Goal: Task Accomplishment & Management: Complete application form

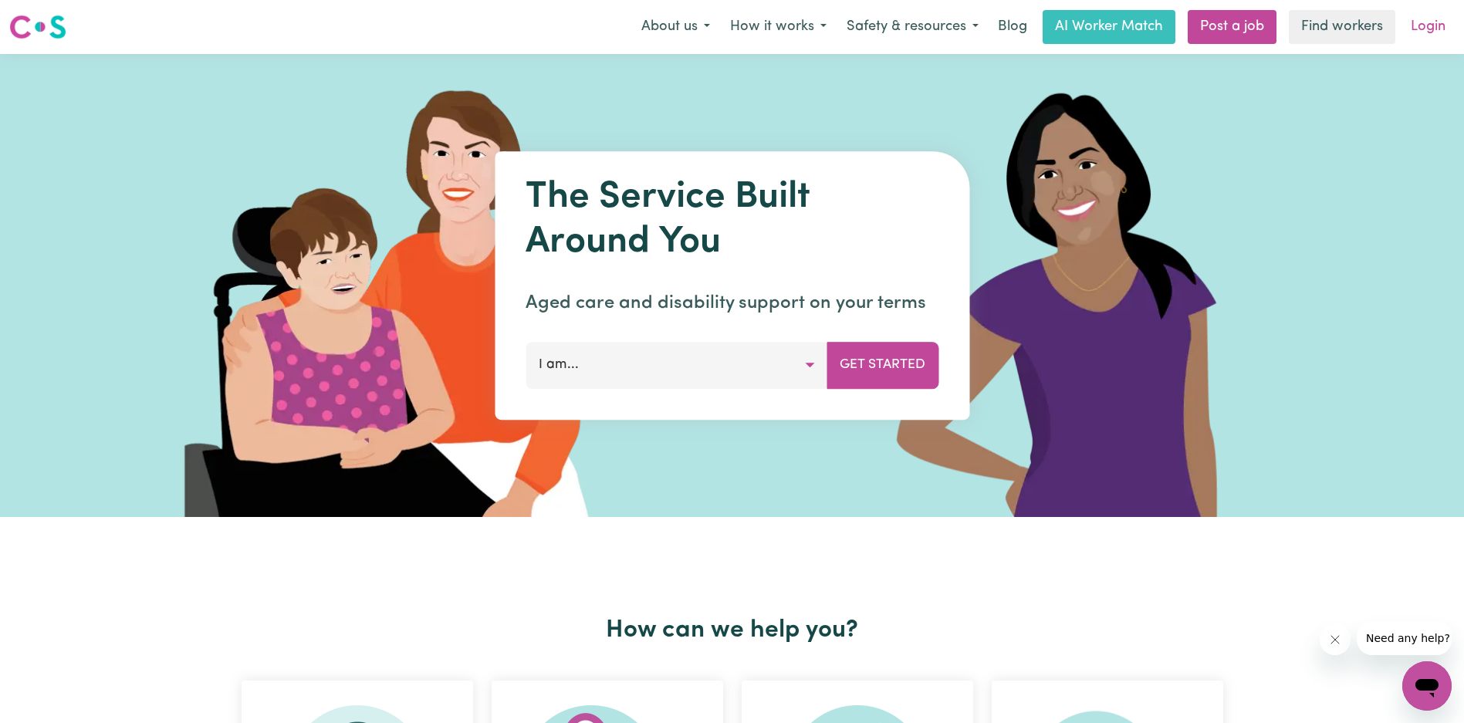
click at [1438, 29] on link "Login" at bounding box center [1427, 27] width 53 height 34
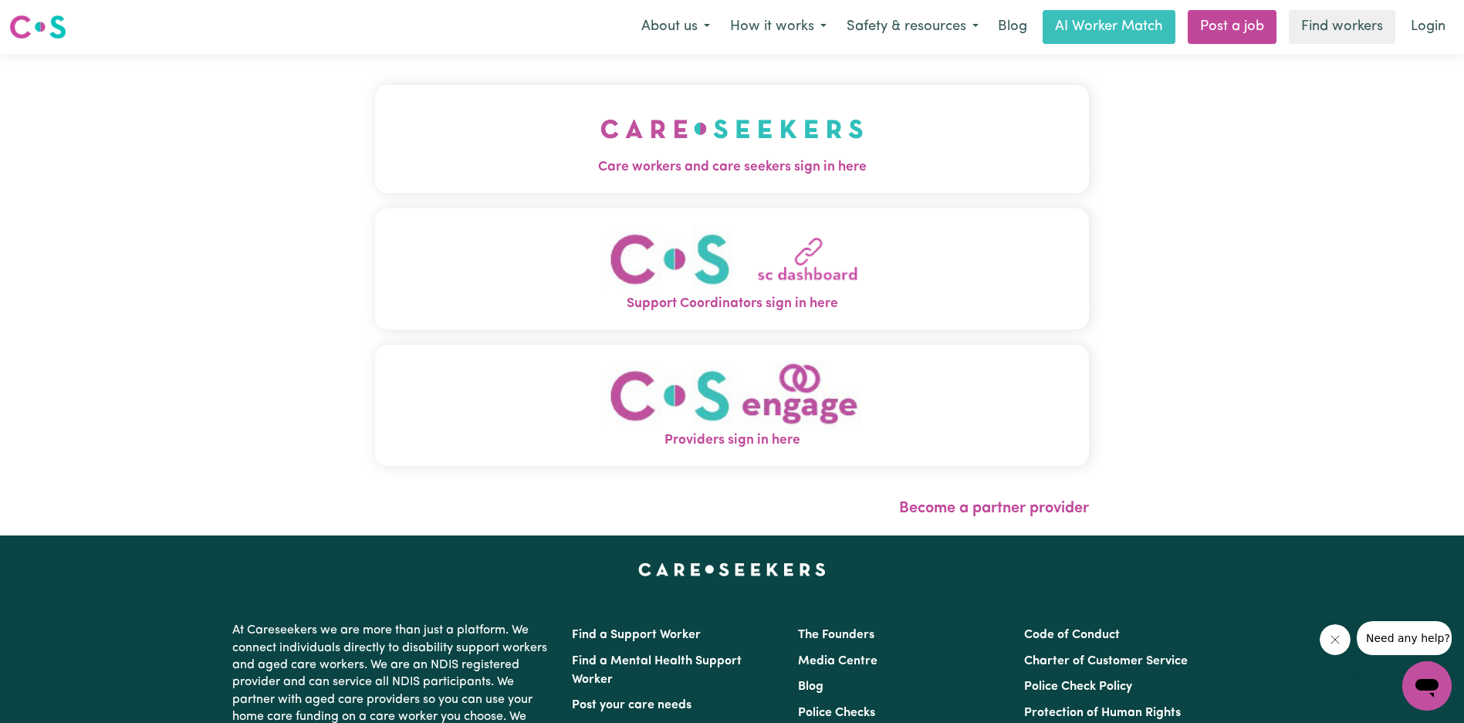
click at [548, 140] on button "Care workers and care seekers sign in here" at bounding box center [732, 139] width 714 height 108
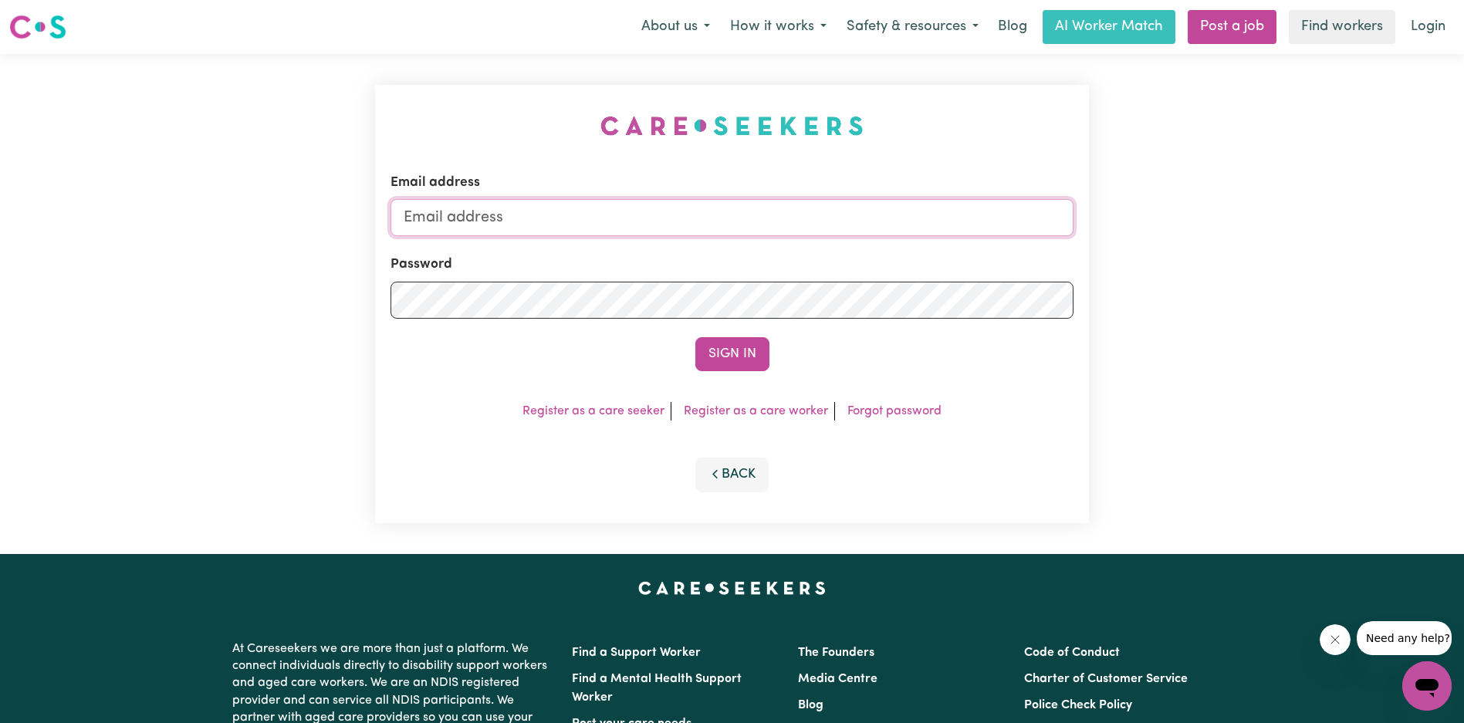
click at [712, 218] on input "Email address" at bounding box center [731, 217] width 683 height 37
type input "[EMAIL_ADDRESS][DOMAIN_NAME]"
click at [704, 343] on button "Sign In" at bounding box center [732, 354] width 74 height 34
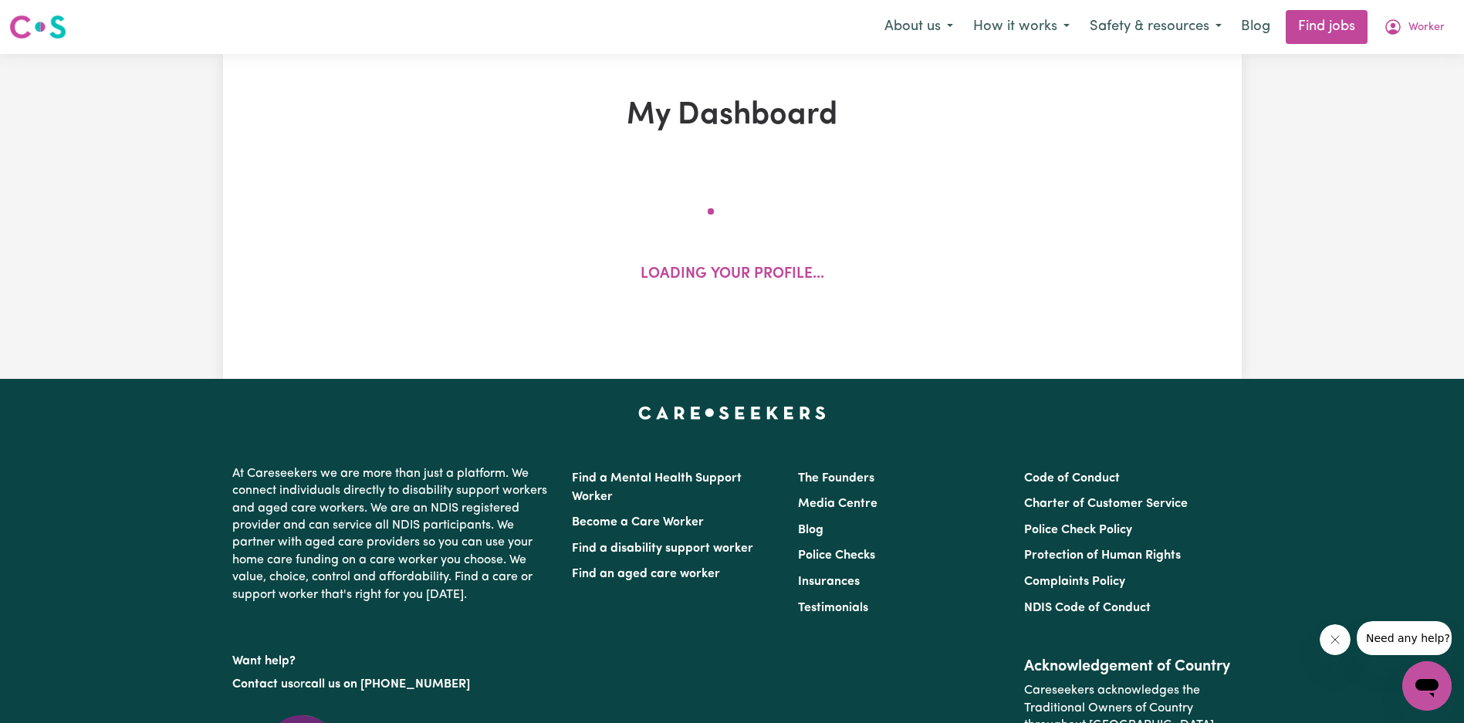
click at [1331, 641] on icon "Close message from company" at bounding box center [1334, 640] width 12 height 12
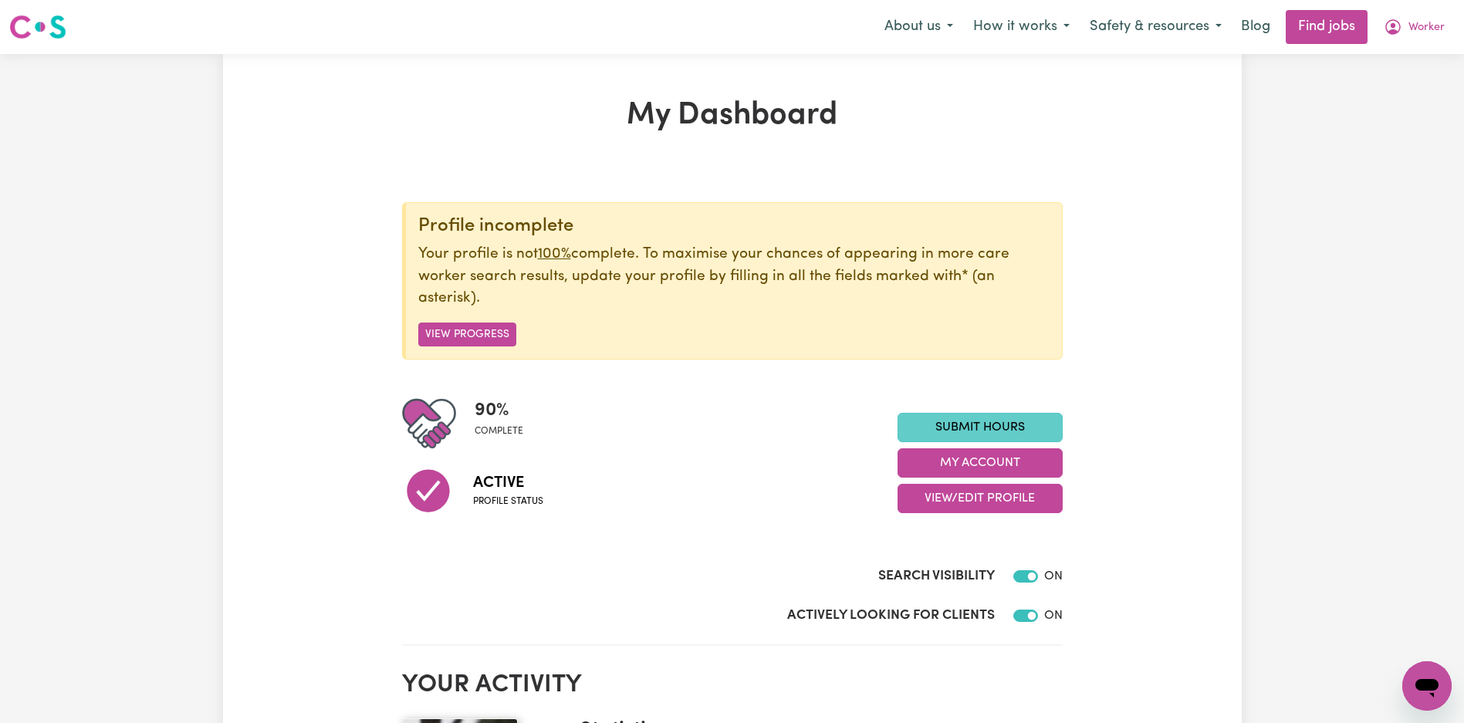
click at [989, 423] on link "Submit Hours" at bounding box center [980, 427] width 165 height 29
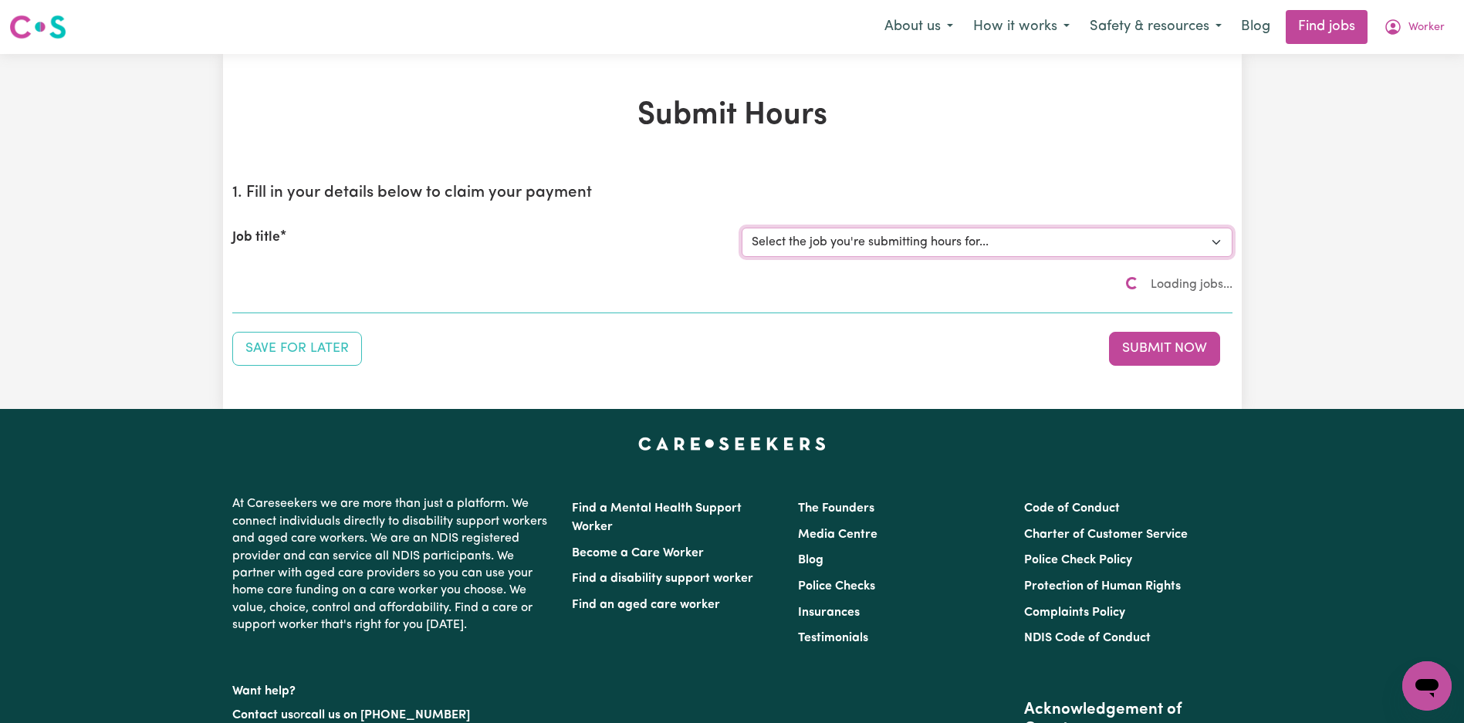
click at [809, 243] on select "Select the job you're submitting hours for..." at bounding box center [987, 242] width 491 height 29
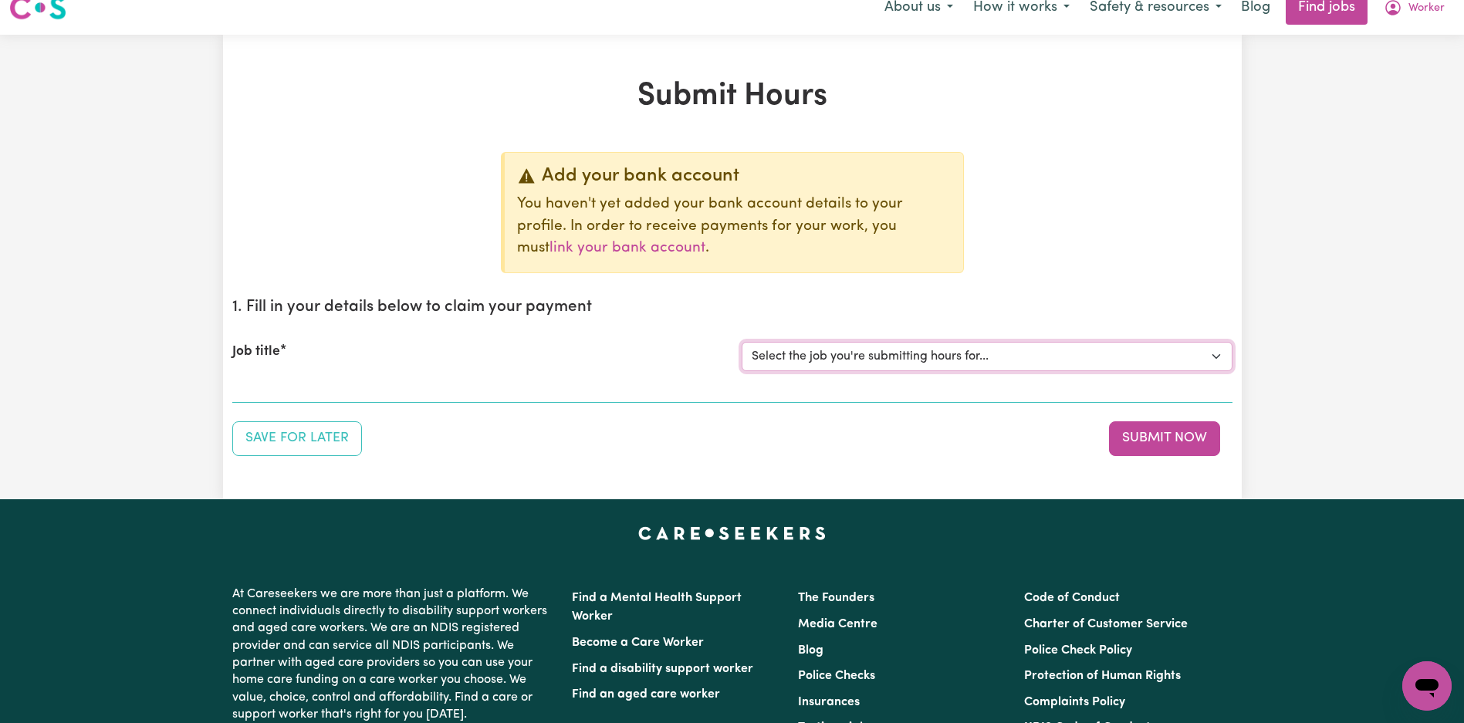
scroll to position [39, 0]
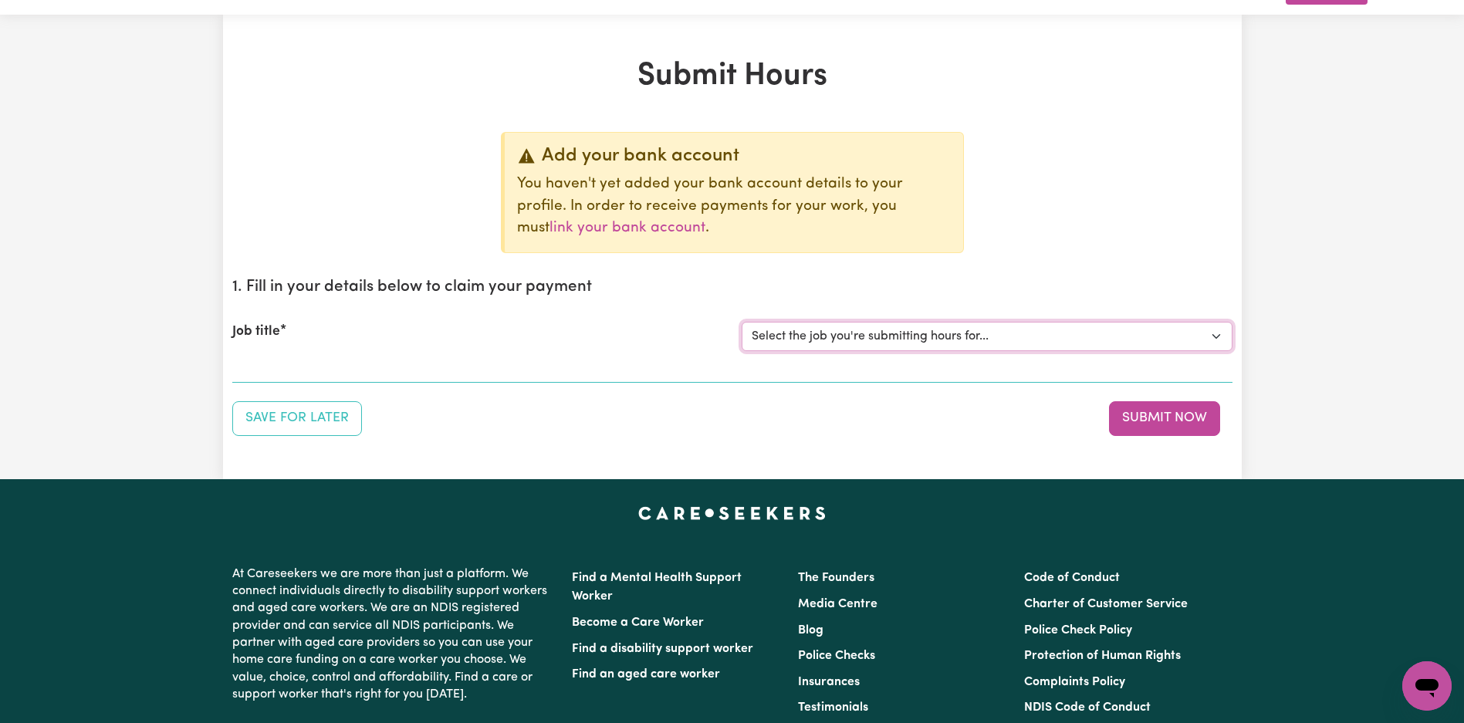
click at [889, 348] on select "Select the job you're submitting hours for... [Tumbi Umbi] Cleaner needed Tumbi…" at bounding box center [987, 336] width 491 height 29
click at [742, 322] on select "Select the job you're submitting hours for... [Tumbi Umbi] Cleaner needed Tumbi…" at bounding box center [987, 336] width 491 height 29
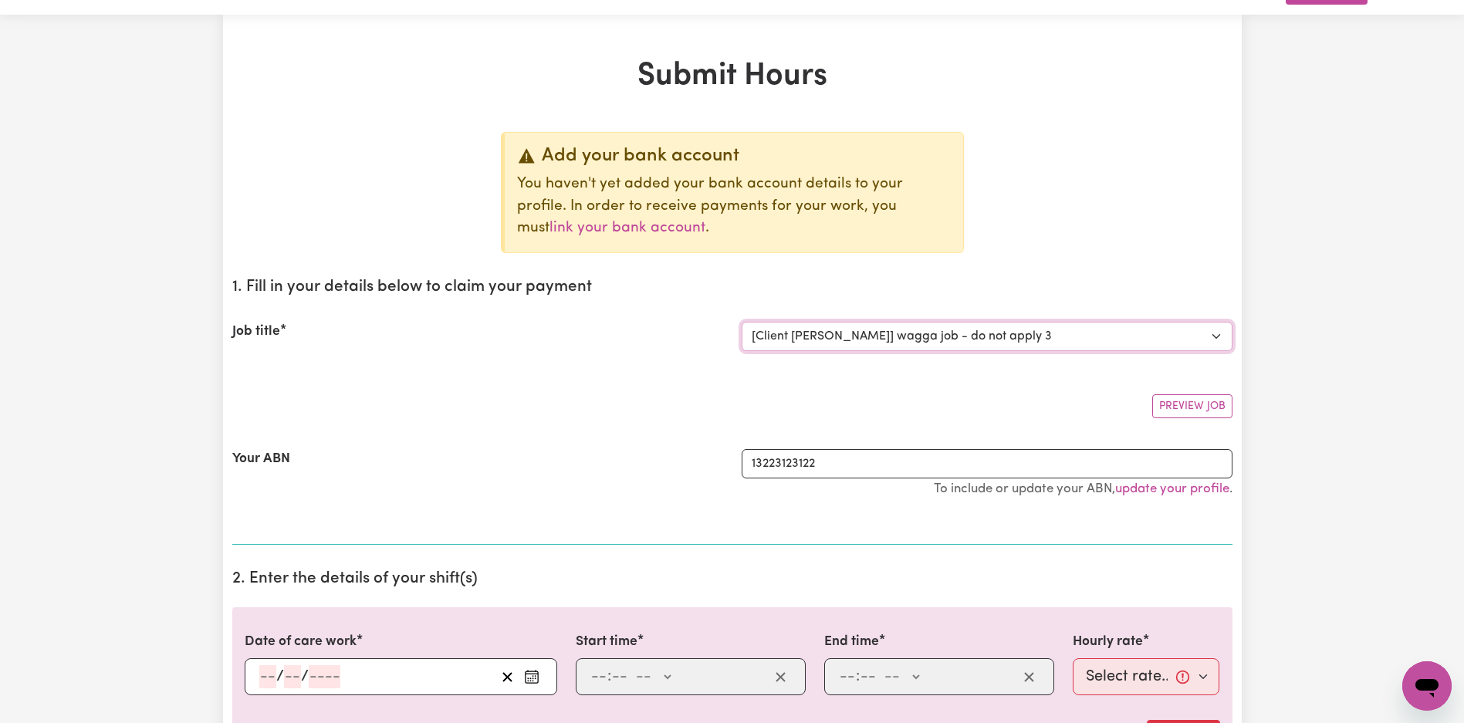
scroll to position [227, 0]
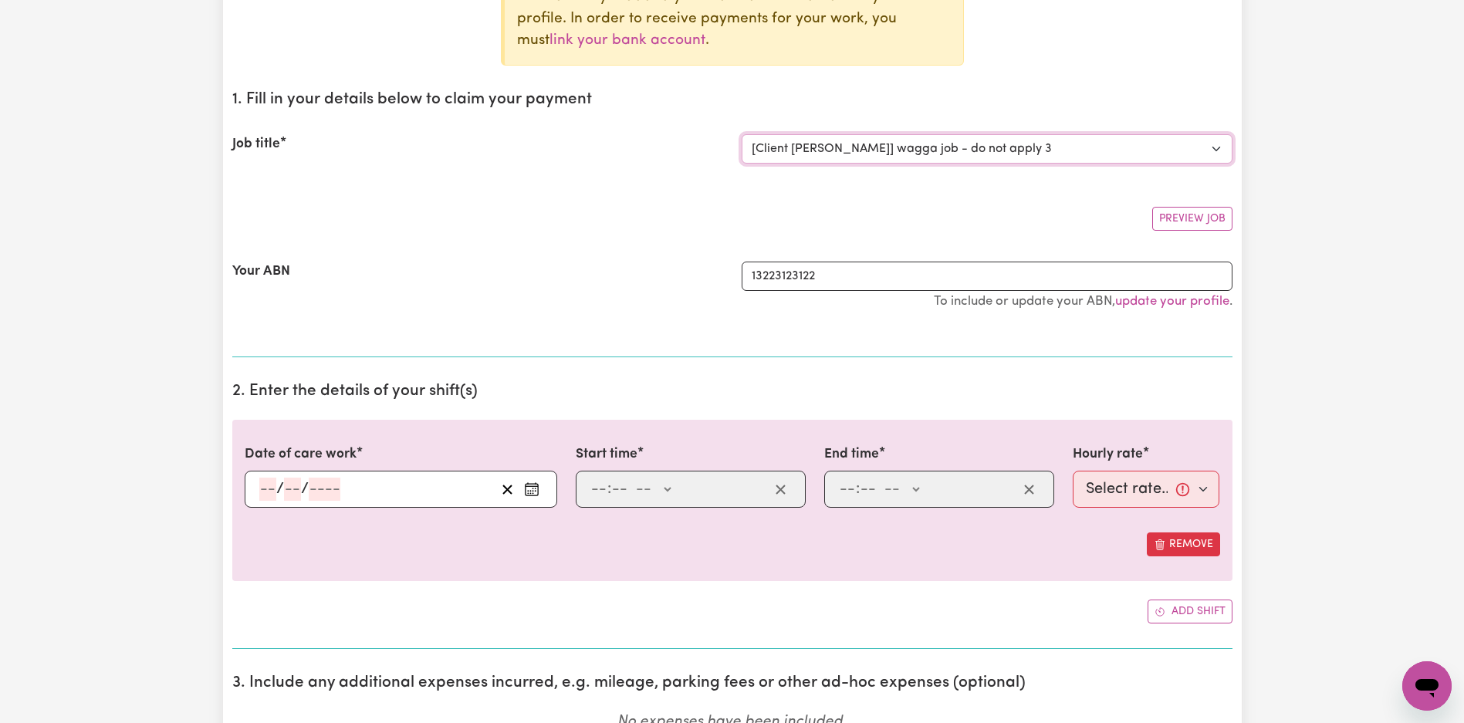
select select "0"
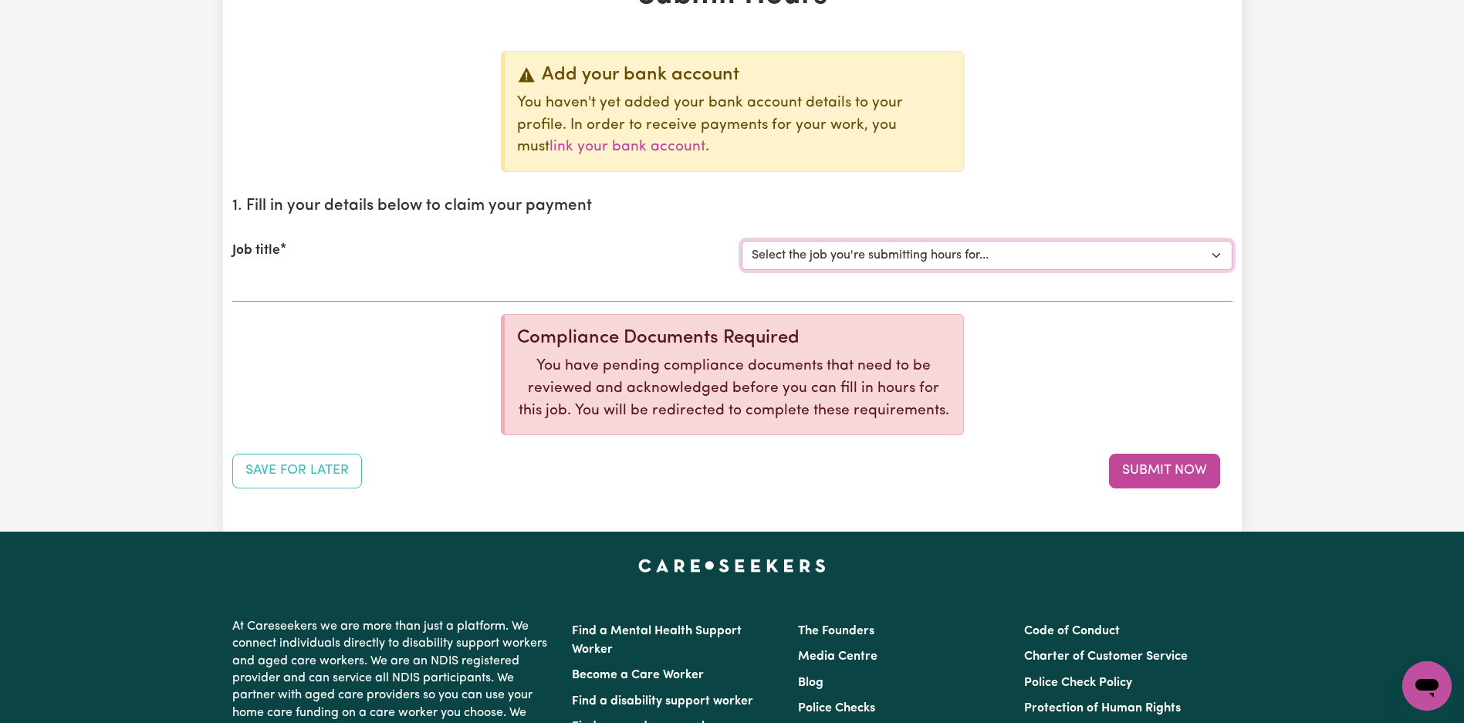
scroll to position [84, 0]
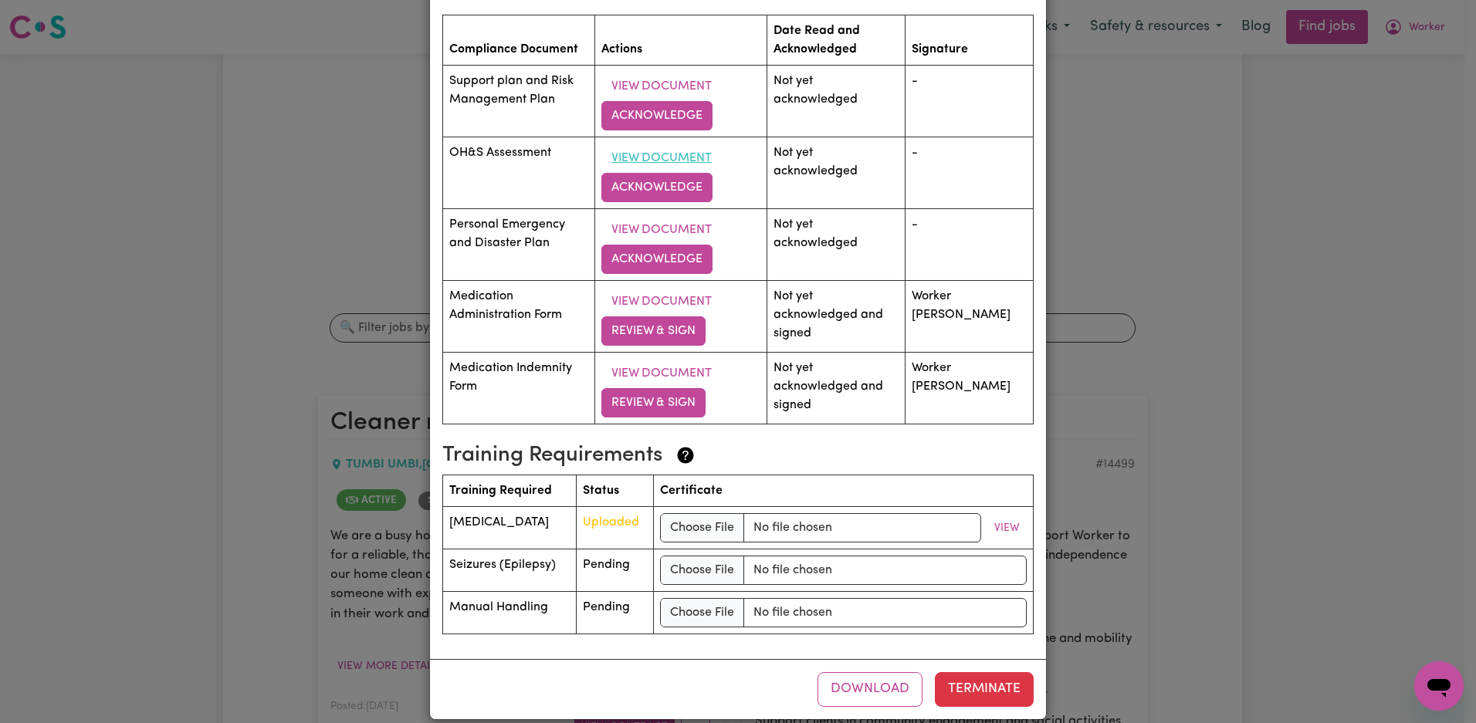
scroll to position [2132, 0]
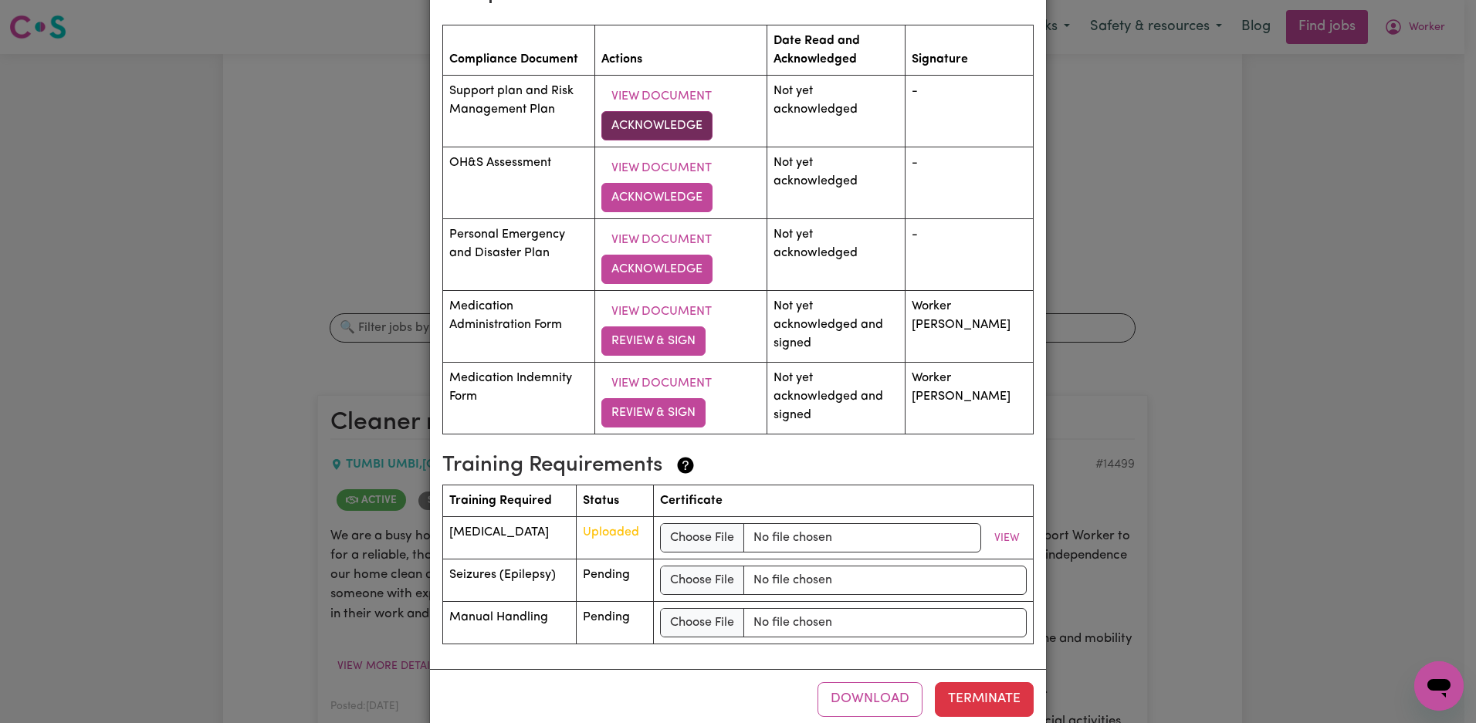
click at [691, 133] on button "Acknowledge" at bounding box center [656, 125] width 111 height 29
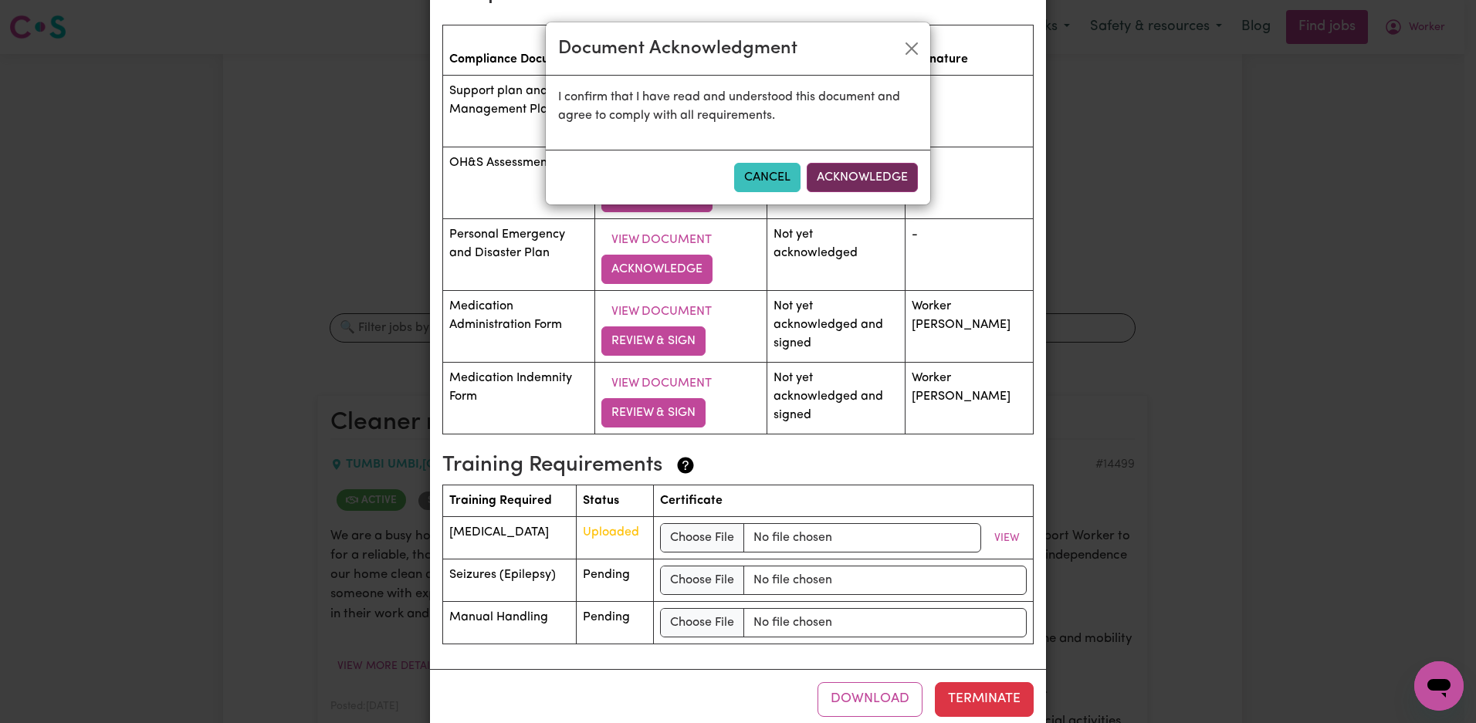
click at [840, 177] on button "Acknowledge" at bounding box center [861, 177] width 111 height 29
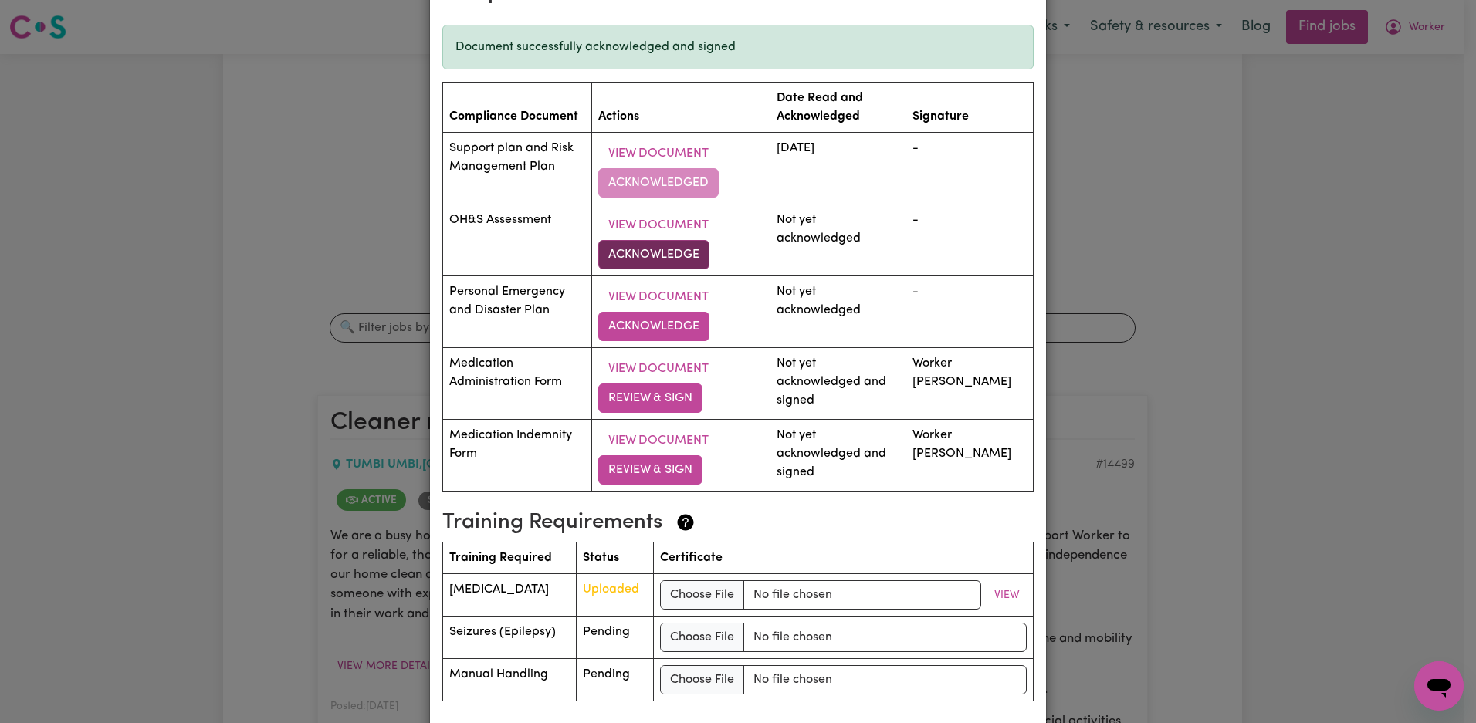
click at [697, 259] on button "Acknowledge" at bounding box center [653, 254] width 111 height 29
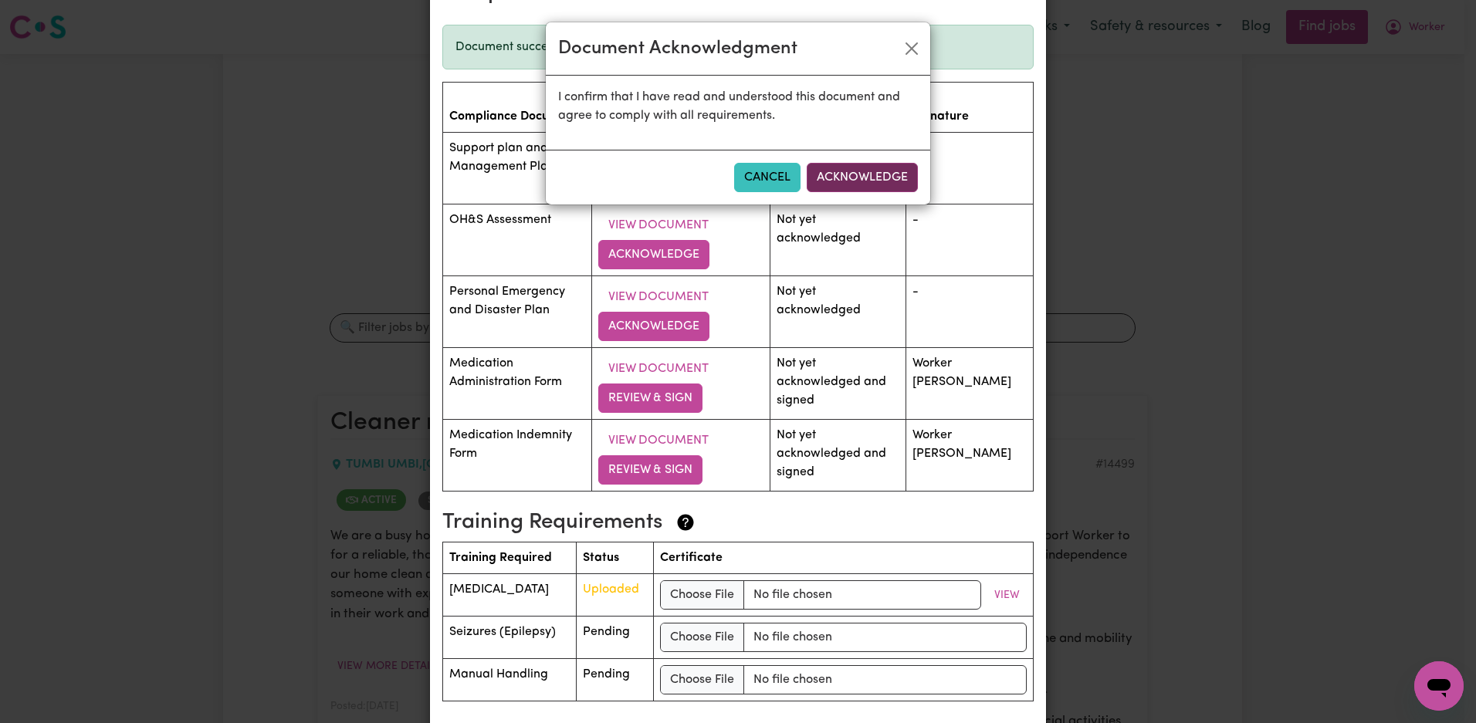
click at [859, 179] on button "Acknowledge" at bounding box center [861, 177] width 111 height 29
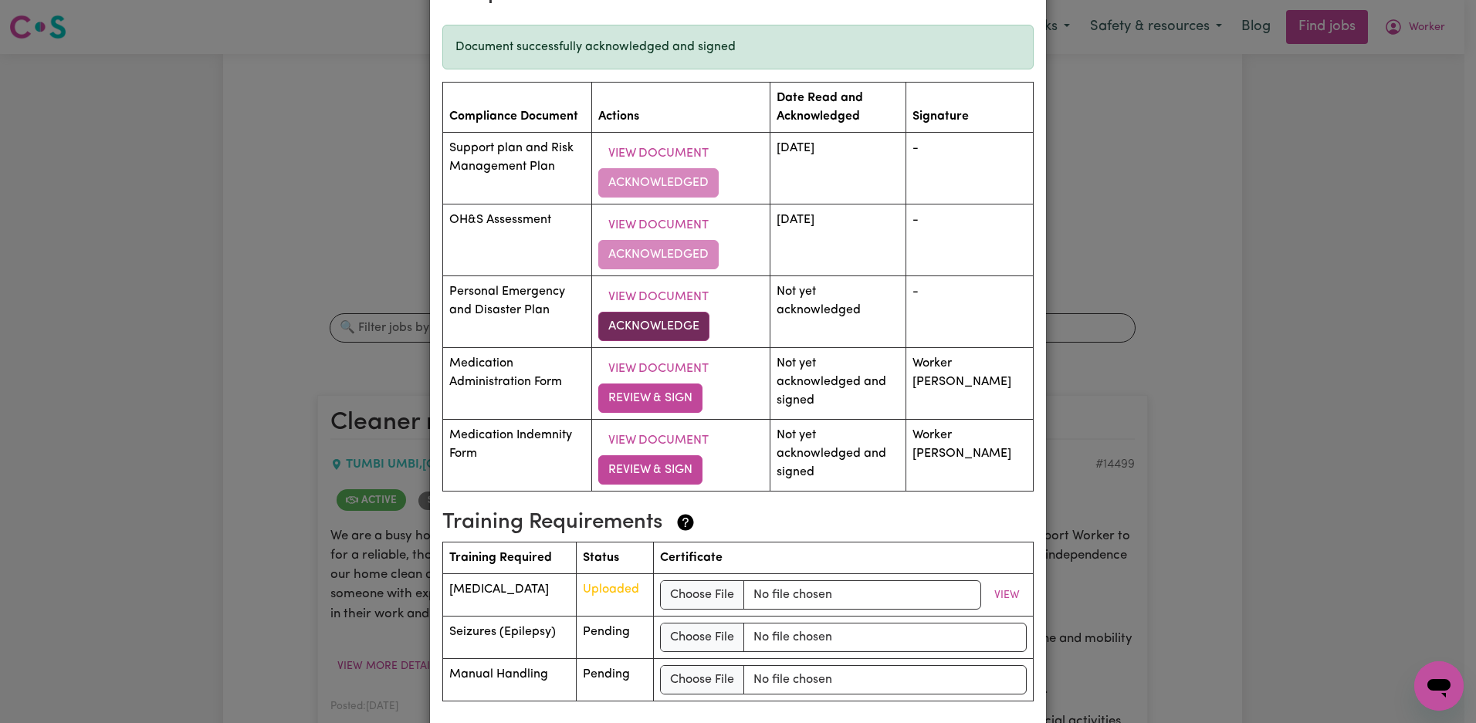
click at [681, 333] on button "Acknowledge" at bounding box center [653, 326] width 111 height 29
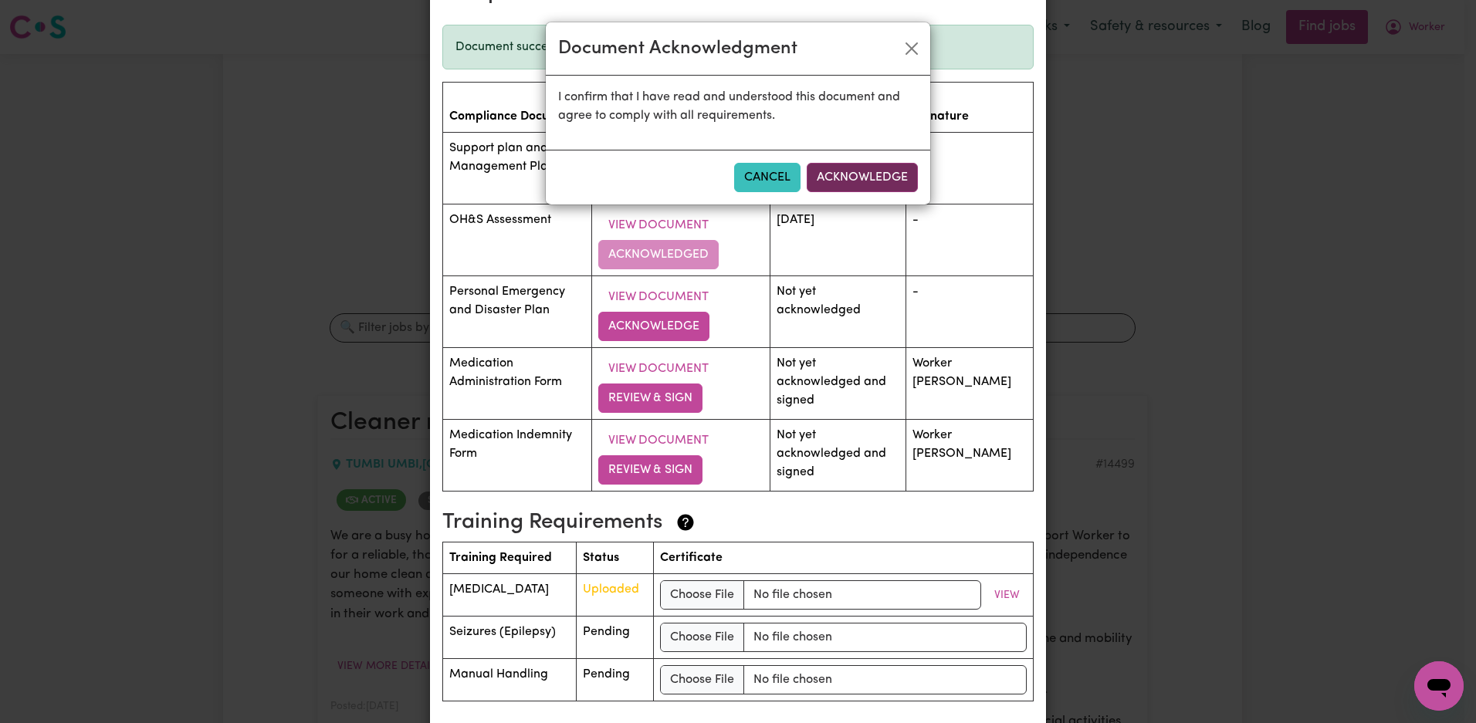
click at [871, 184] on button "Acknowledge" at bounding box center [861, 177] width 111 height 29
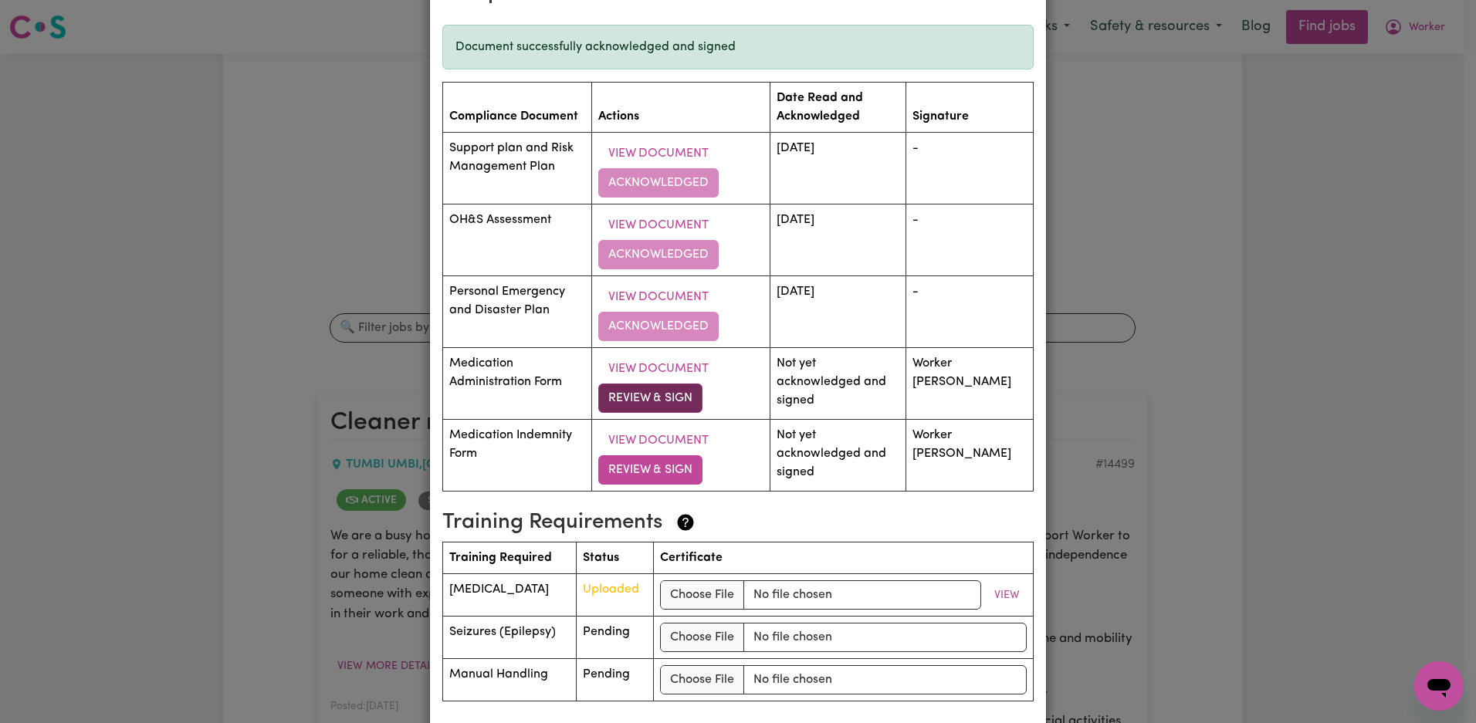
click at [666, 397] on button "Review & Sign" at bounding box center [650, 398] width 104 height 29
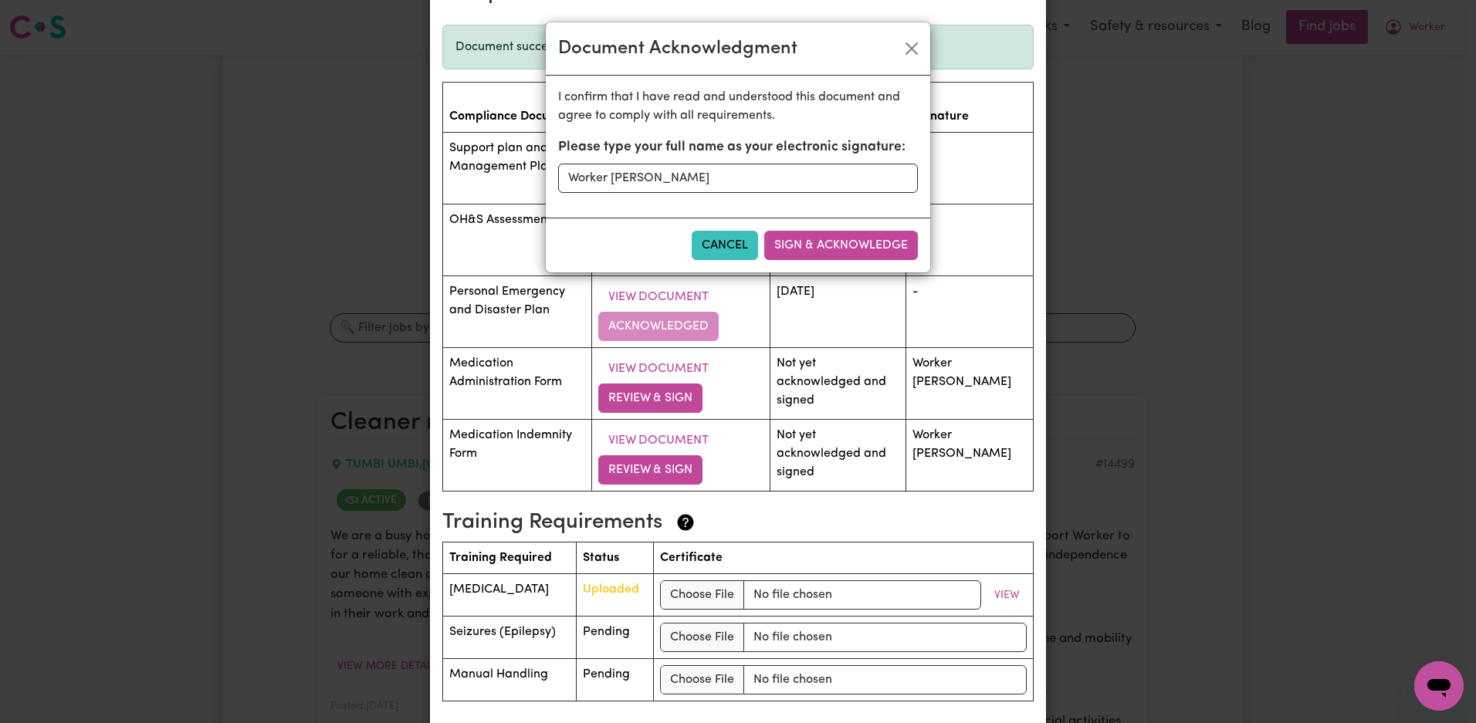
click at [817, 254] on button "Sign & Acknowledge" at bounding box center [841, 245] width 154 height 29
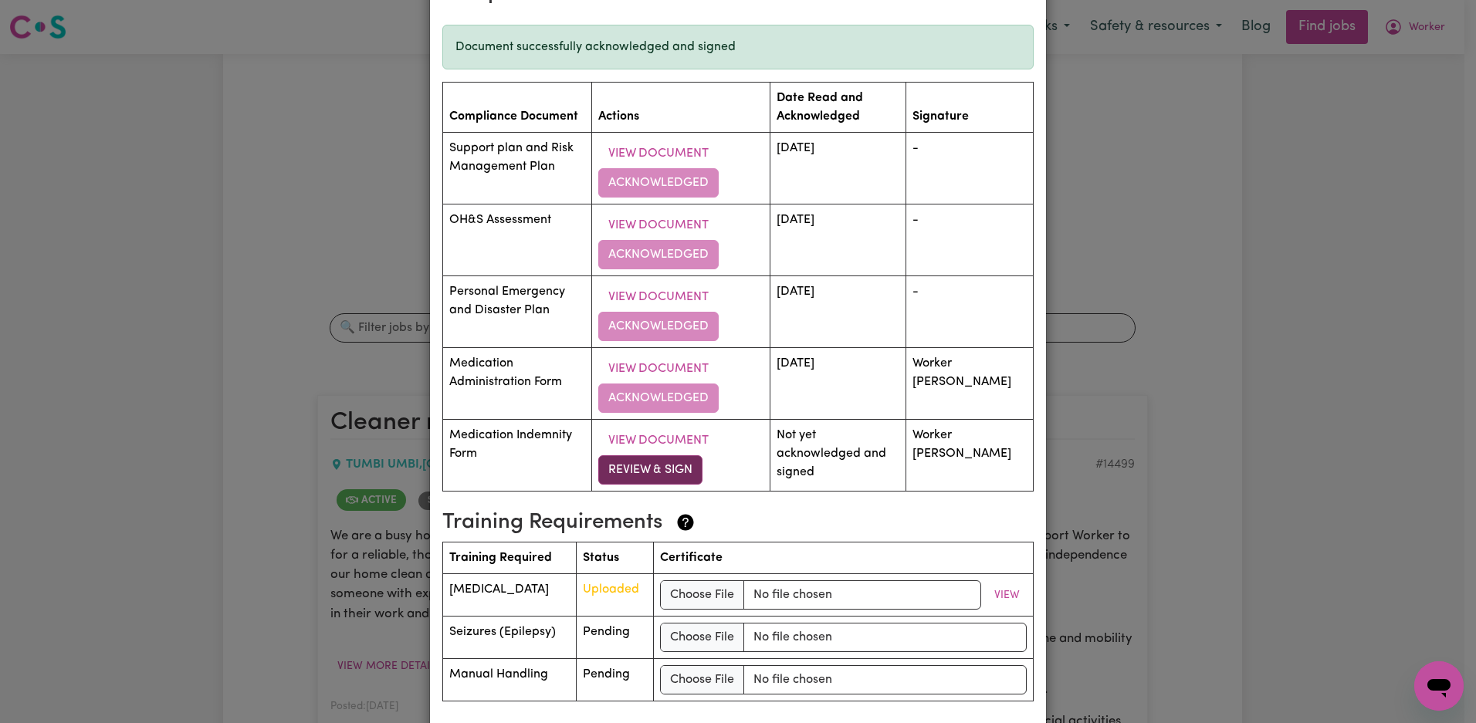
click at [671, 483] on button "Review & Sign" at bounding box center [650, 469] width 104 height 29
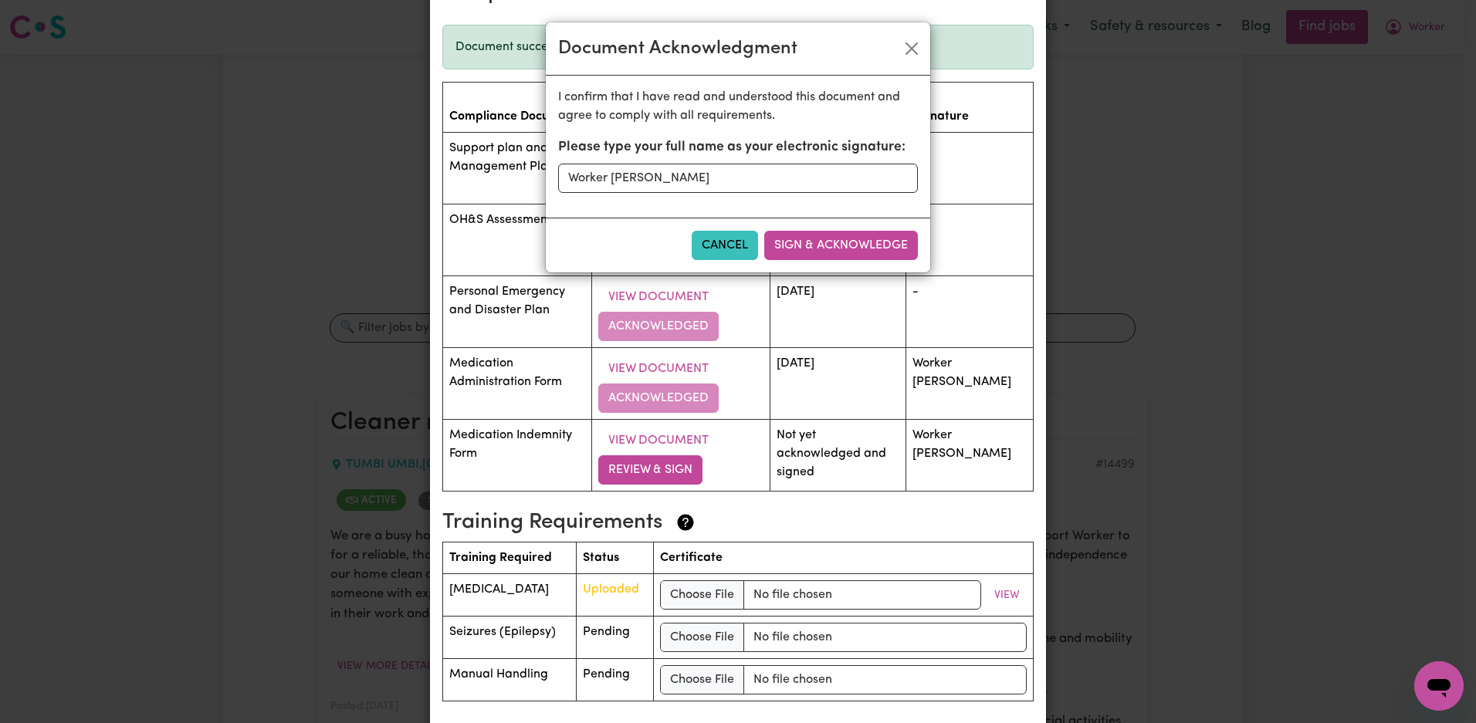
click at [848, 248] on button "Sign & Acknowledge" at bounding box center [841, 245] width 154 height 29
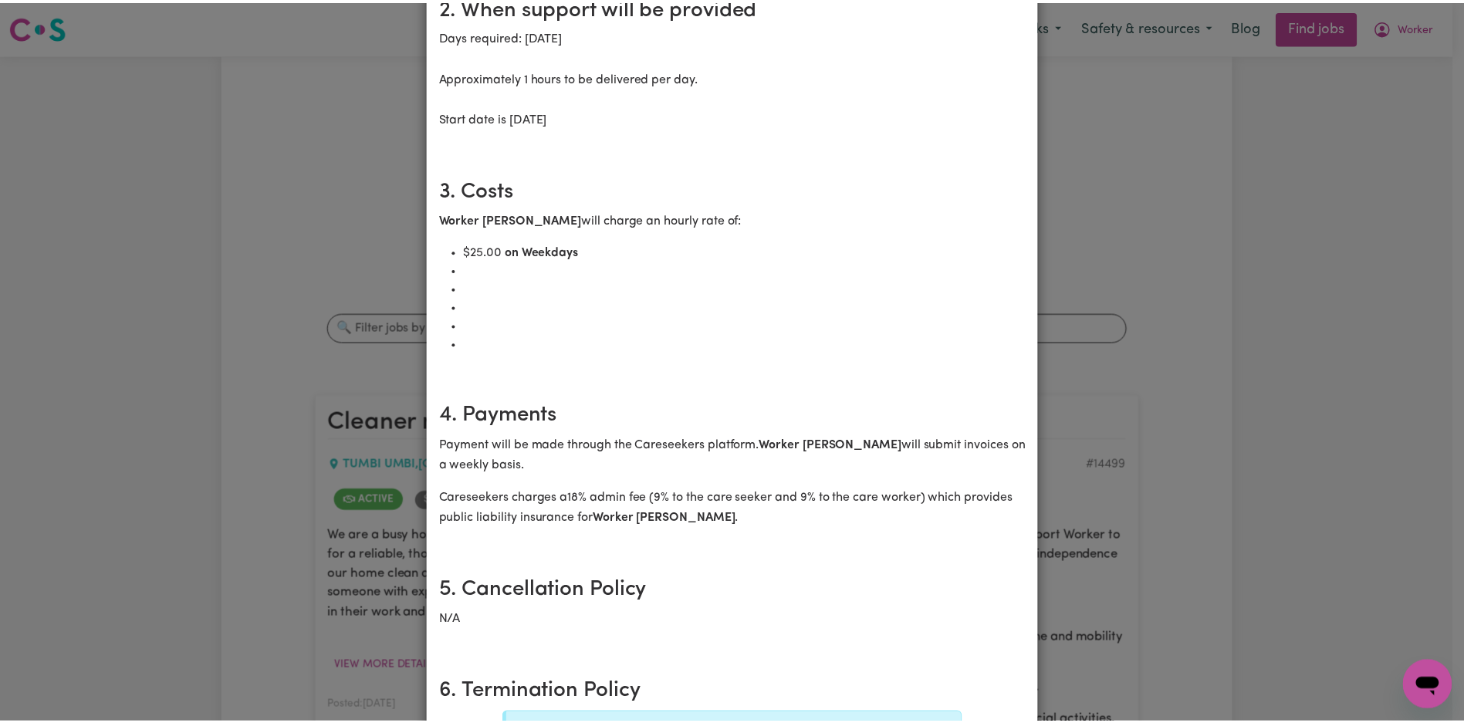
scroll to position [0, 0]
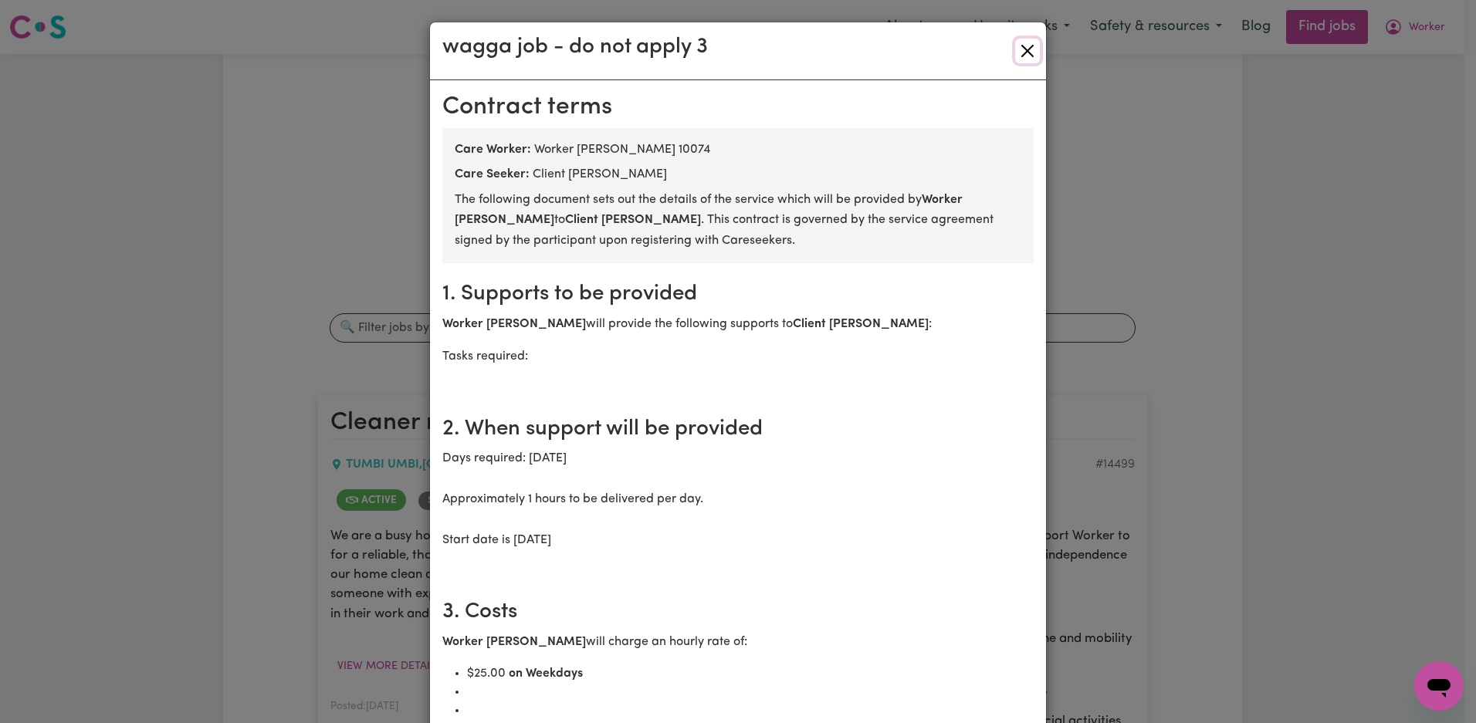
click at [1020, 56] on button "Close" at bounding box center [1027, 51] width 25 height 25
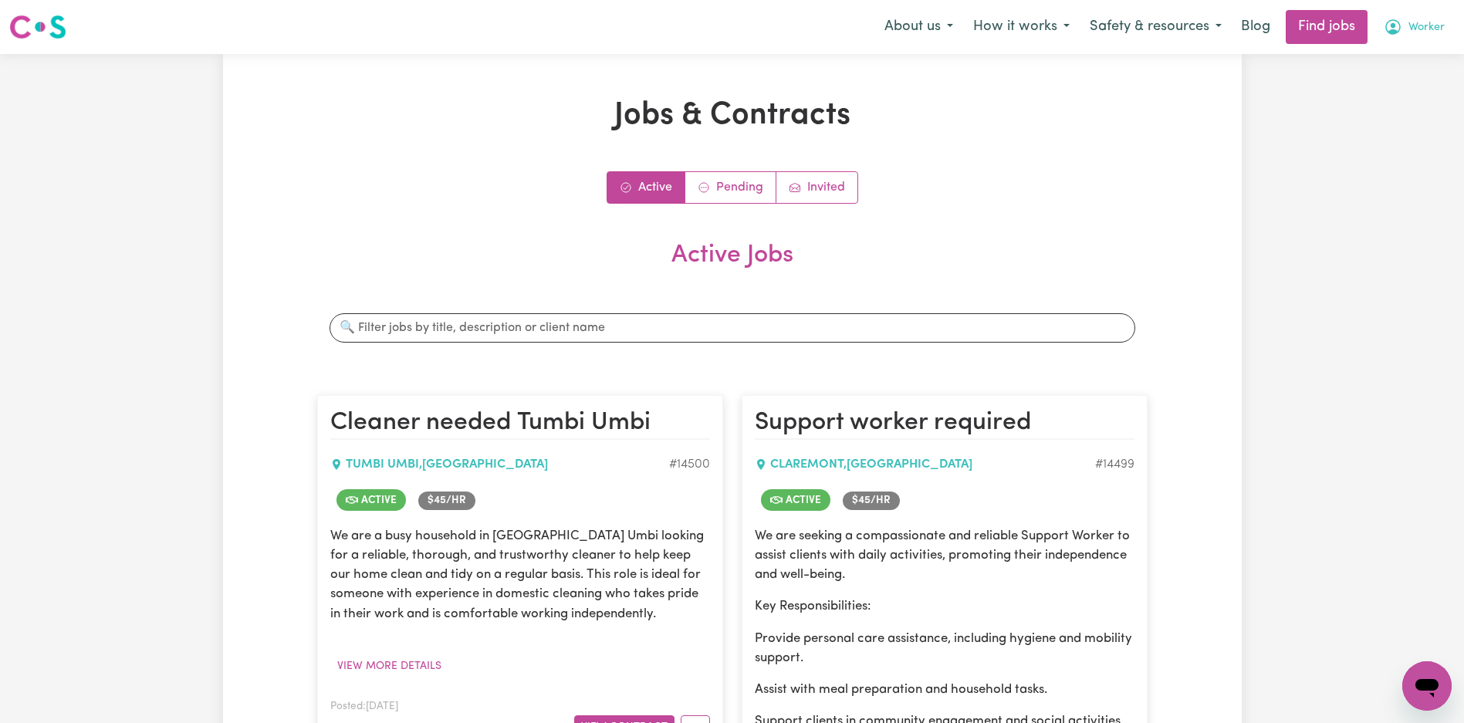
click at [1403, 32] on button "Worker" at bounding box center [1414, 27] width 81 height 32
click at [1398, 56] on link "My Account" at bounding box center [1393, 60] width 122 height 29
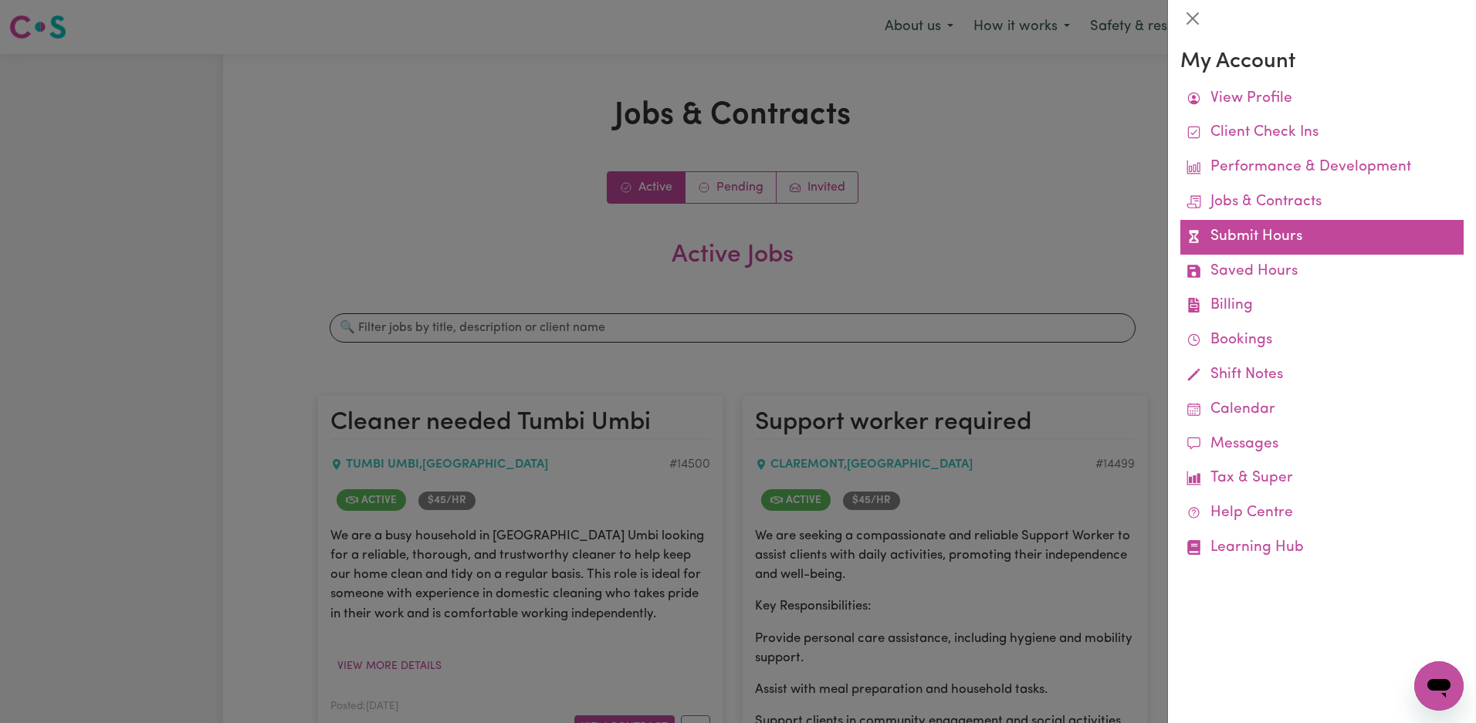
click at [1245, 221] on link "Submit Hours" at bounding box center [1321, 237] width 283 height 35
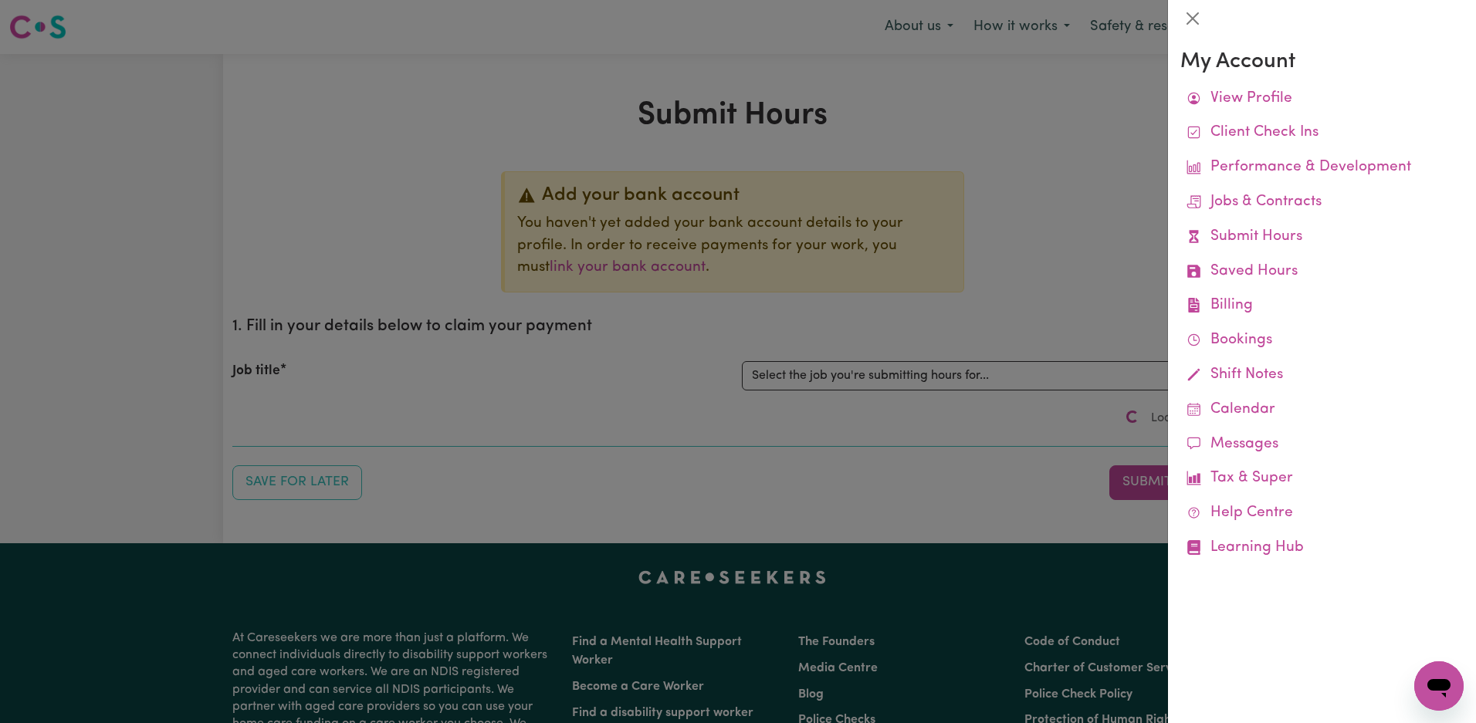
click at [850, 187] on div at bounding box center [738, 361] width 1476 height 723
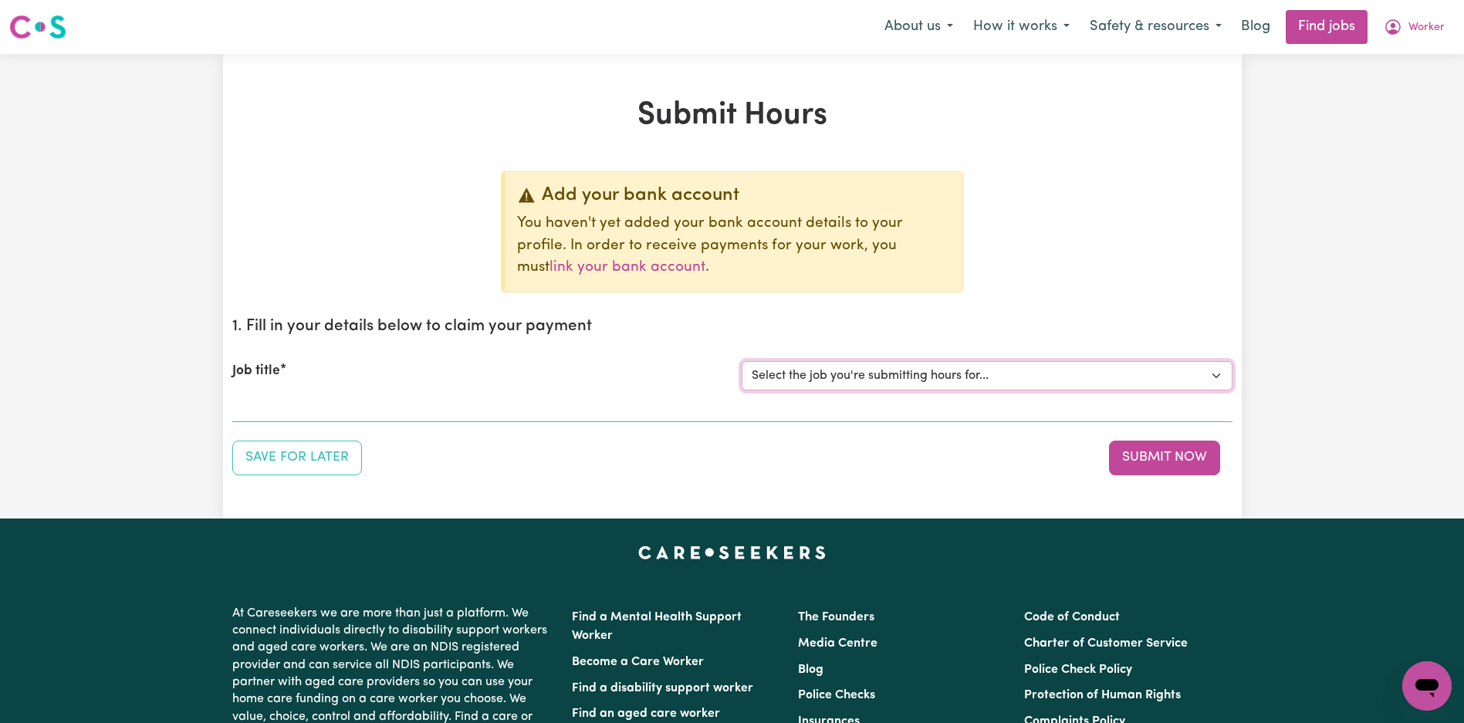
click at [861, 374] on select "Select the job you're submitting hours for... [Tumbi Umbi] Cleaner needed Tumbi…" at bounding box center [987, 375] width 491 height 29
select select "14117"
click at [742, 361] on select "Select the job you're submitting hours for... [Tumbi Umbi] Cleaner needed Tumbi…" at bounding box center [987, 375] width 491 height 29
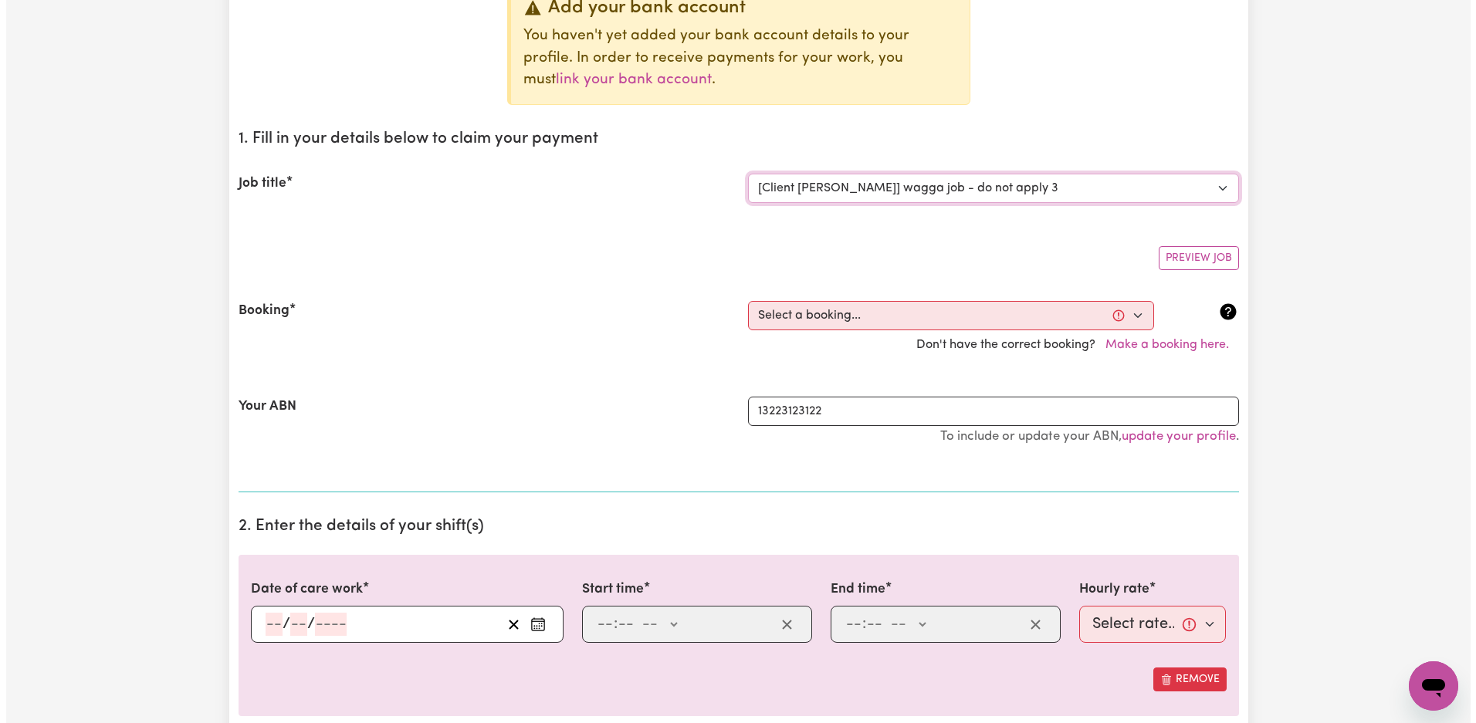
scroll to position [267, 0]
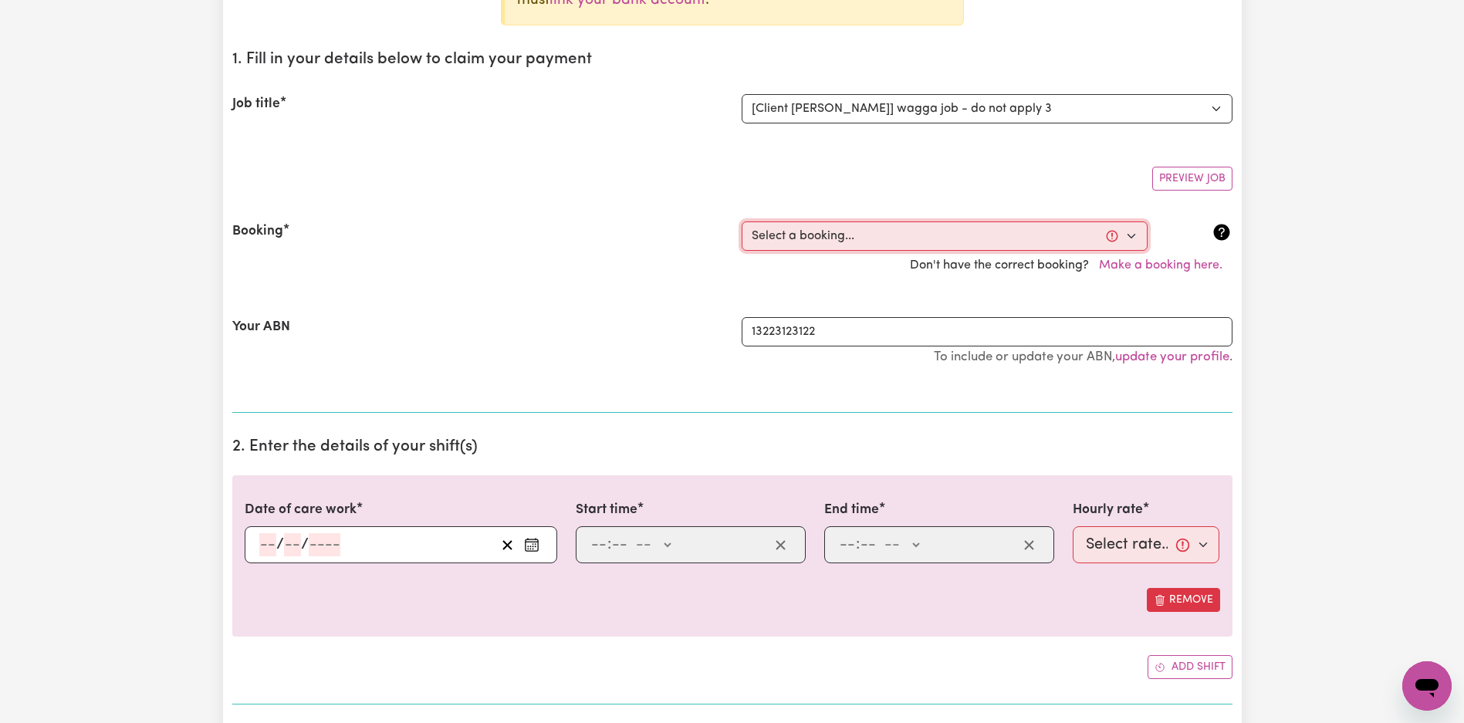
click at [806, 248] on select "Select a booking... [DATE] 06:00pm to 06:04pm (ONE-OFF) [DATE] 7:00am to 7:01am…" at bounding box center [945, 235] width 406 height 29
click at [1191, 272] on button "Make a booking here." at bounding box center [1161, 265] width 144 height 29
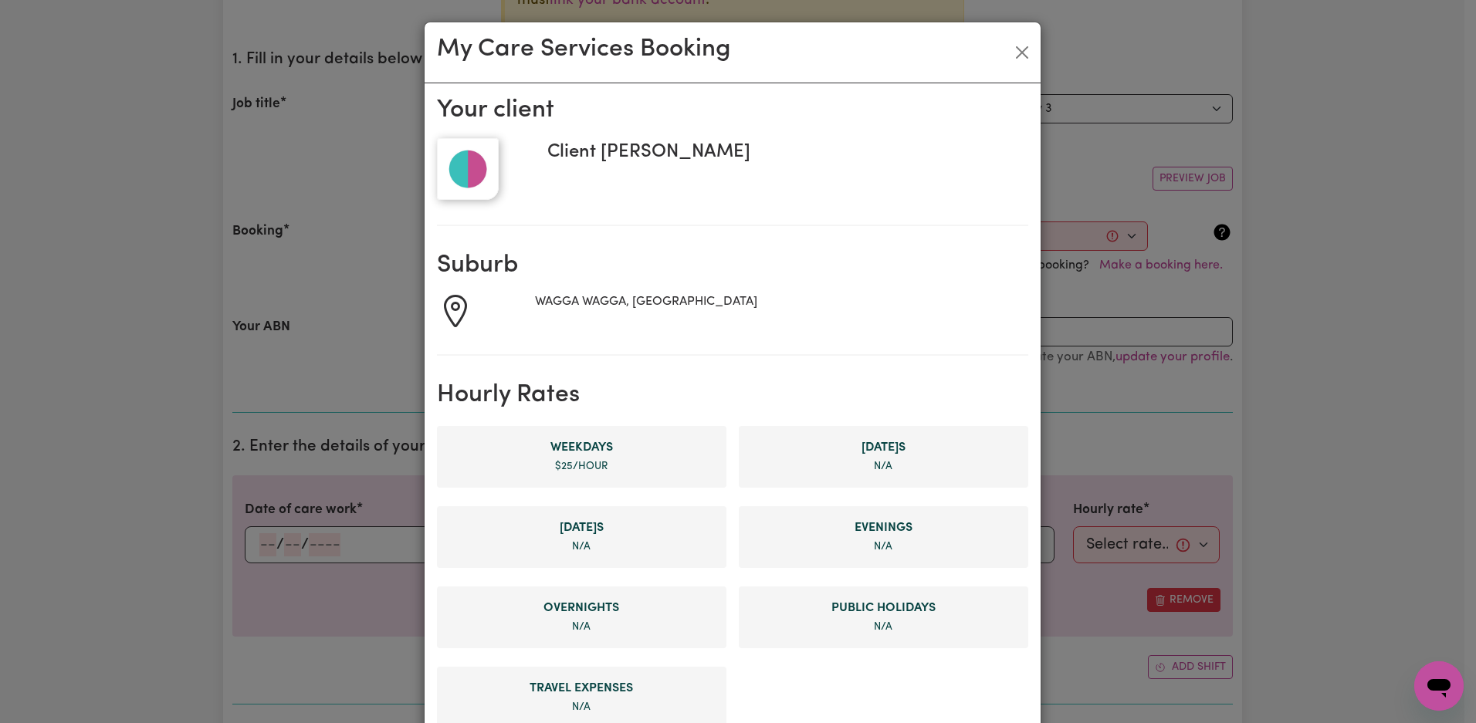
scroll to position [610, 0]
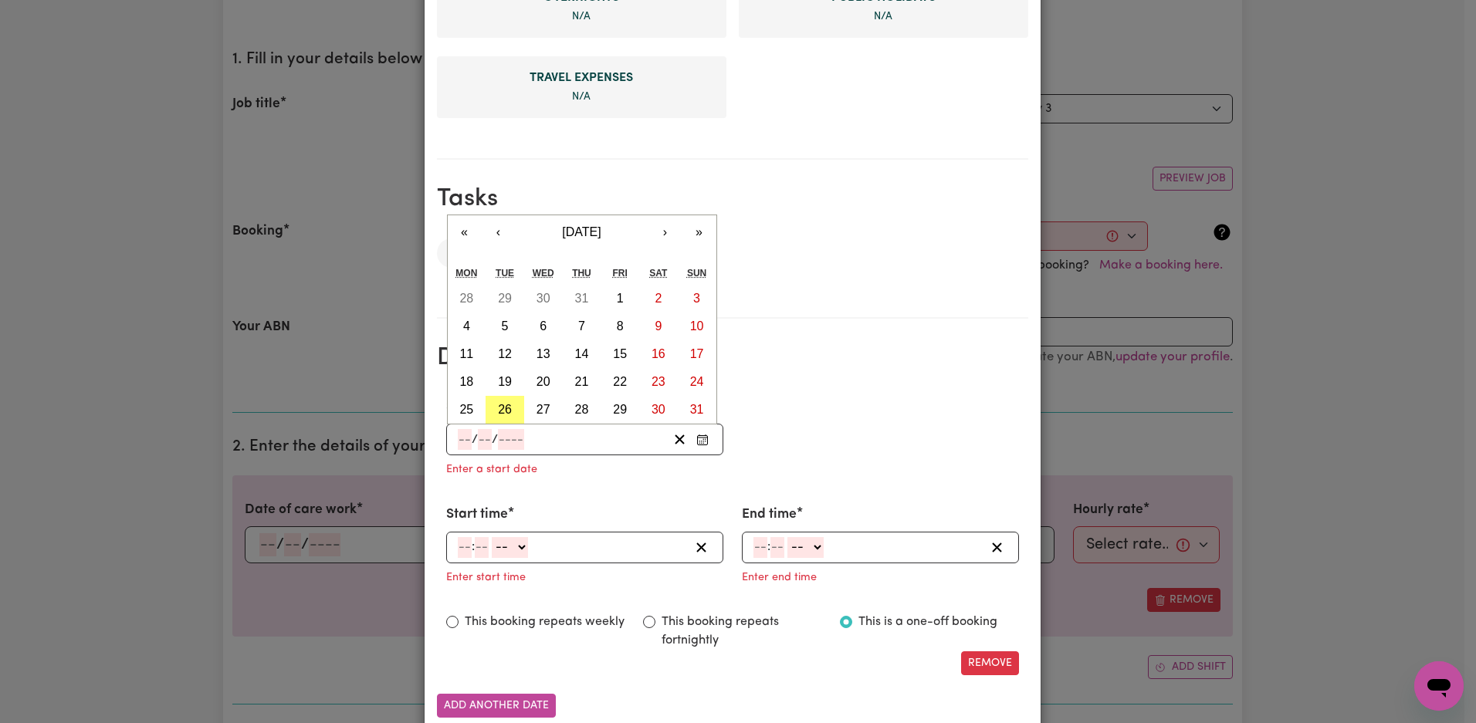
click at [507, 438] on input "number" at bounding box center [511, 439] width 26 height 21
click at [498, 401] on button "26" at bounding box center [504, 410] width 39 height 28
type input "[DATE]"
type input "26"
type input "8"
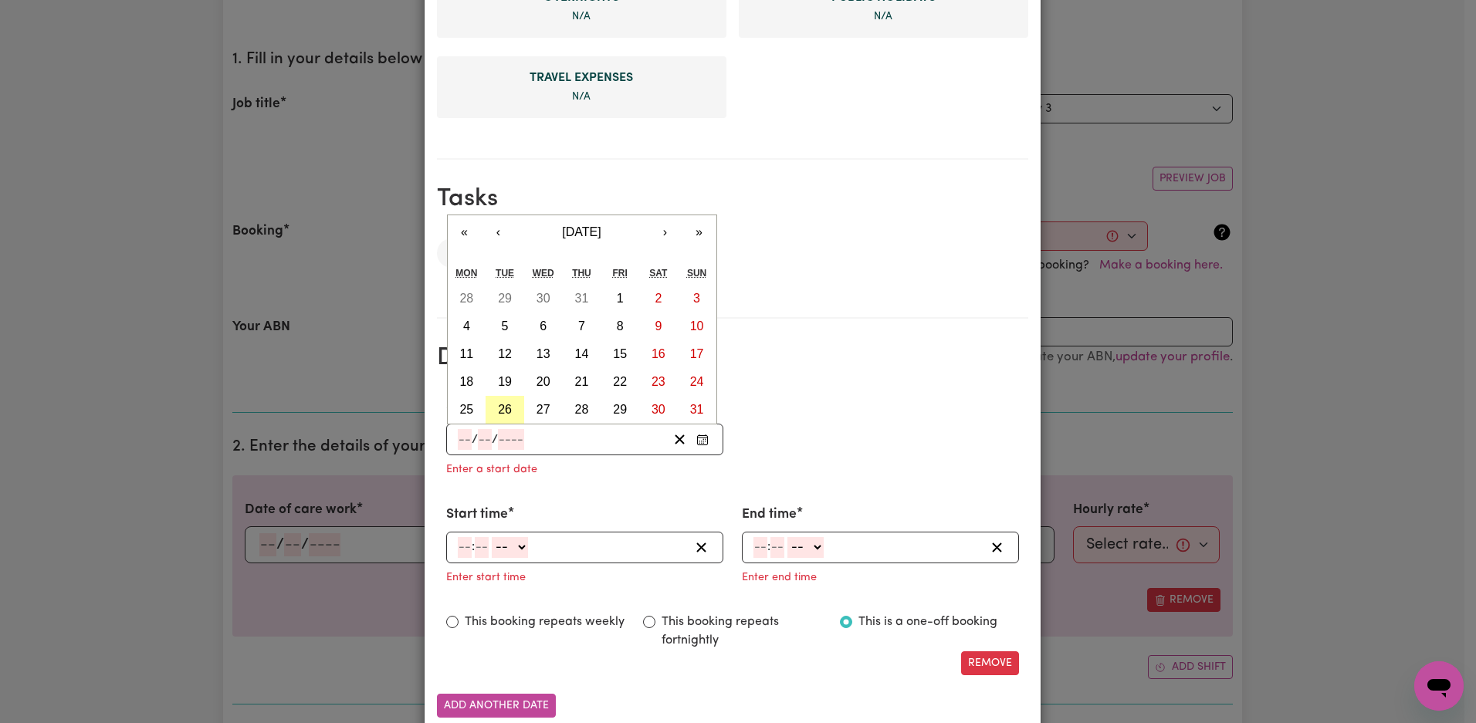
type input "2025"
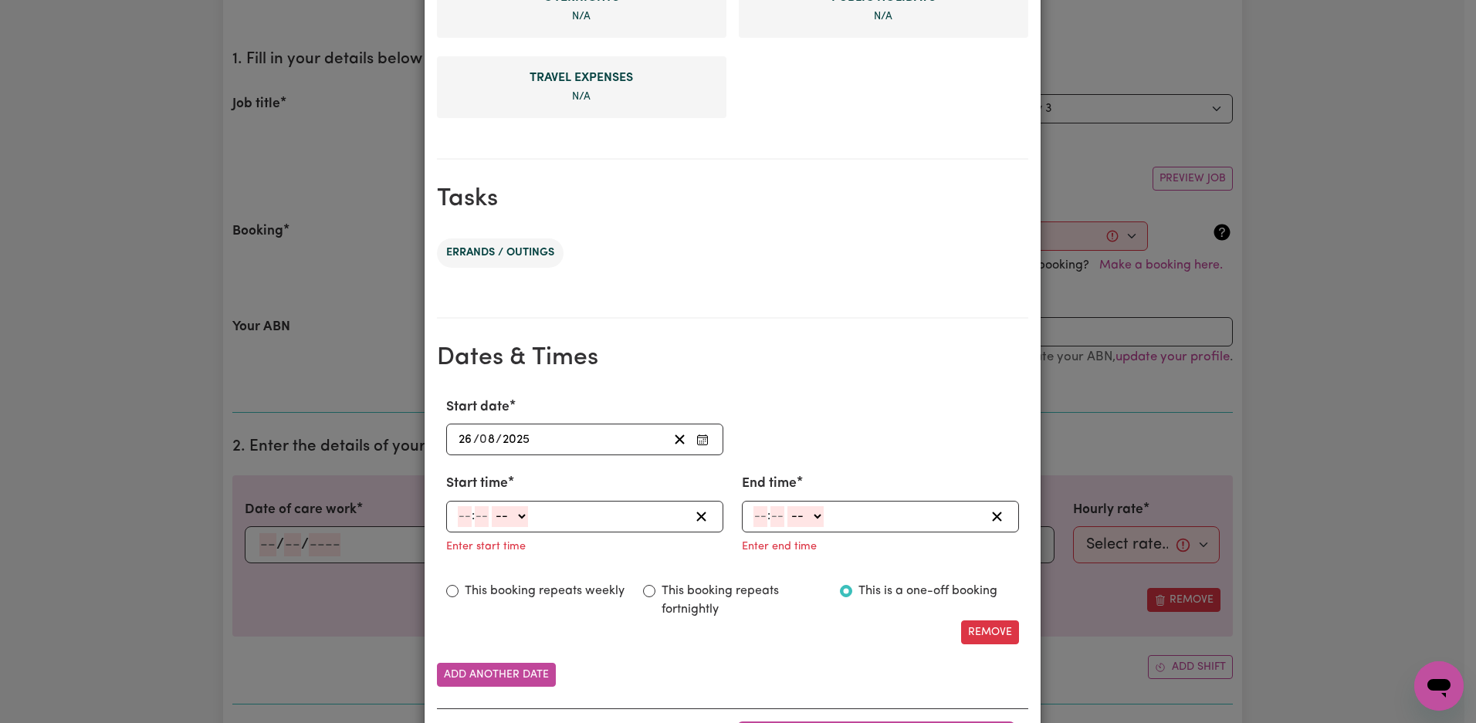
click at [458, 516] on input "number" at bounding box center [465, 516] width 14 height 21
type input "6"
type input "0"
select select "pm"
type input "18:00"
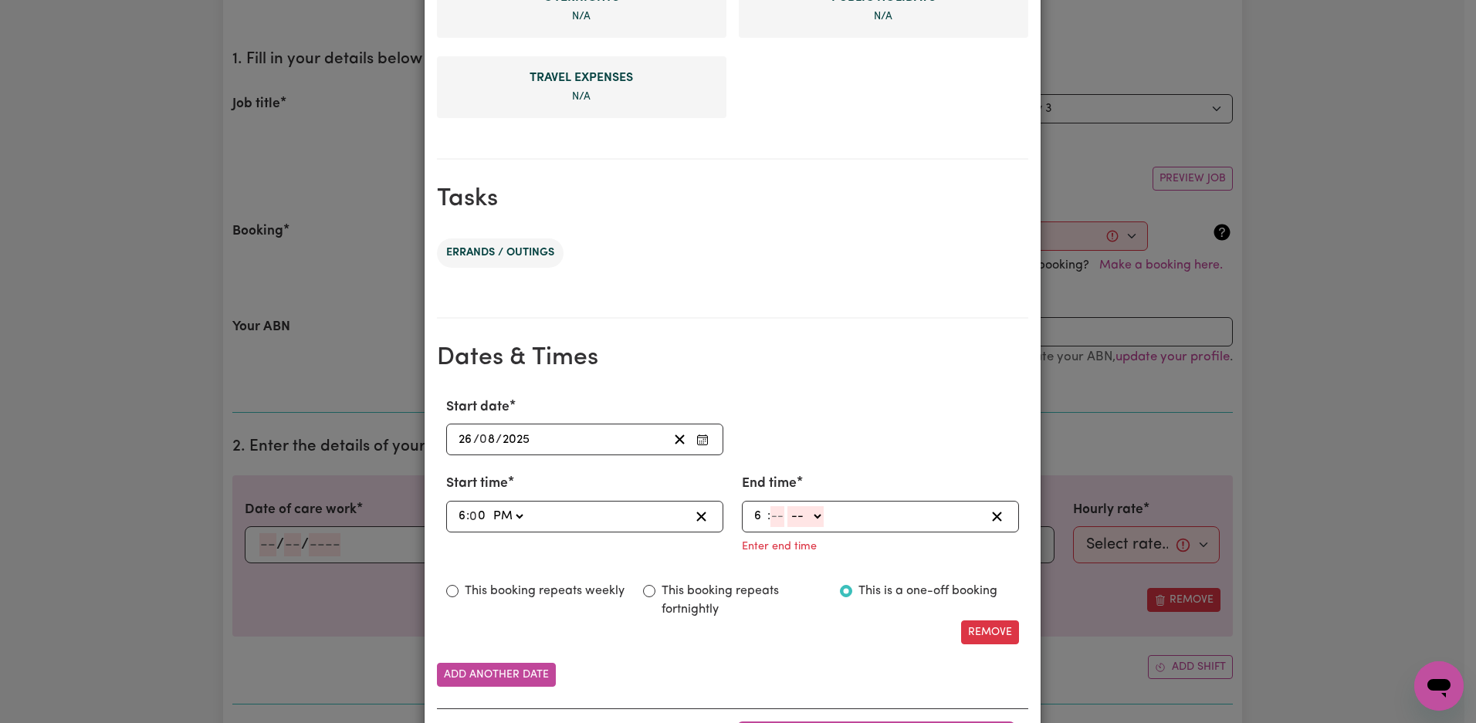
type input "6"
type input "02"
select select "pm"
type input "18:02"
type input "2"
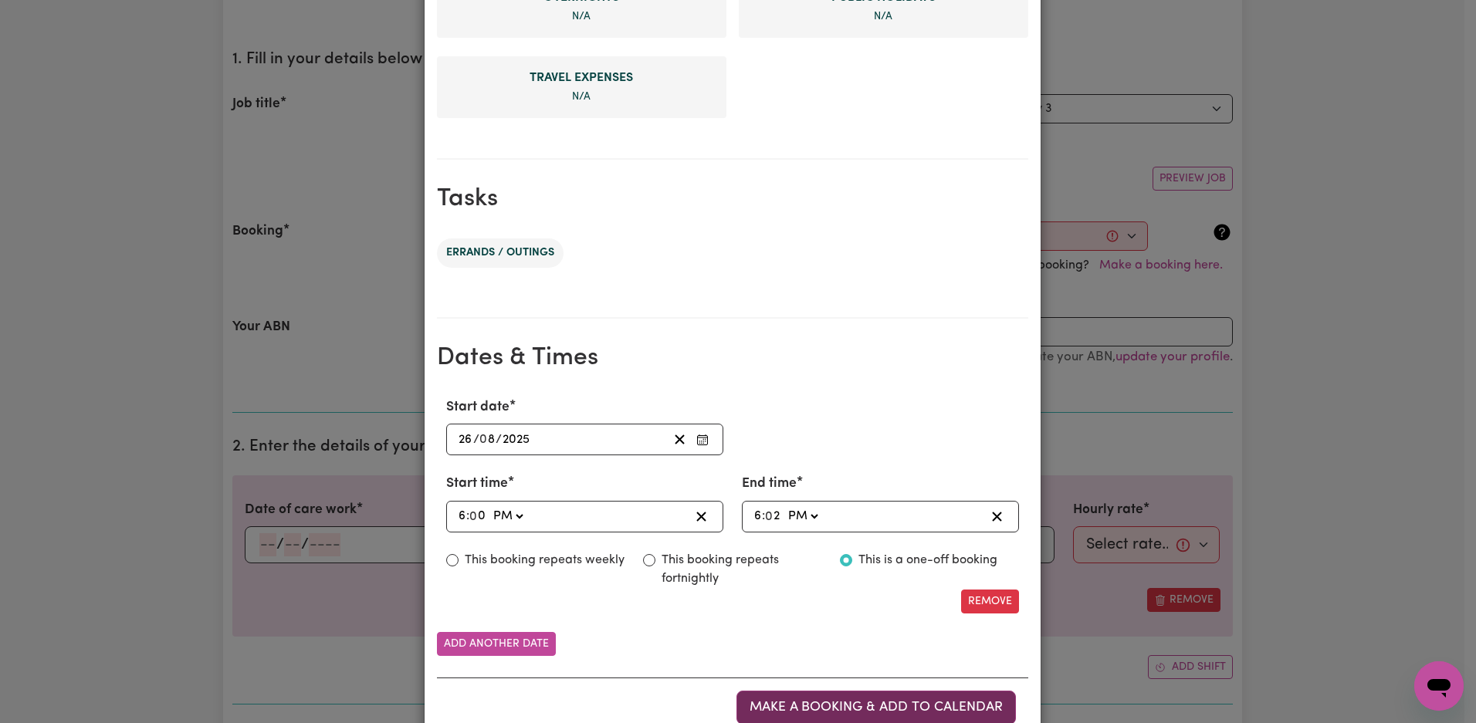
scroll to position [659, 0]
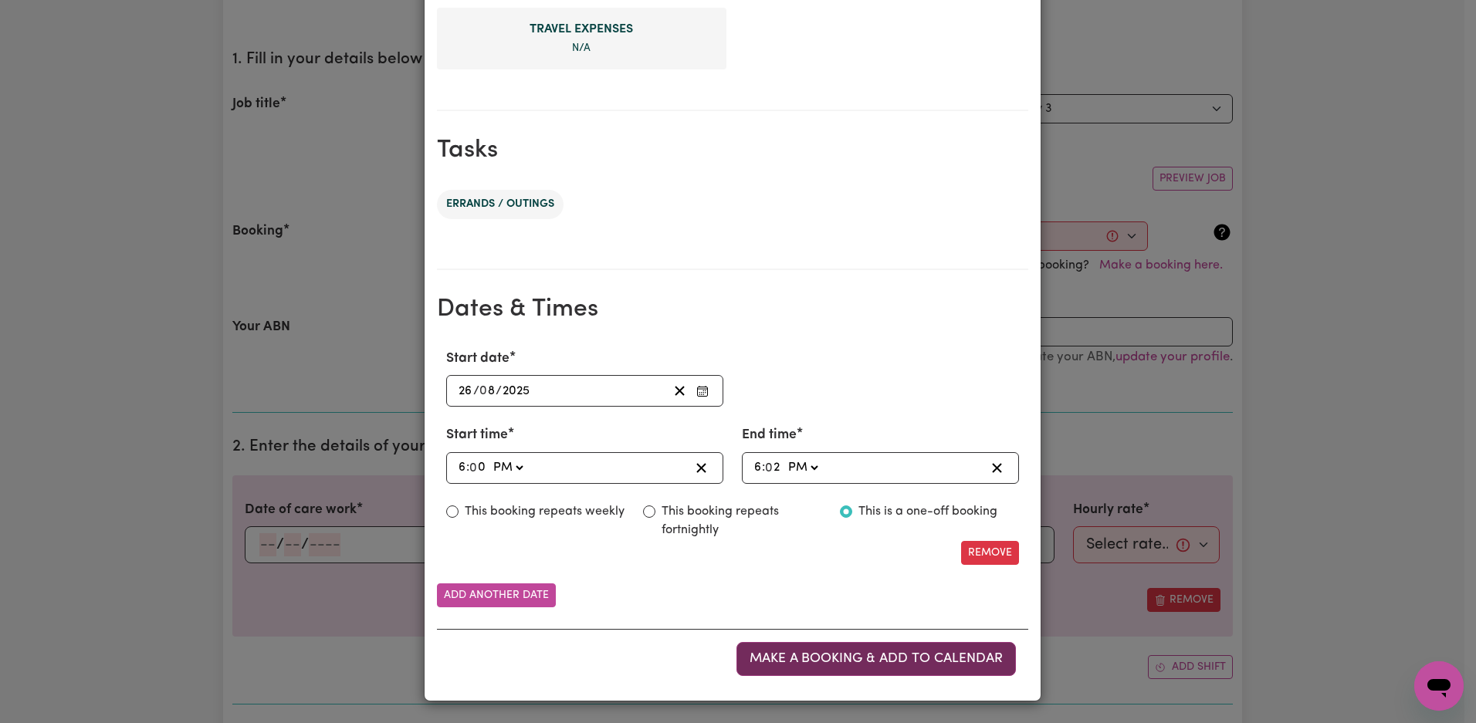
click at [884, 655] on span "Make a booking & add to calendar" at bounding box center [875, 658] width 253 height 13
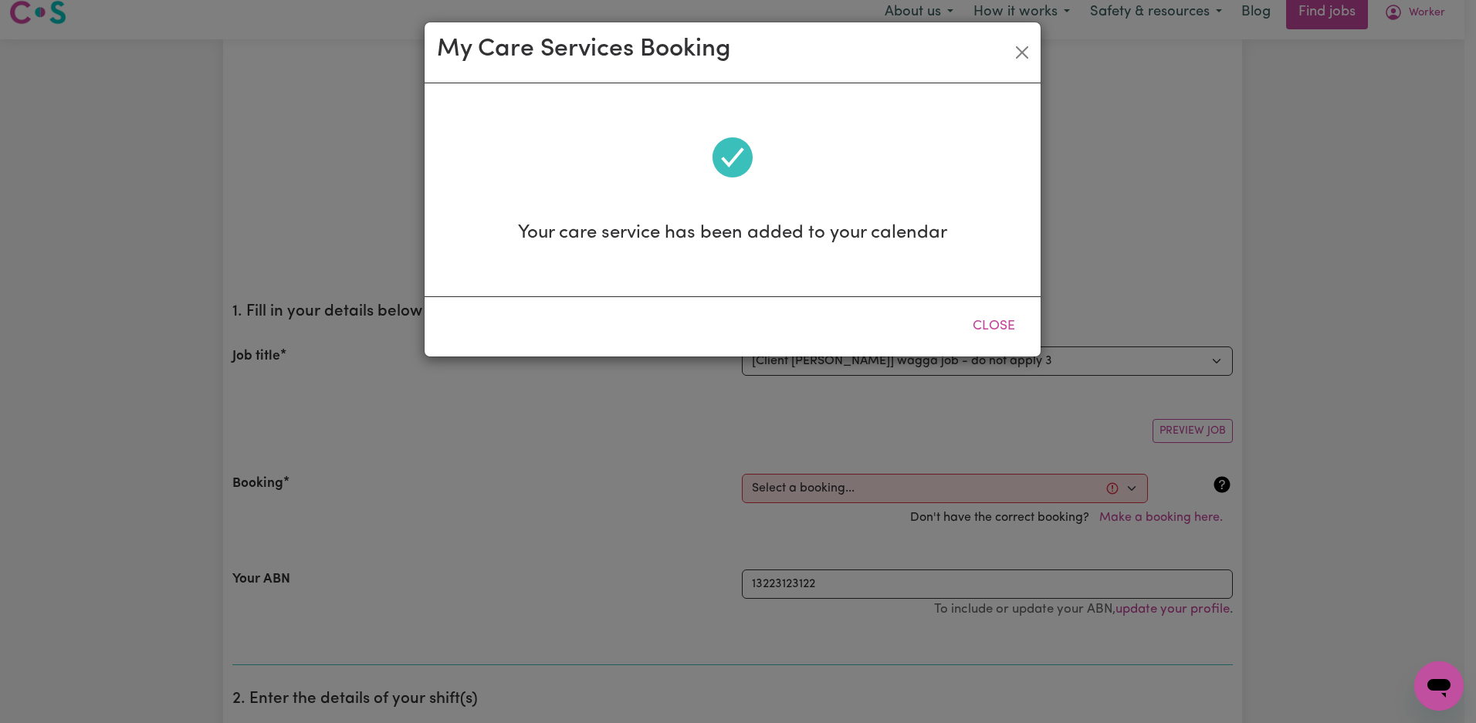
scroll to position [0, 0]
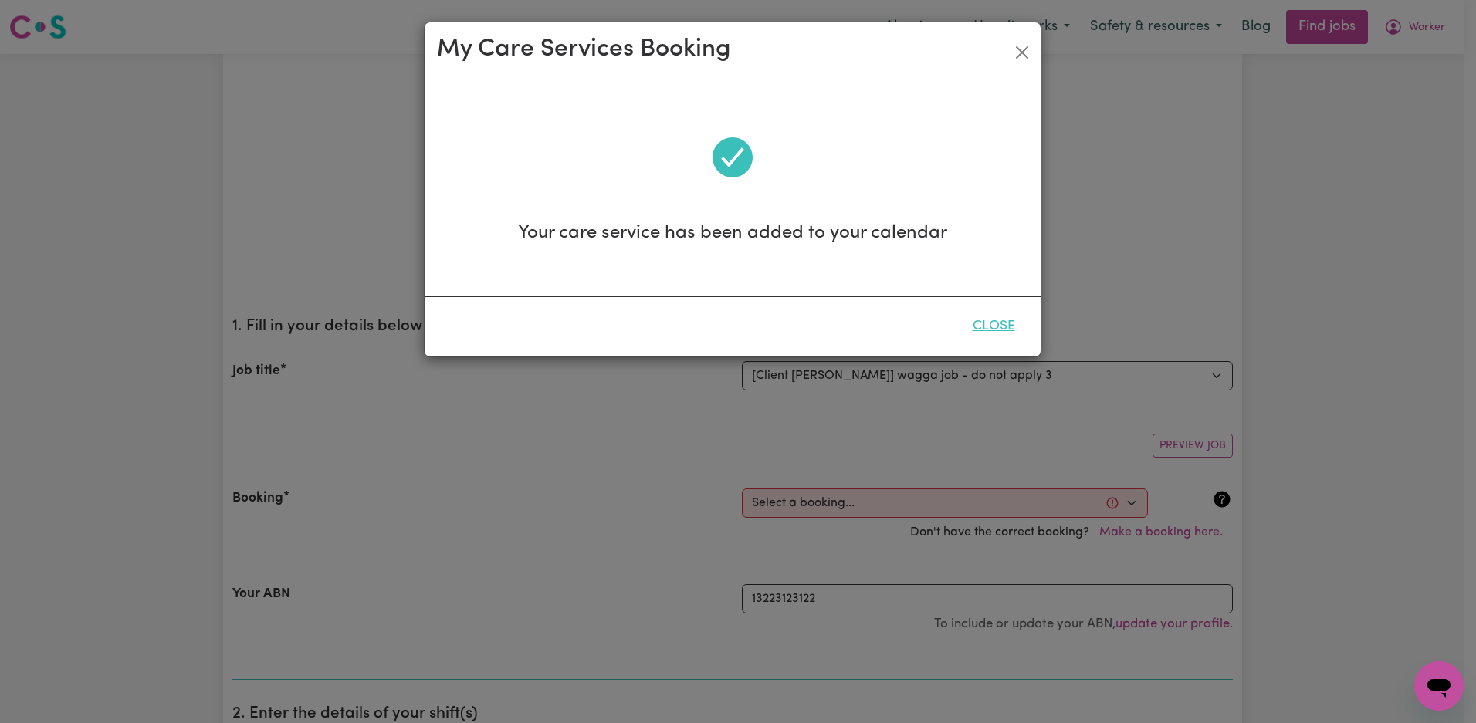
click at [985, 329] on button "Close" at bounding box center [993, 326] width 69 height 34
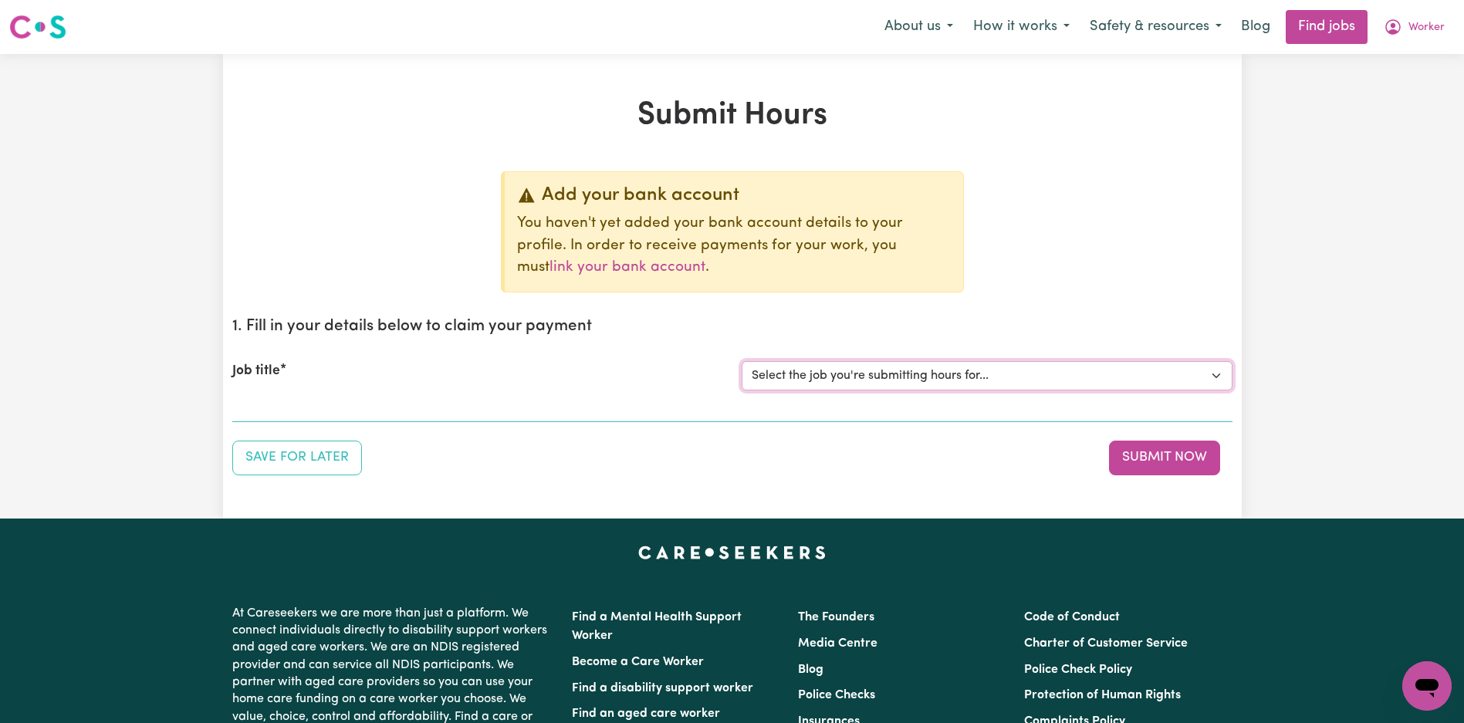
click at [917, 364] on select "Select the job you're submitting hours for... [Tumbi Umbi] Cleaner needed Tumbi…" at bounding box center [987, 375] width 491 height 29
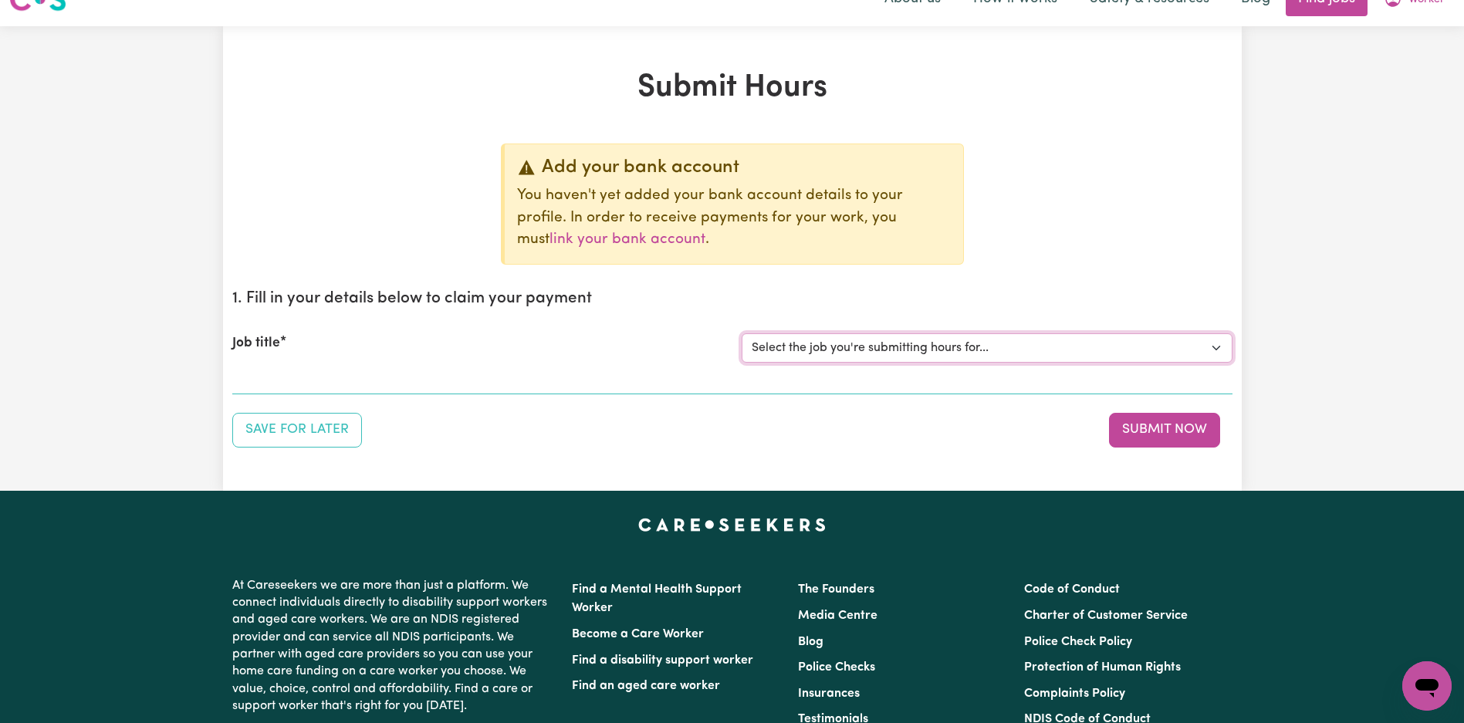
scroll to position [65, 0]
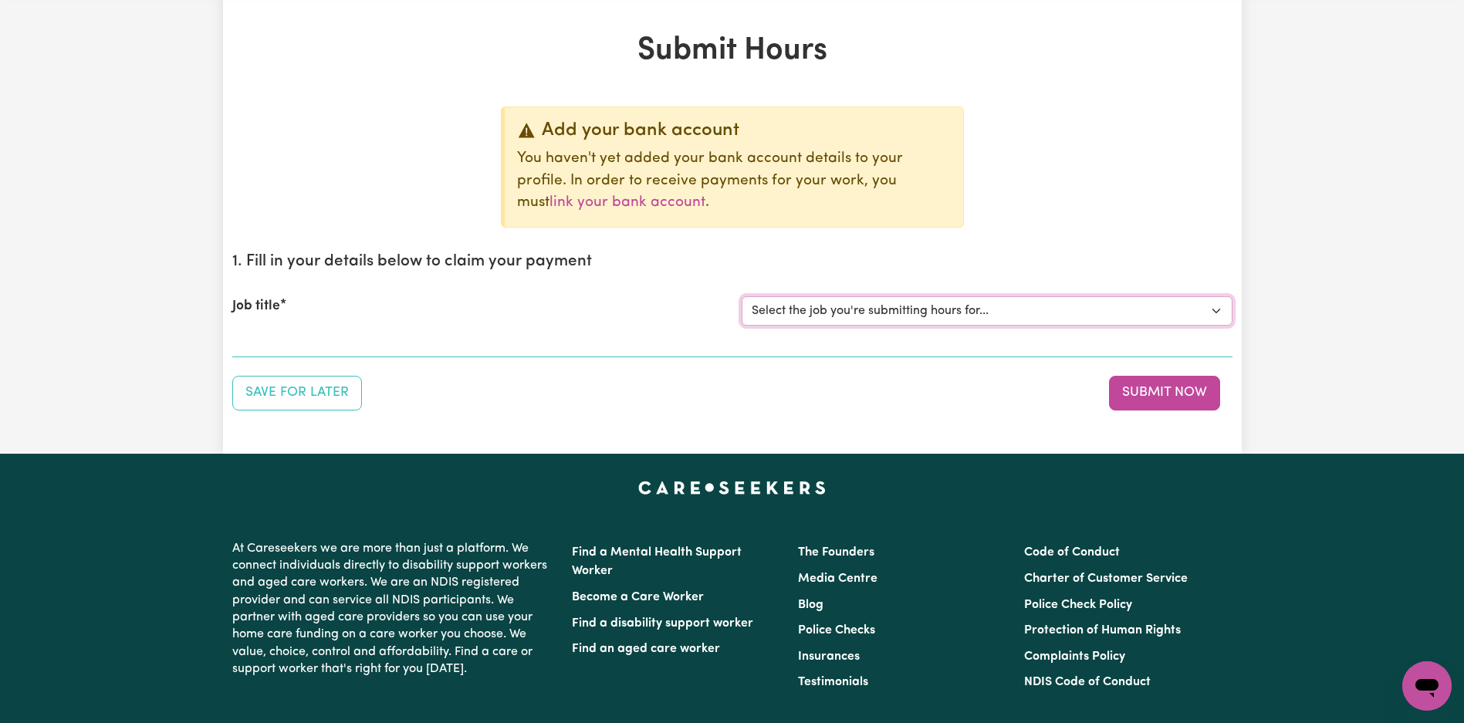
click at [982, 310] on select "Select the job you're submitting hours for... [Tumbi Umbi] Cleaner needed Tumbi…" at bounding box center [987, 310] width 491 height 29
select select "14117"
click at [742, 296] on select "Select the job you're submitting hours for... [Tumbi Umbi] Cleaner needed Tumbi…" at bounding box center [987, 310] width 491 height 29
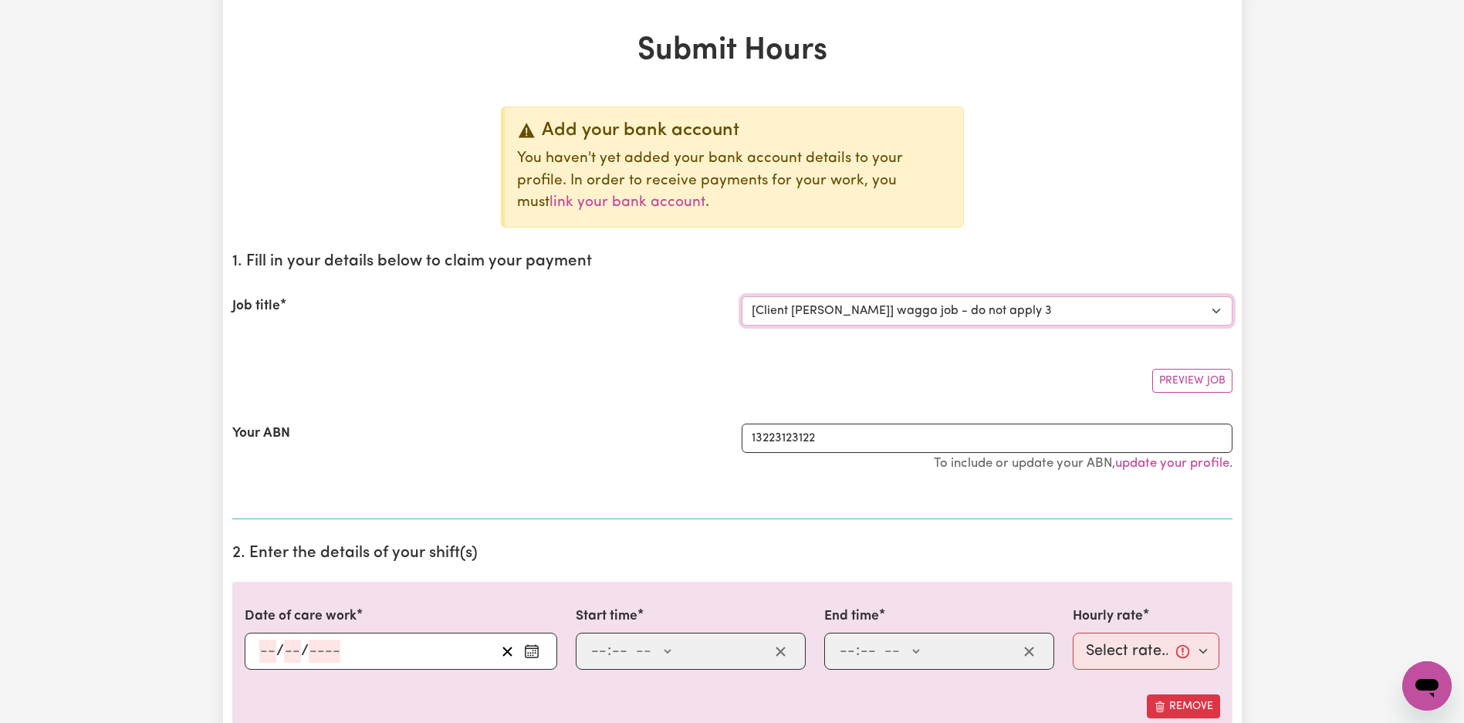
scroll to position [111, 0]
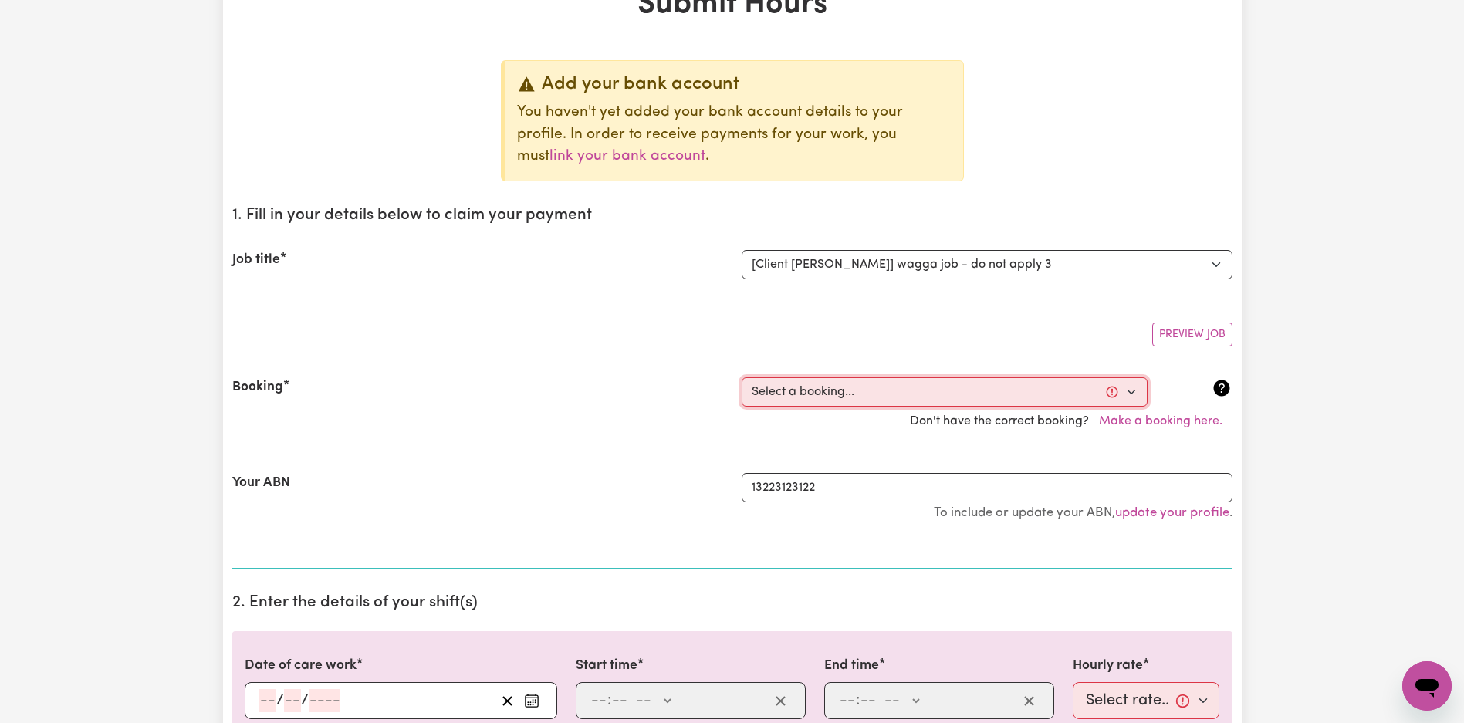
click at [911, 387] on select "Select a booking... Wed, July 30, 2025 - 06:00pm to 06:04pm (ONE-OFF) Wed, Augu…" at bounding box center [945, 391] width 406 height 29
select select "360517"
click at [742, 377] on select "Select a booking... Wed, July 30, 2025 - 06:00pm to 06:04pm (ONE-OFF) Wed, Augu…" at bounding box center [945, 391] width 406 height 29
type input "[DATE]"
type input "26"
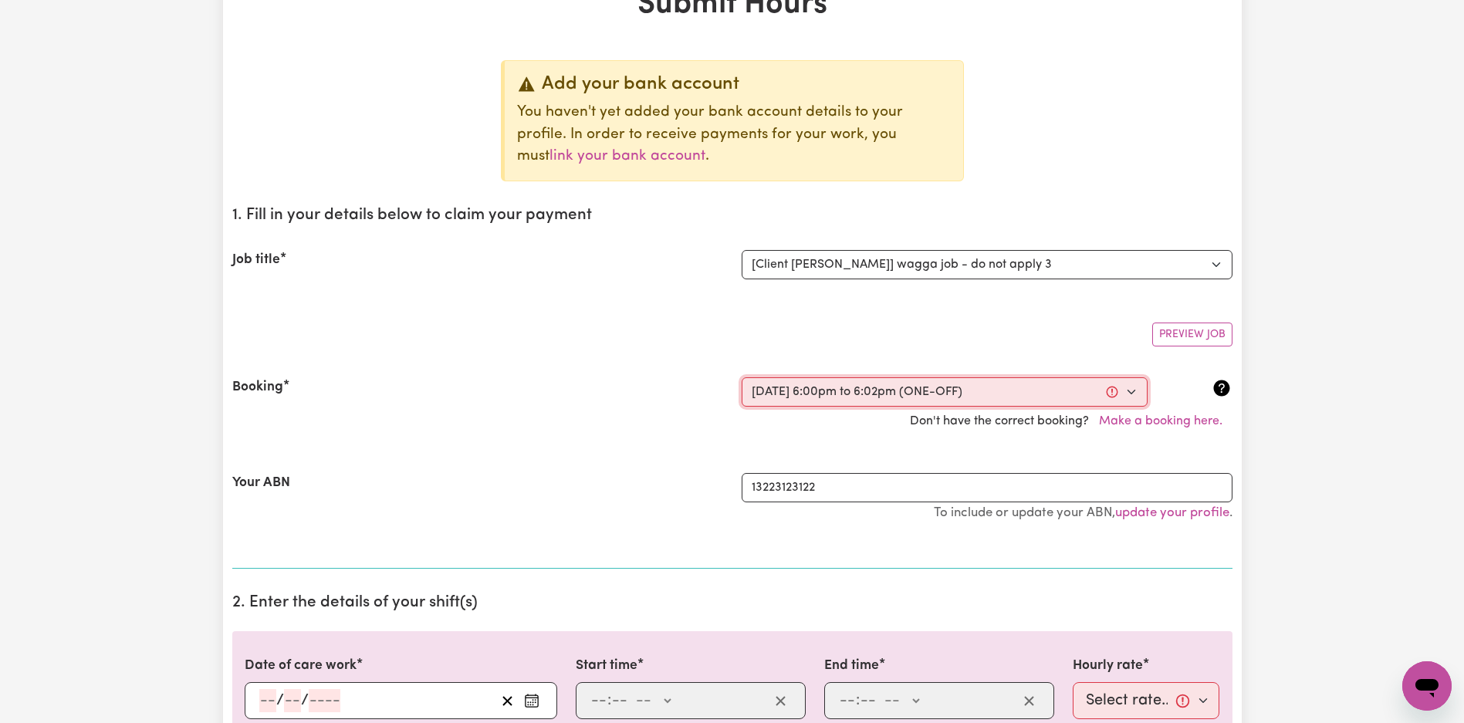
type input "8"
type input "2025"
type input "18:00"
type input "6"
type input "0"
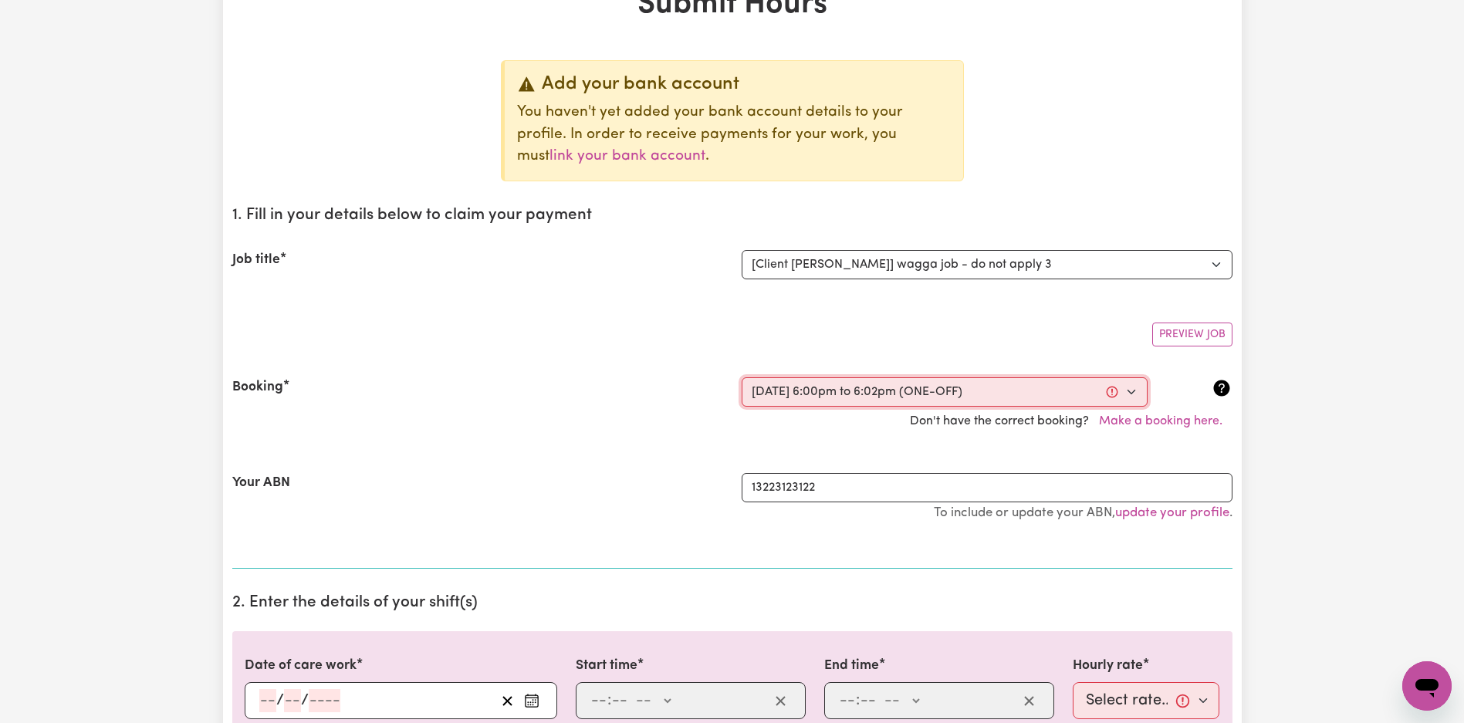
select select "pm"
type input "18:02"
type input "6"
type input "2"
select select "pm"
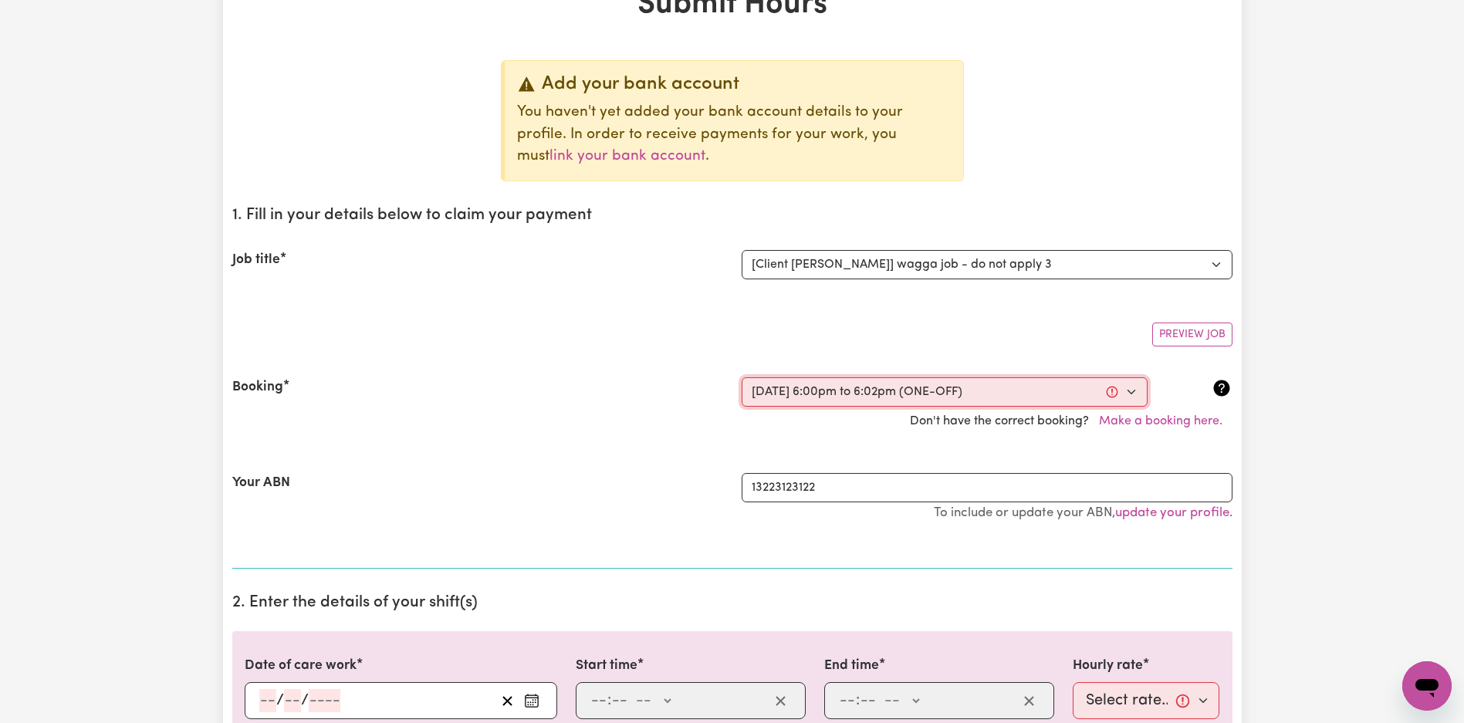
select select "25-Weekday"
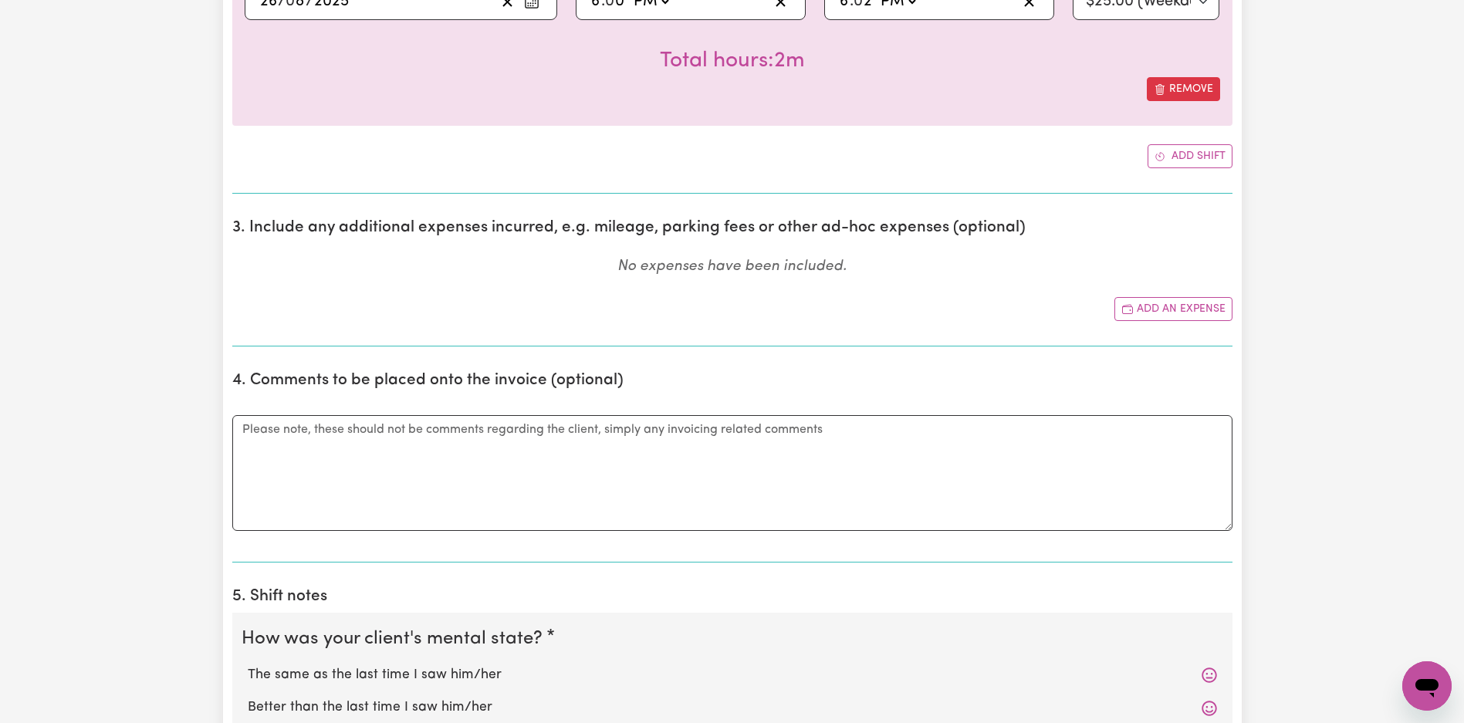
scroll to position [739, 0]
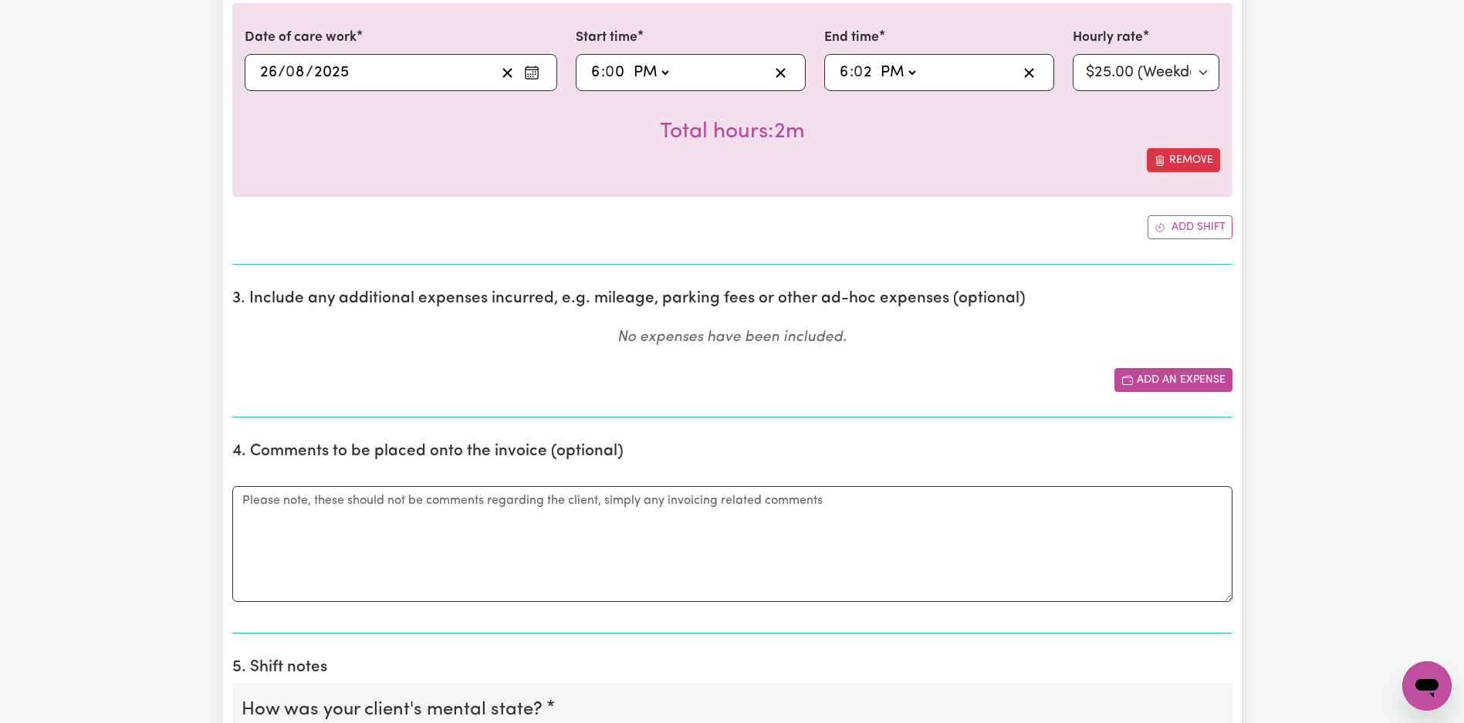
click at [1162, 373] on button "Add an expense" at bounding box center [1173, 380] width 118 height 24
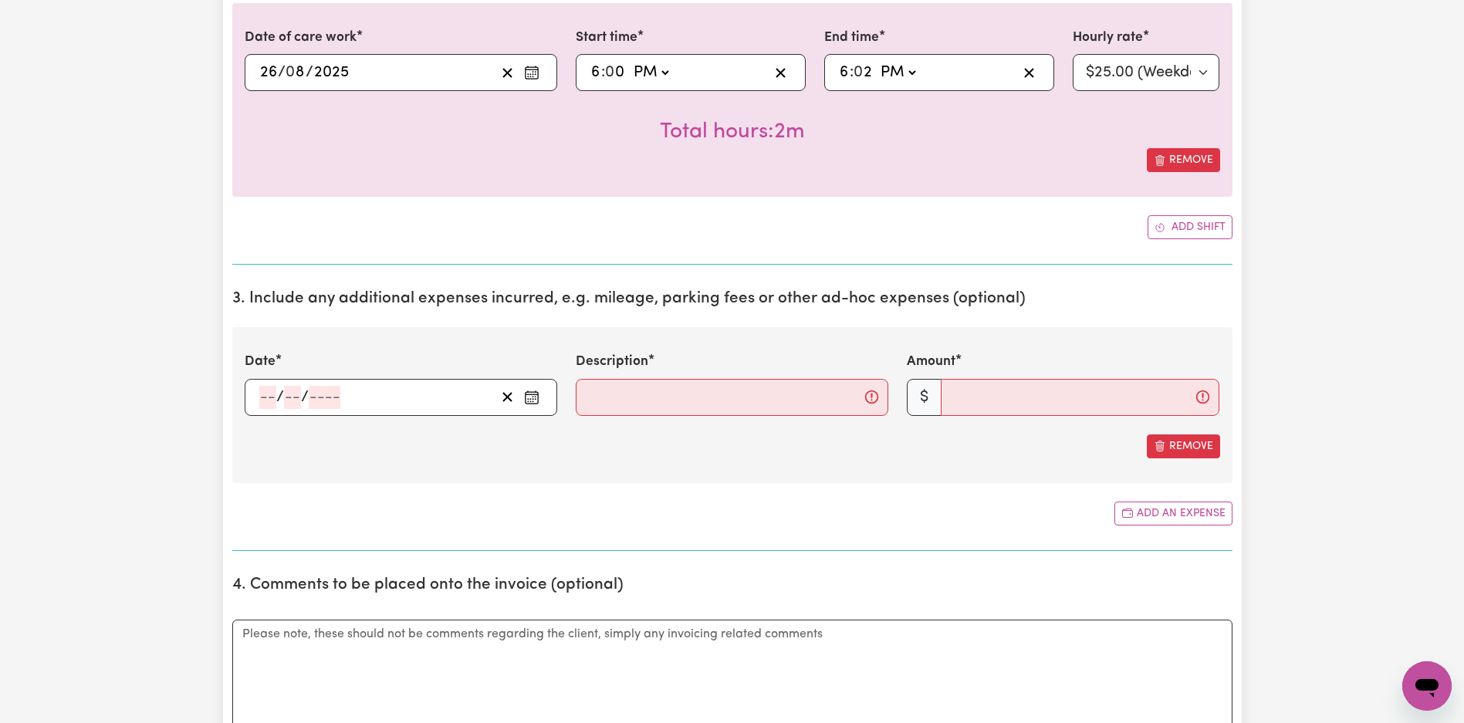
click at [346, 409] on div "/ /" at bounding box center [401, 397] width 313 height 37
click at [329, 401] on input "number" at bounding box center [325, 397] width 32 height 23
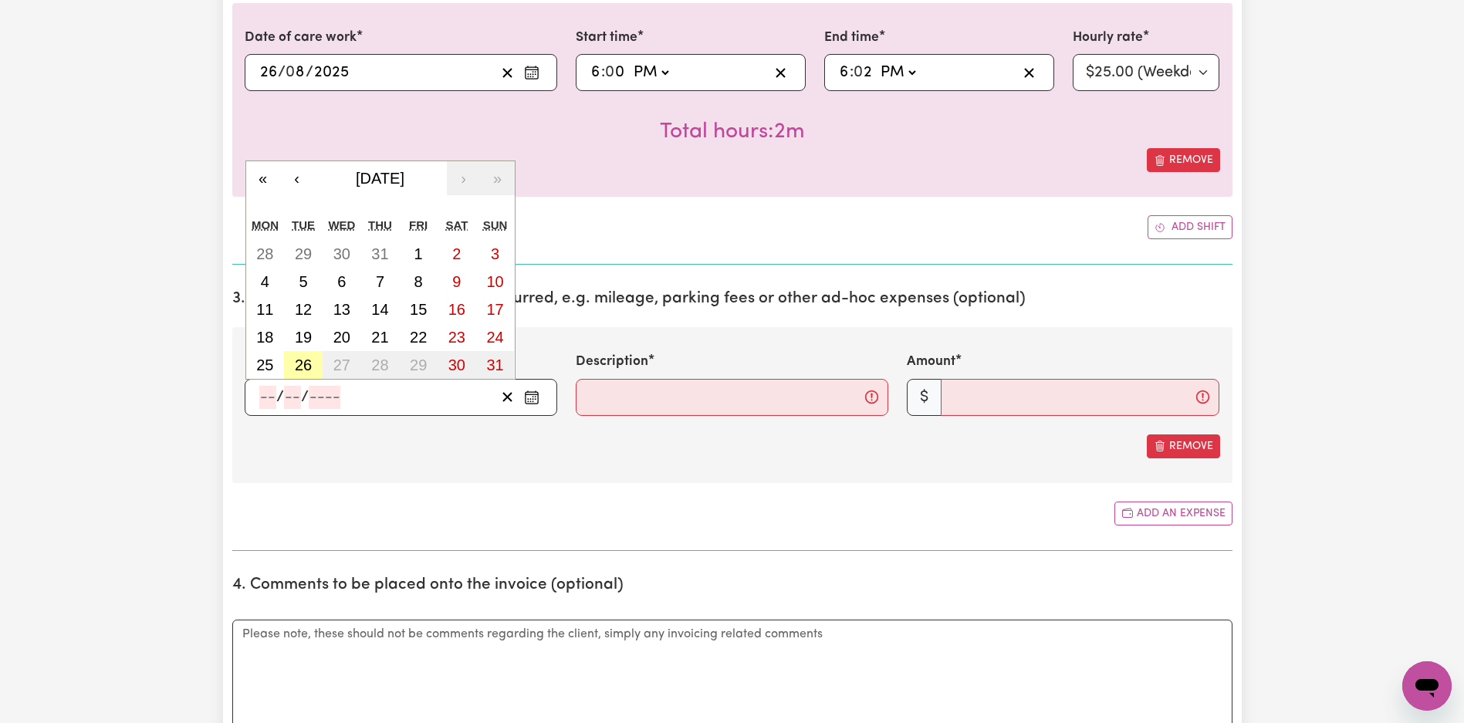
drag, startPoint x: 310, startPoint y: 352, endPoint x: 326, endPoint y: 377, distance: 29.8
click at [310, 352] on button "26" at bounding box center [303, 365] width 39 height 28
type input "[DATE]"
type input "26"
type input "8"
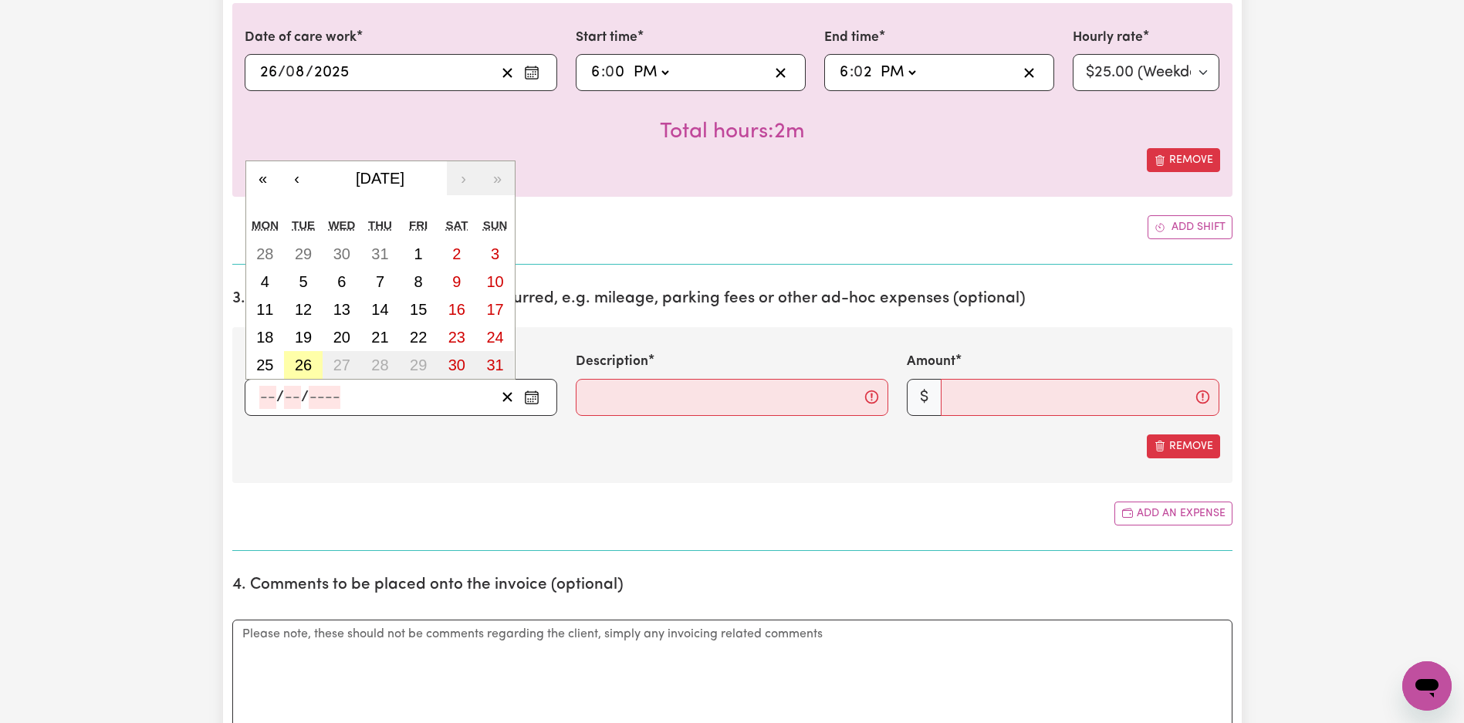
type input "2025"
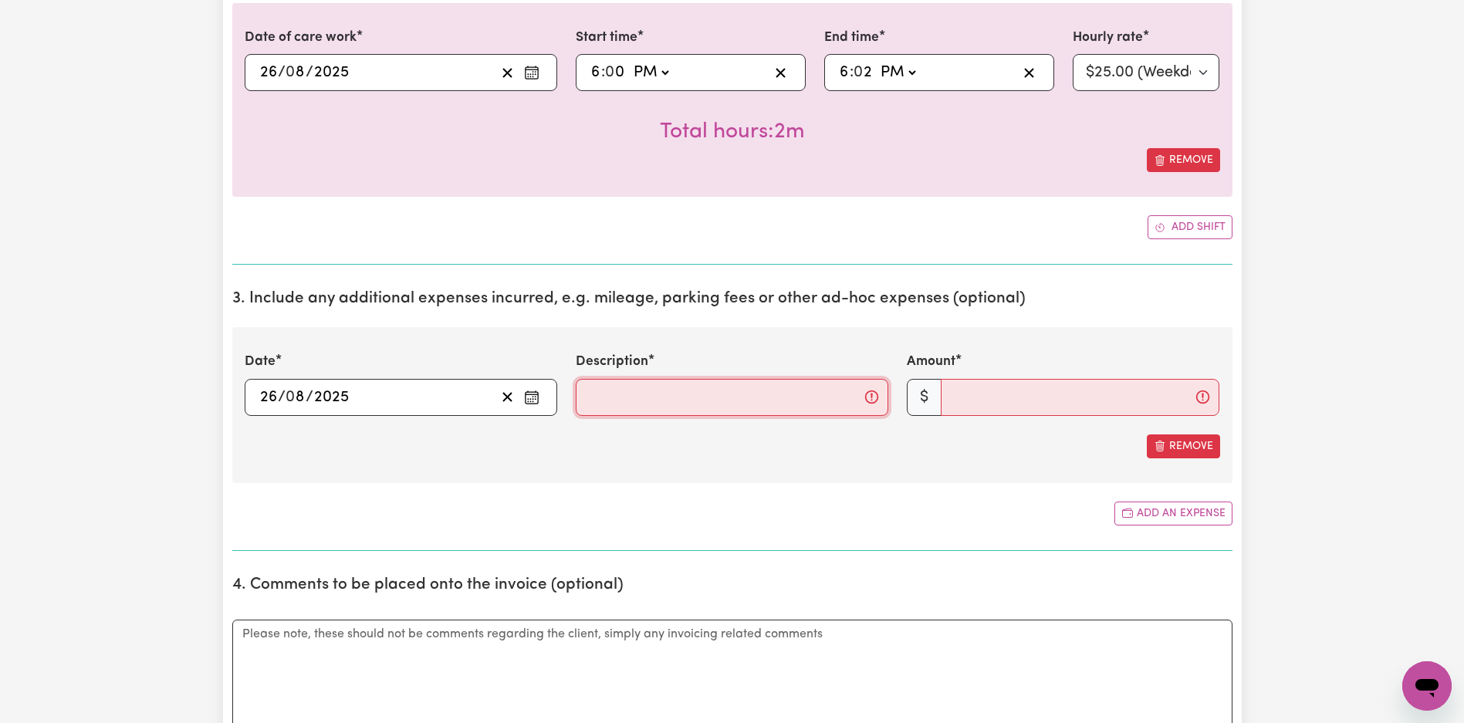
click at [637, 398] on input "Description" at bounding box center [732, 397] width 313 height 37
type input "Mileage"
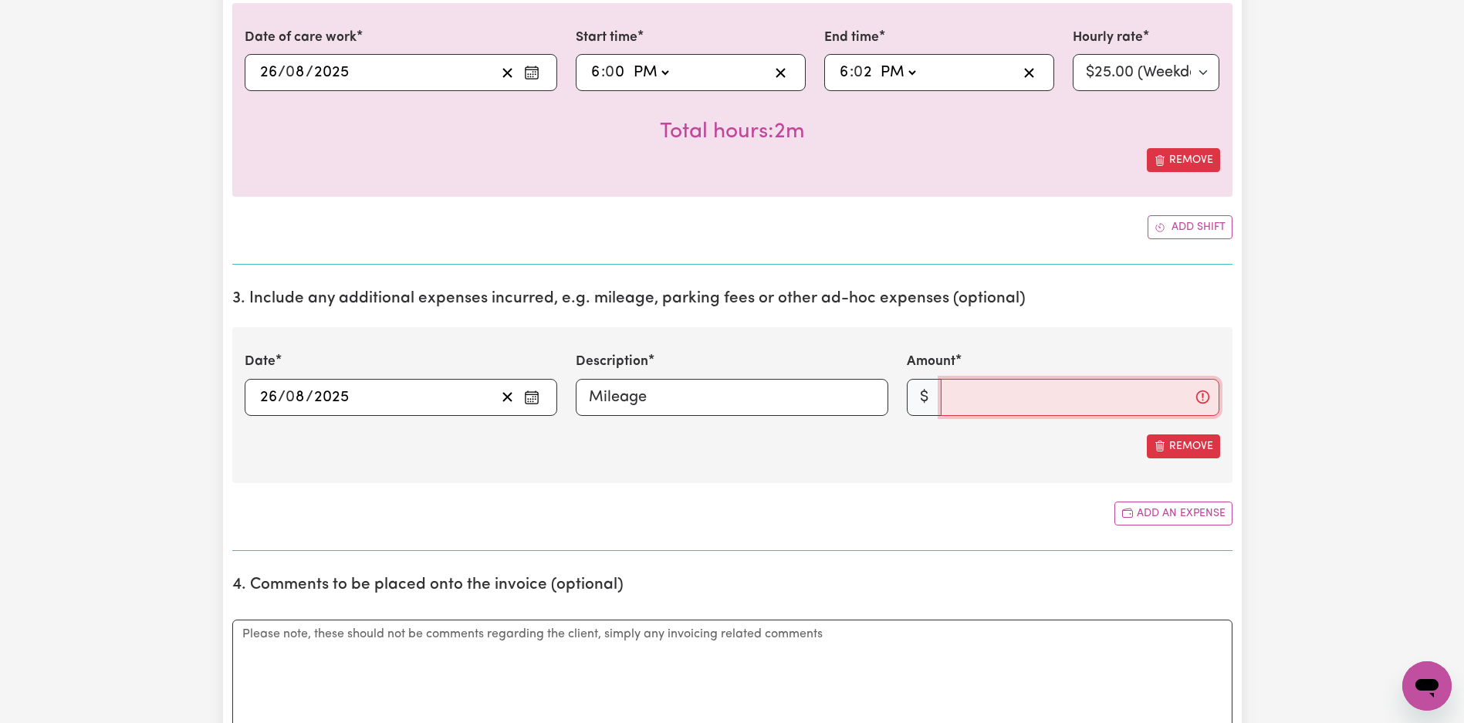
click at [1052, 389] on input "Amount" at bounding box center [1080, 397] width 279 height 37
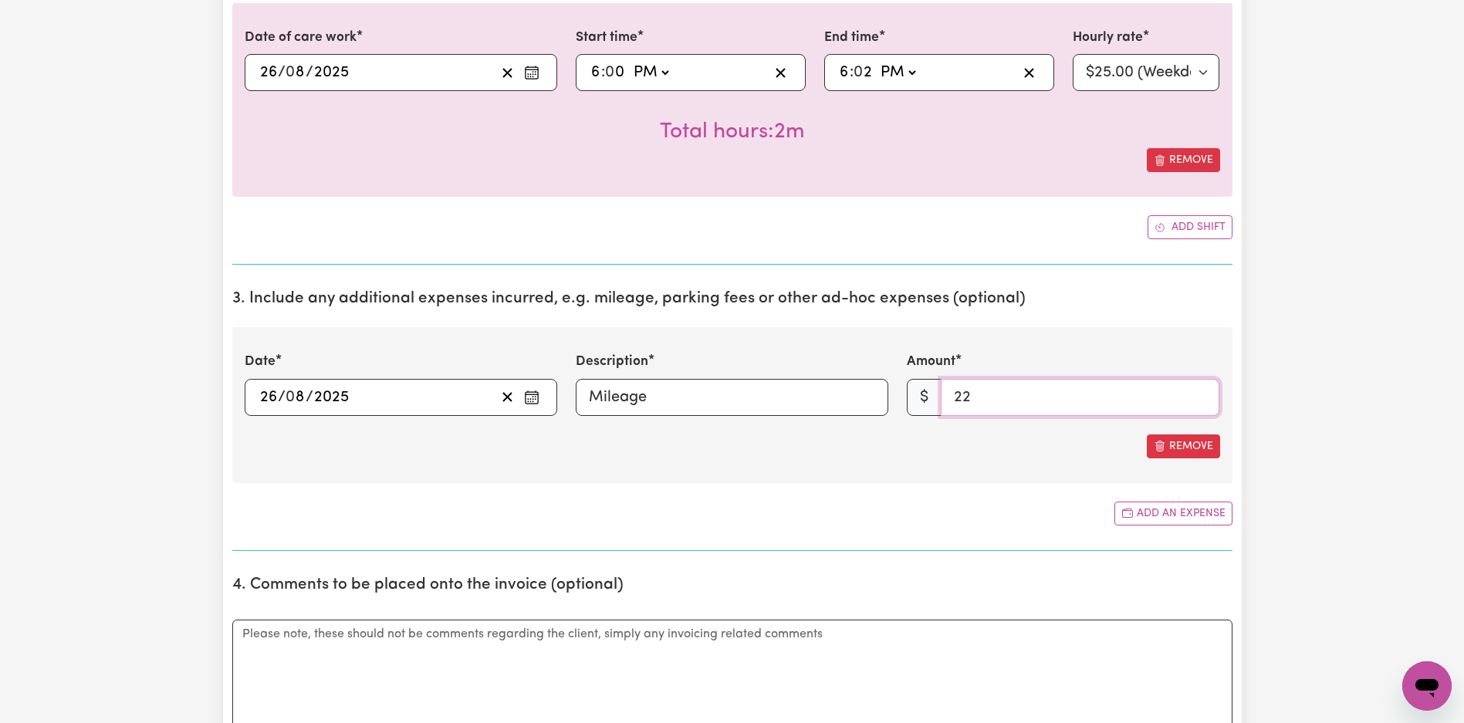
type input "22"
click at [823, 457] on div "Remove" at bounding box center [732, 446] width 975 height 24
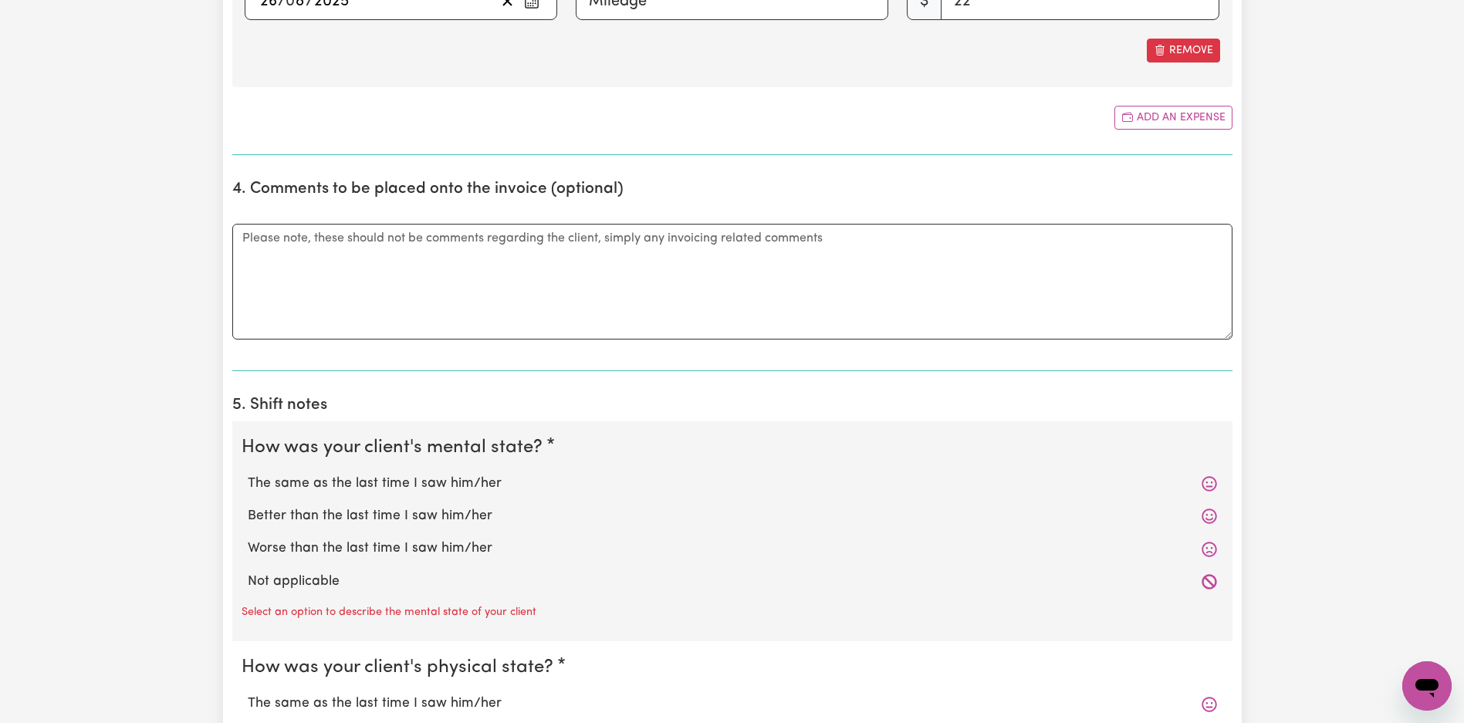
click at [303, 574] on label "Not applicable" at bounding box center [732, 582] width 969 height 20
click at [248, 572] on input "Not applicable" at bounding box center [247, 571] width 1 height 1
radio input "true"
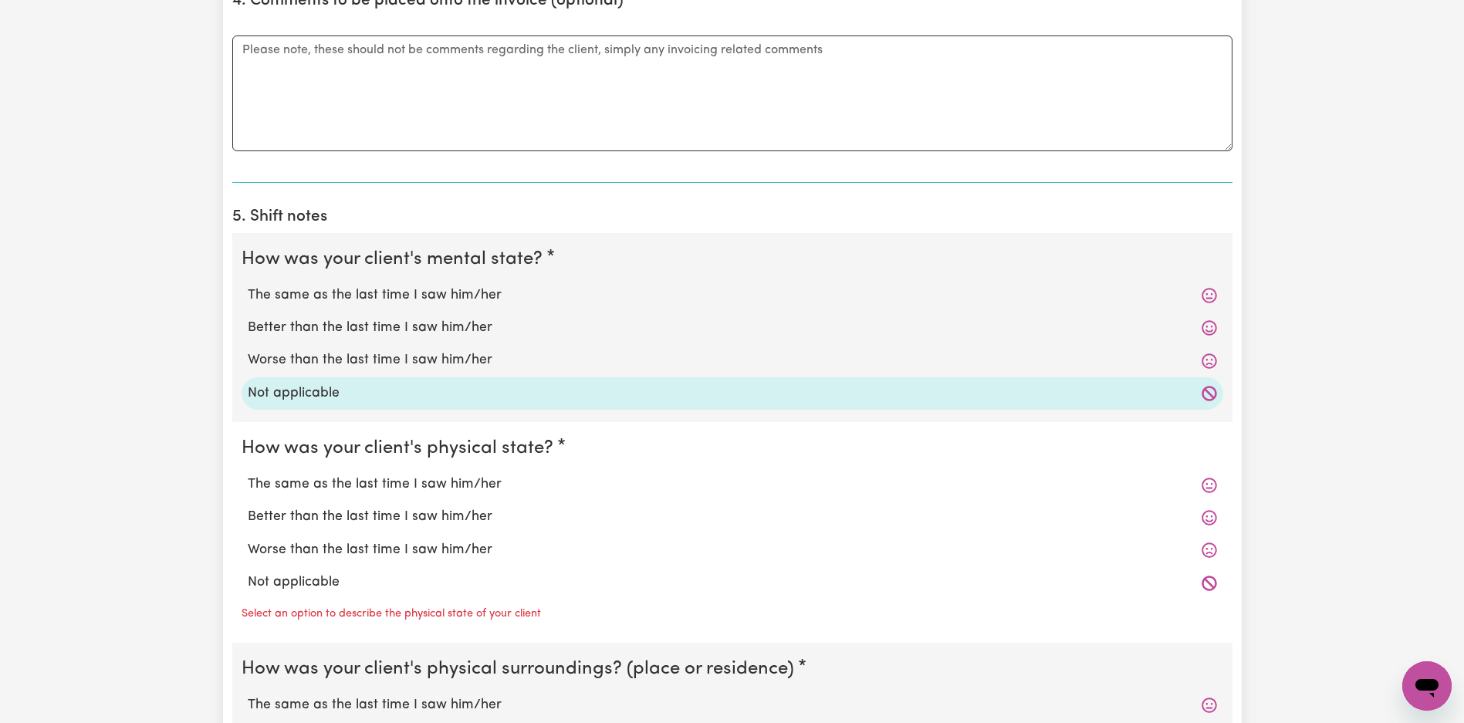
click at [304, 581] on label "Not applicable" at bounding box center [732, 583] width 969 height 20
click at [248, 573] on input "Not applicable" at bounding box center [247, 572] width 1 height 1
radio input "true"
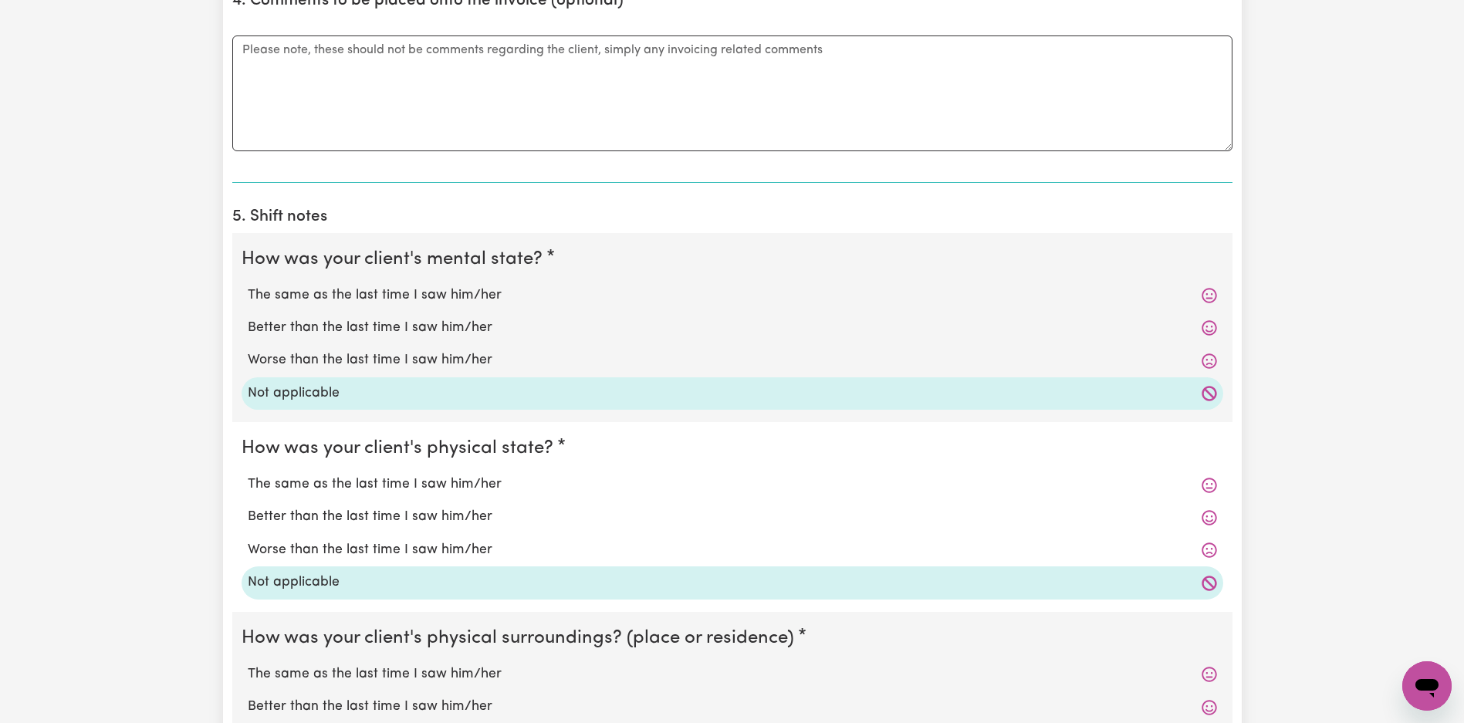
scroll to position [1625, 0]
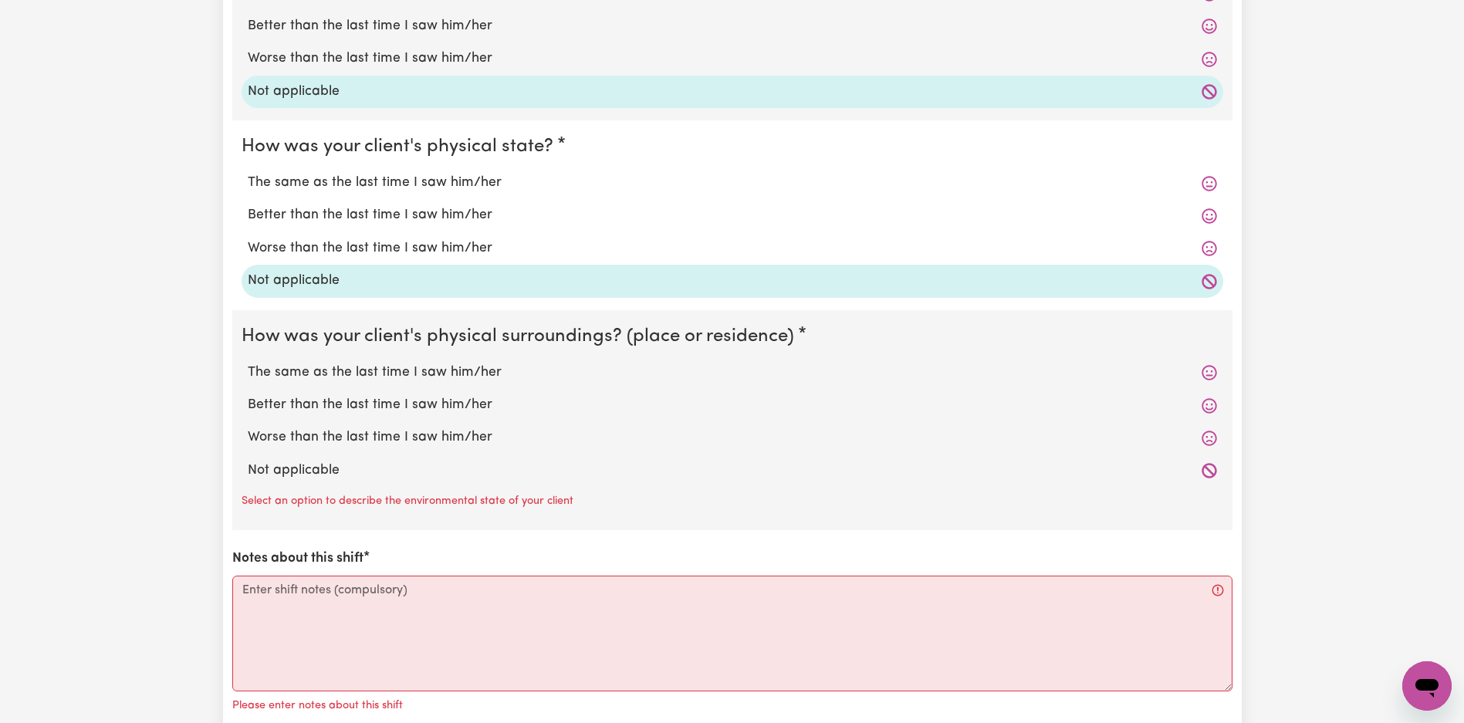
drag, startPoint x: 323, startPoint y: 468, endPoint x: 351, endPoint y: 546, distance: 82.3
click at [323, 468] on label "Not applicable" at bounding box center [732, 471] width 969 height 20
click at [248, 461] on input "Not applicable" at bounding box center [247, 460] width 1 height 1
radio input "true"
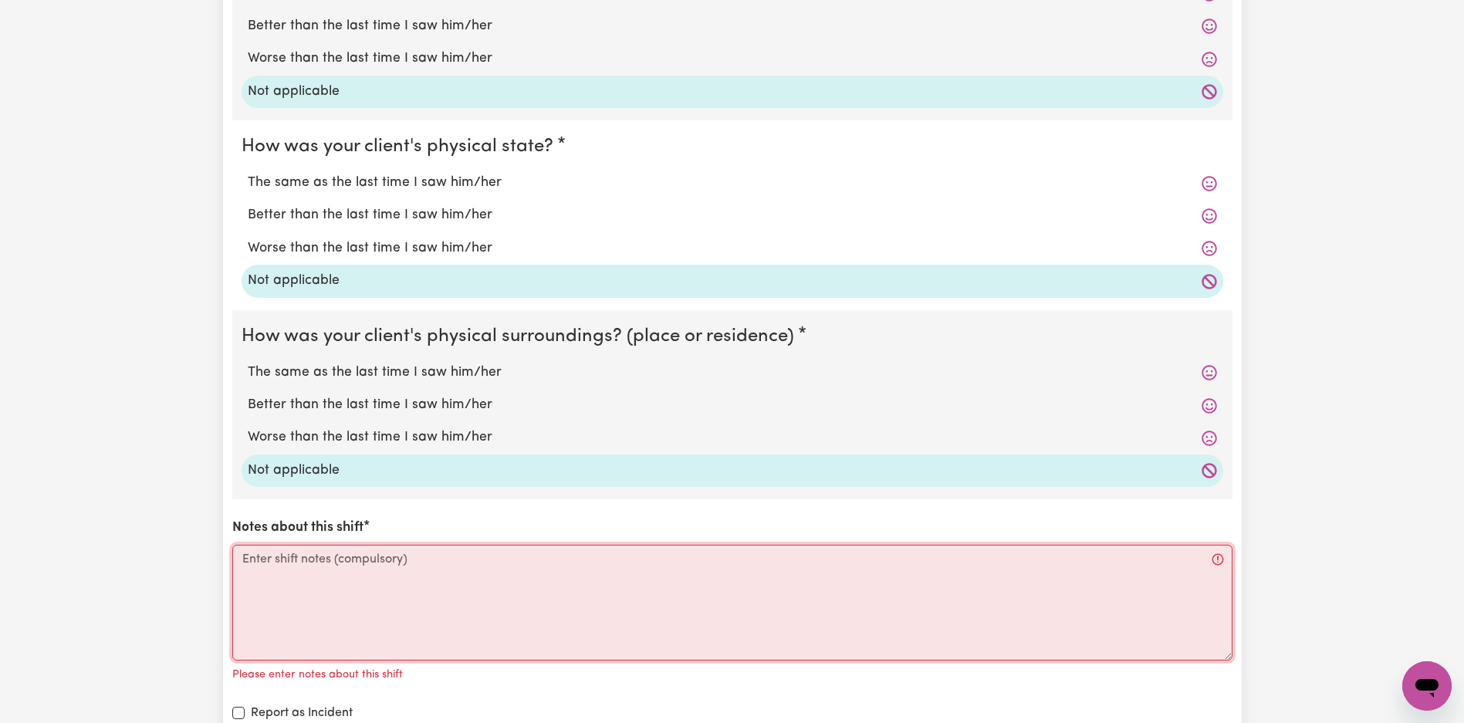
click at [363, 566] on textarea "Notes about this shift" at bounding box center [732, 603] width 1000 height 116
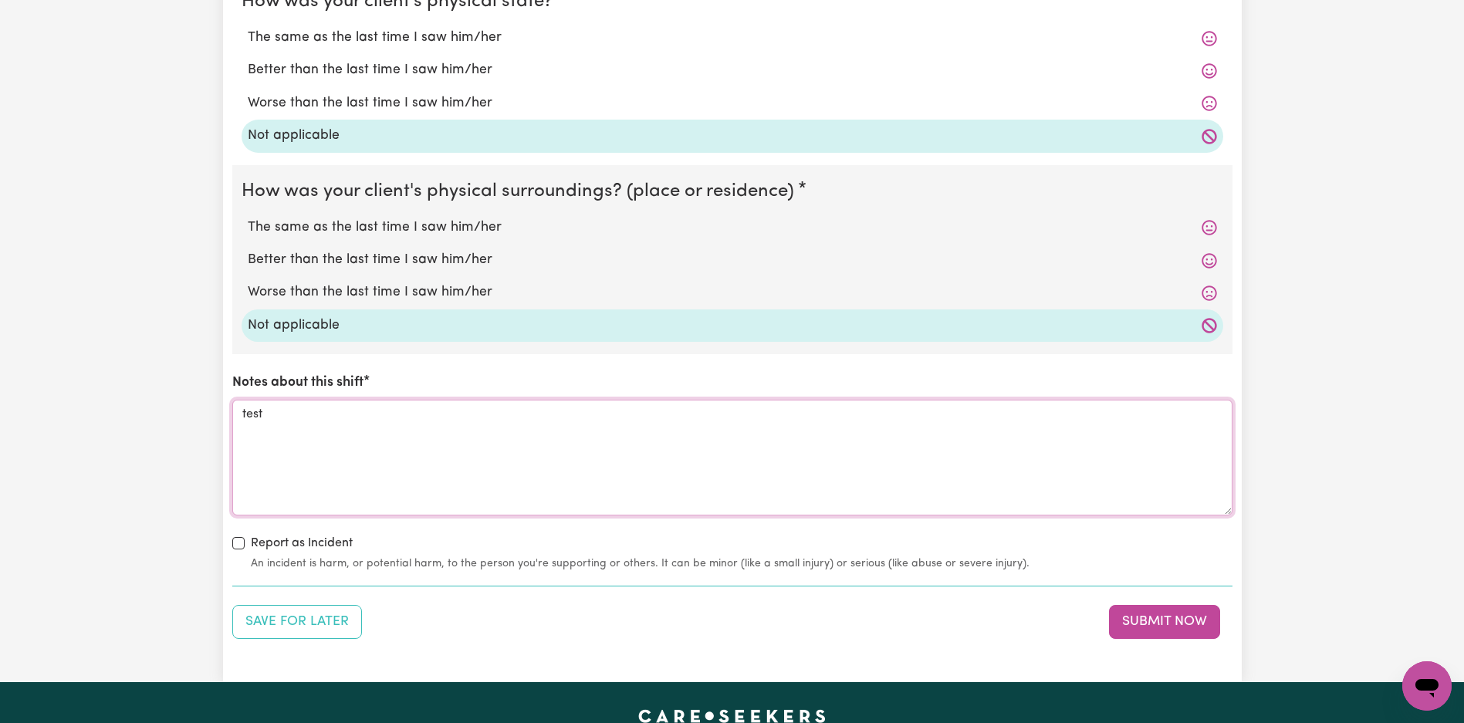
scroll to position [1850, 0]
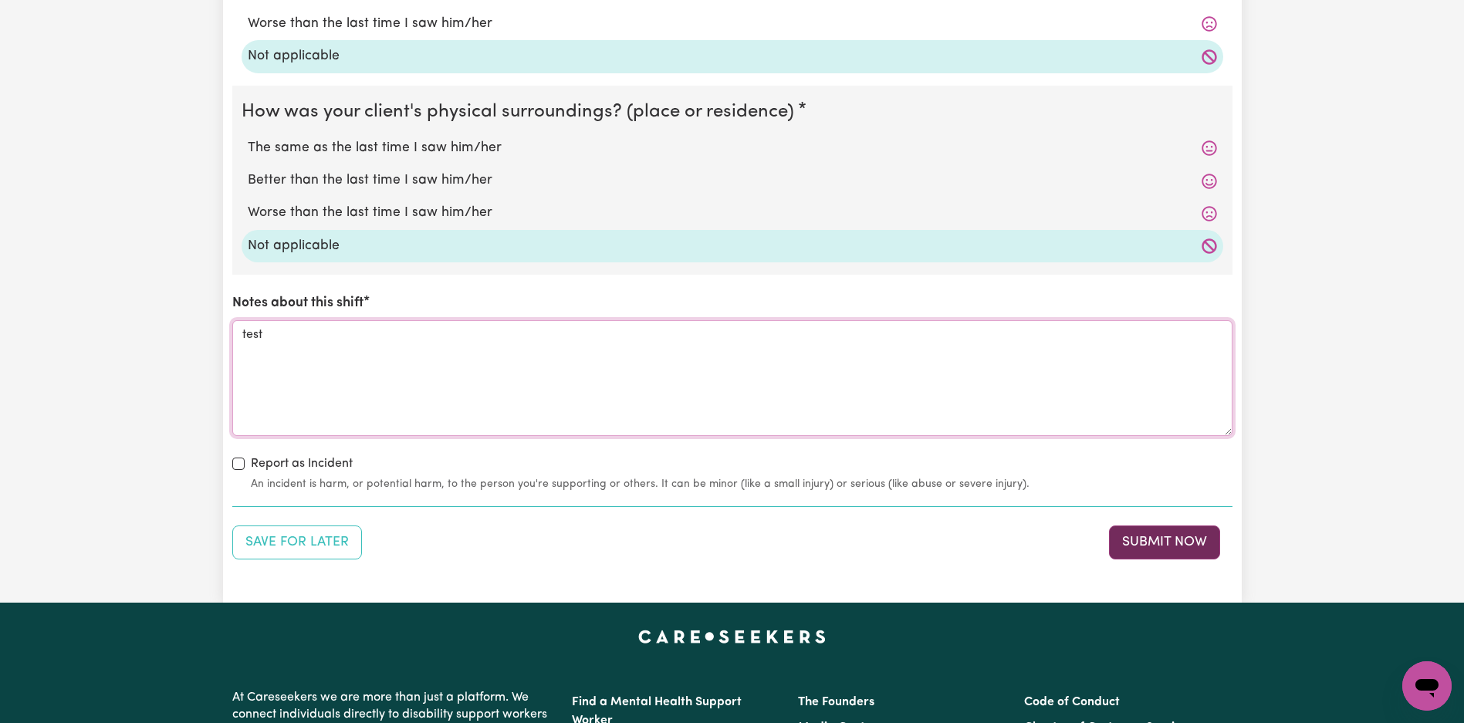
type textarea "test"
click at [1184, 533] on button "Submit Now" at bounding box center [1164, 543] width 111 height 34
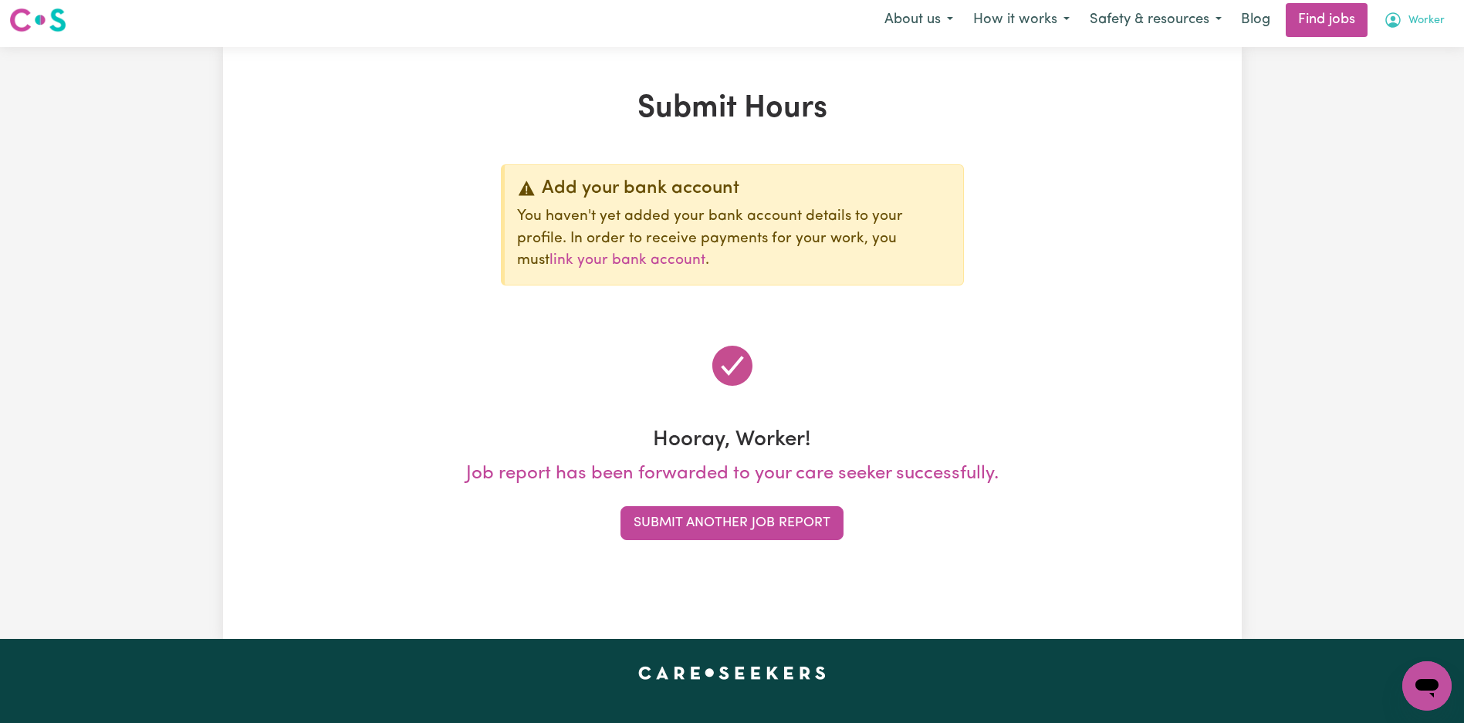
scroll to position [0, 0]
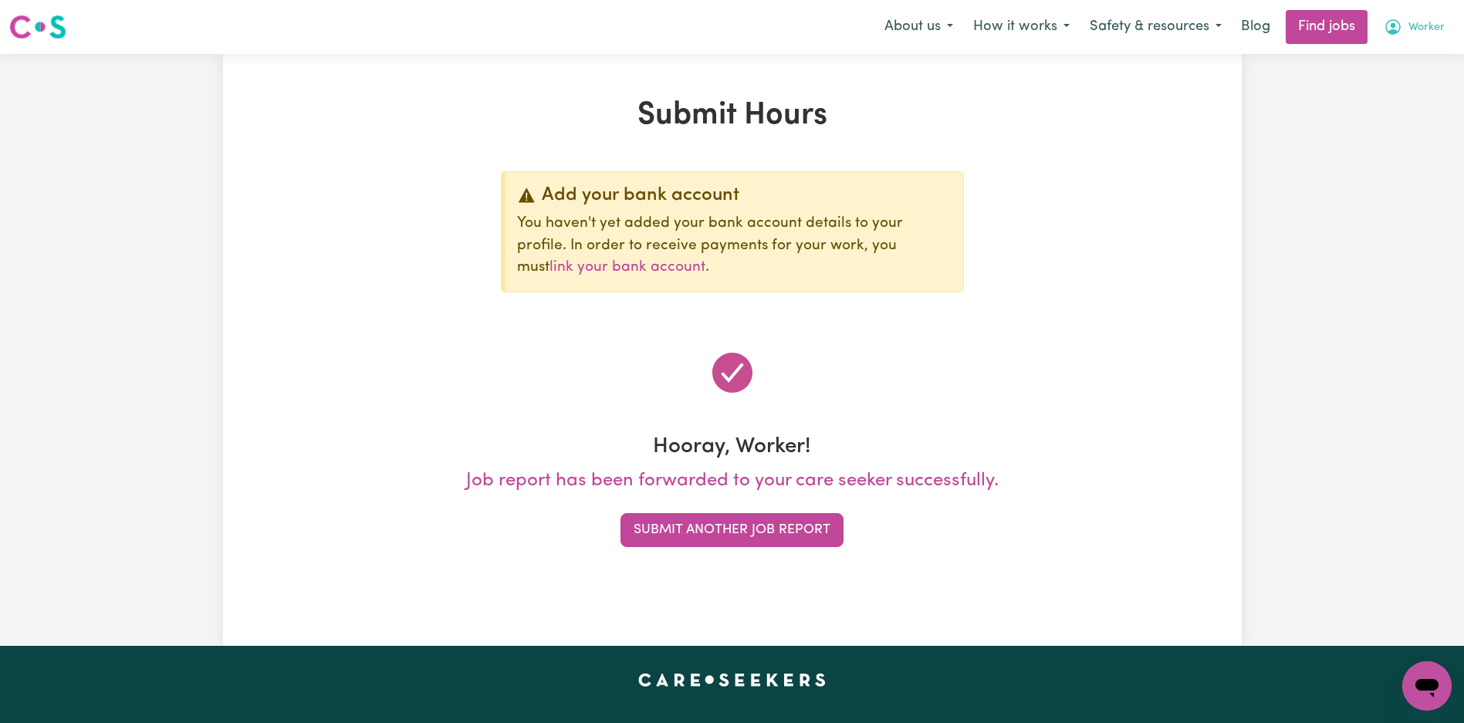
click at [1442, 30] on span "Worker" at bounding box center [1426, 27] width 36 height 17
click at [1410, 58] on link "My Account" at bounding box center [1393, 60] width 122 height 29
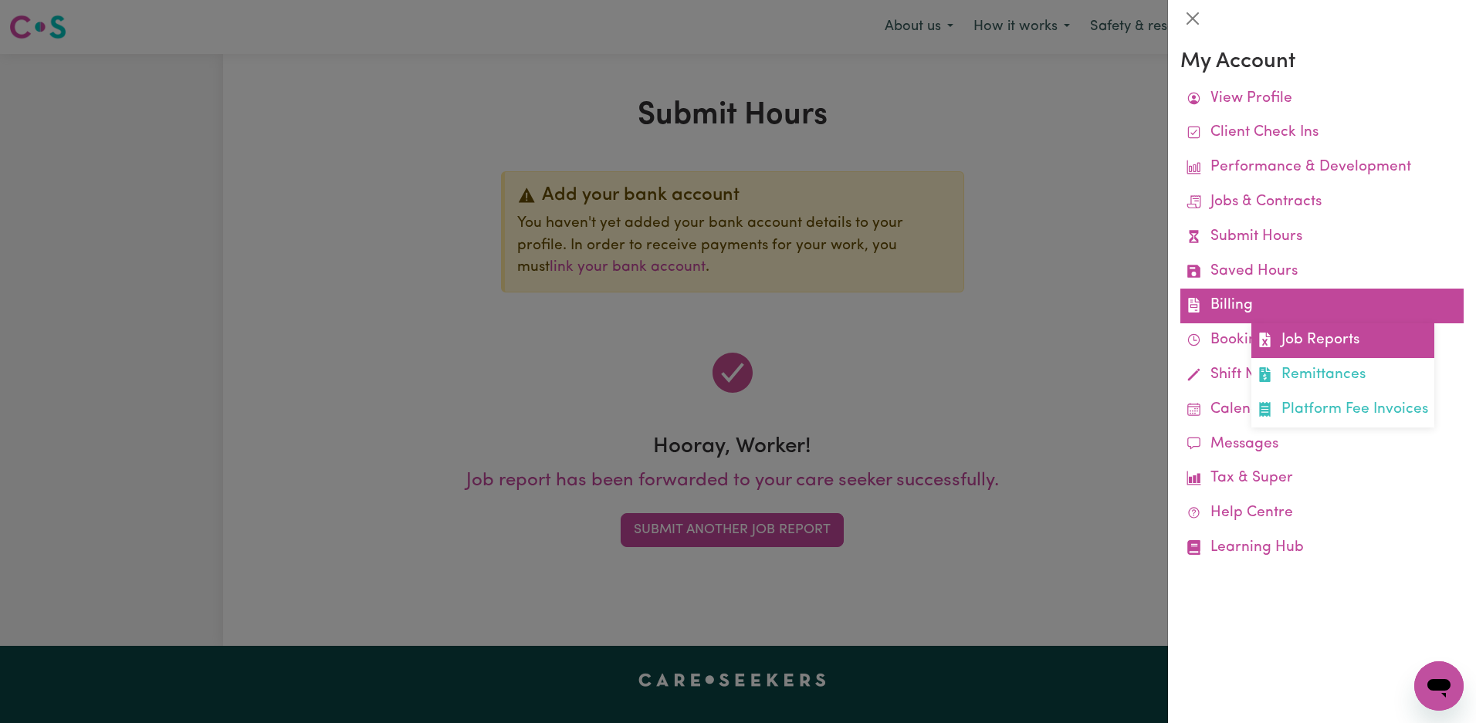
click at [1310, 331] on link "Job Reports" at bounding box center [1342, 340] width 183 height 35
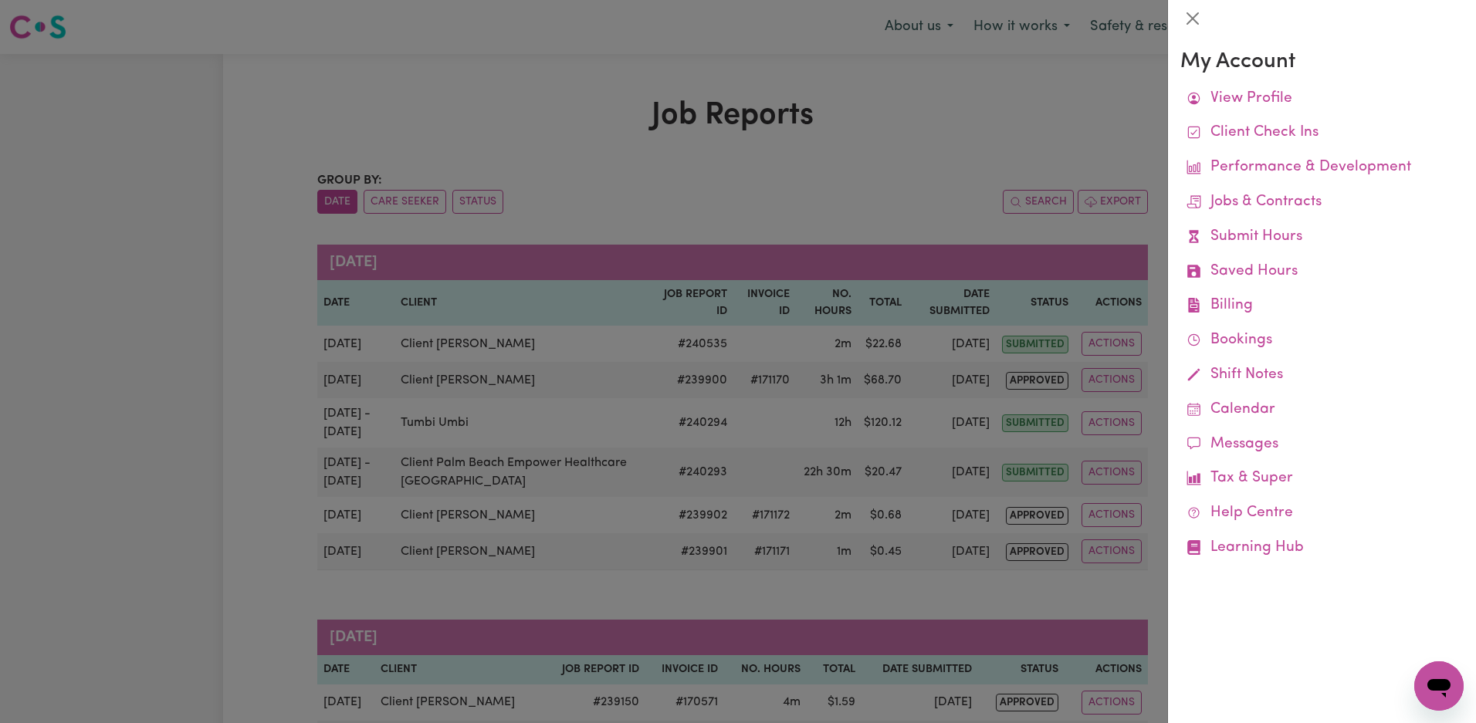
click at [922, 201] on div at bounding box center [738, 361] width 1476 height 723
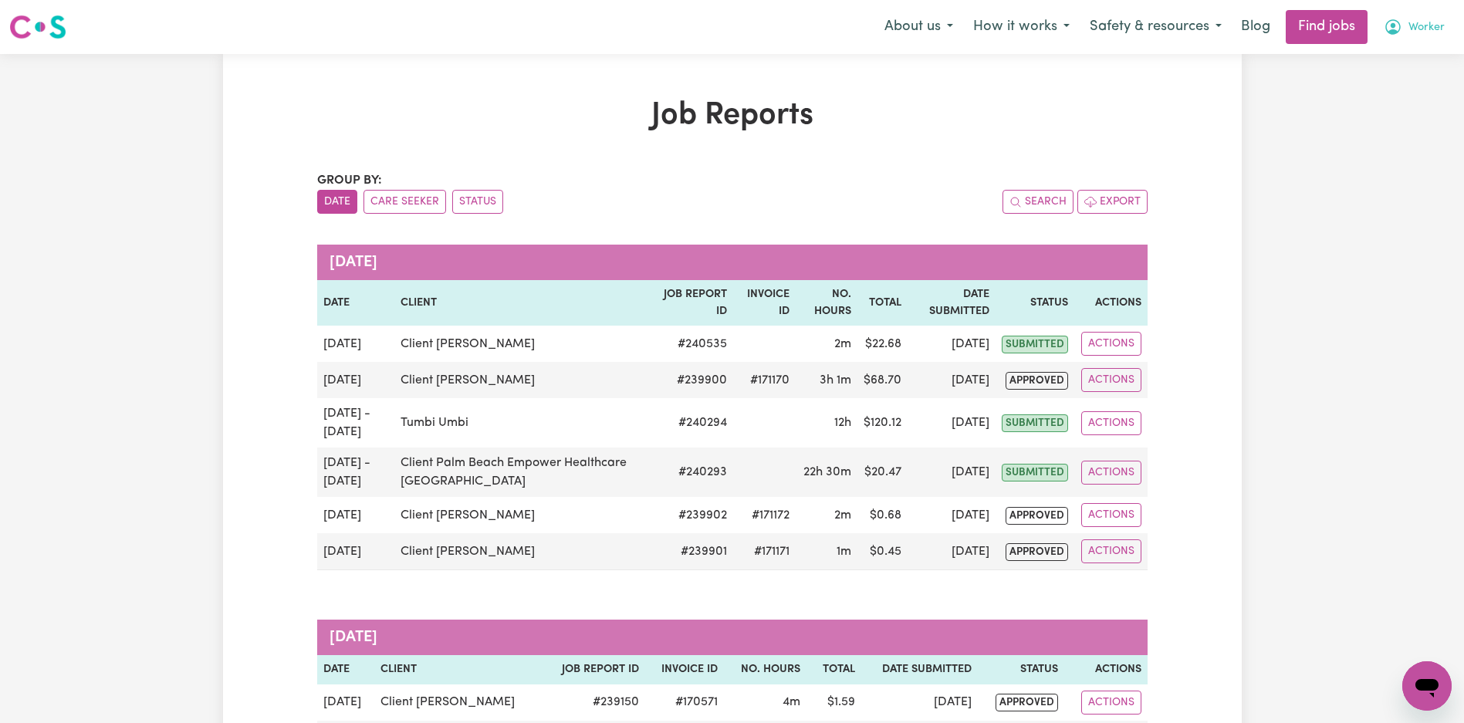
click at [1417, 28] on span "Worker" at bounding box center [1426, 27] width 36 height 17
click at [1387, 112] on link "Logout" at bounding box center [1393, 117] width 122 height 29
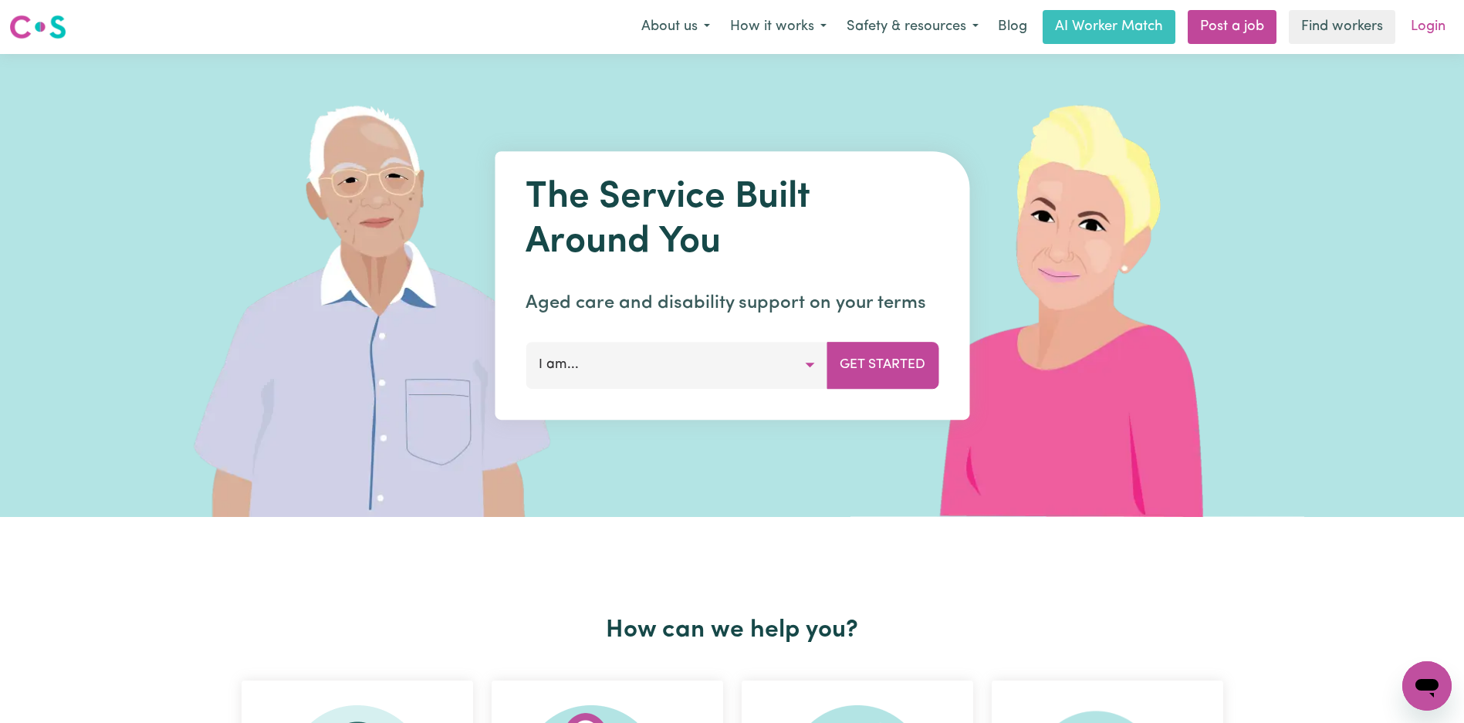
click at [1439, 25] on link "Login" at bounding box center [1427, 27] width 53 height 34
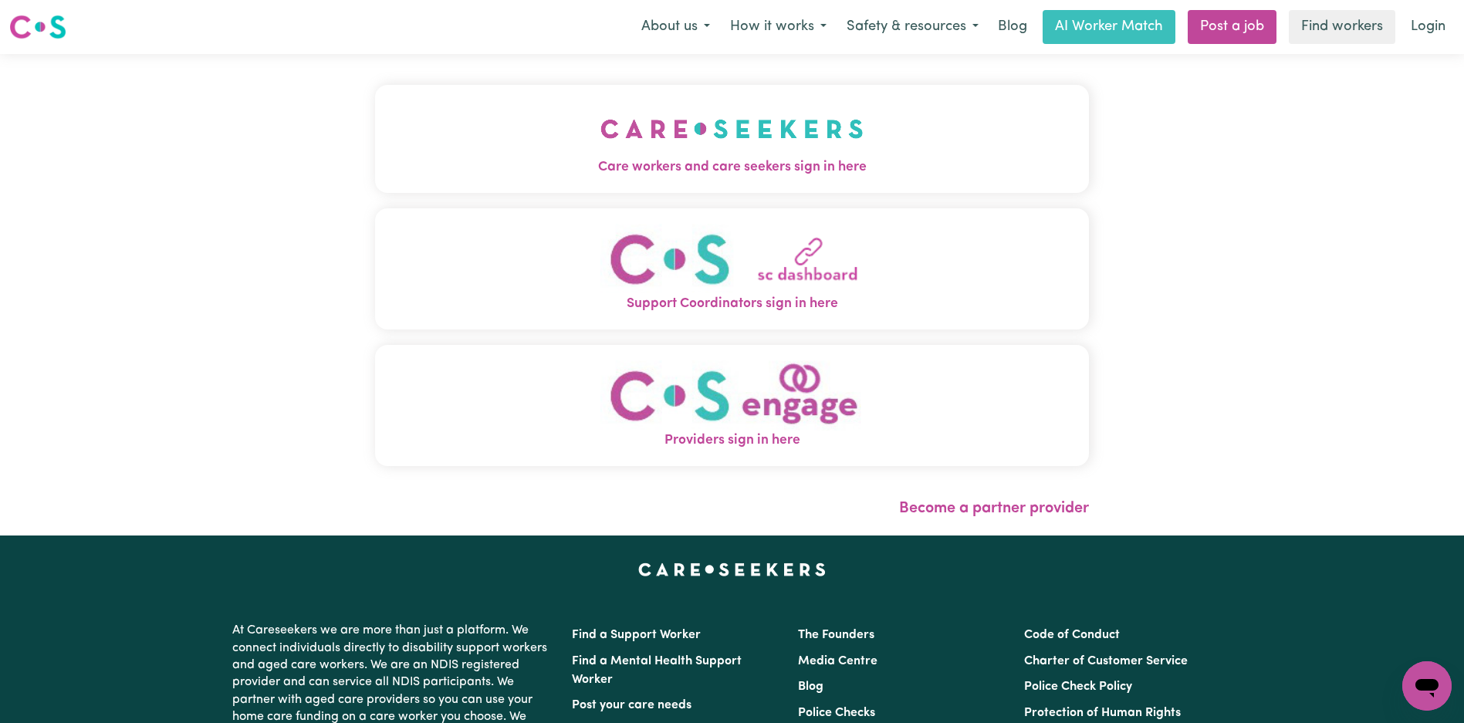
click at [441, 115] on button "Care workers and care seekers sign in here" at bounding box center [732, 139] width 714 height 108
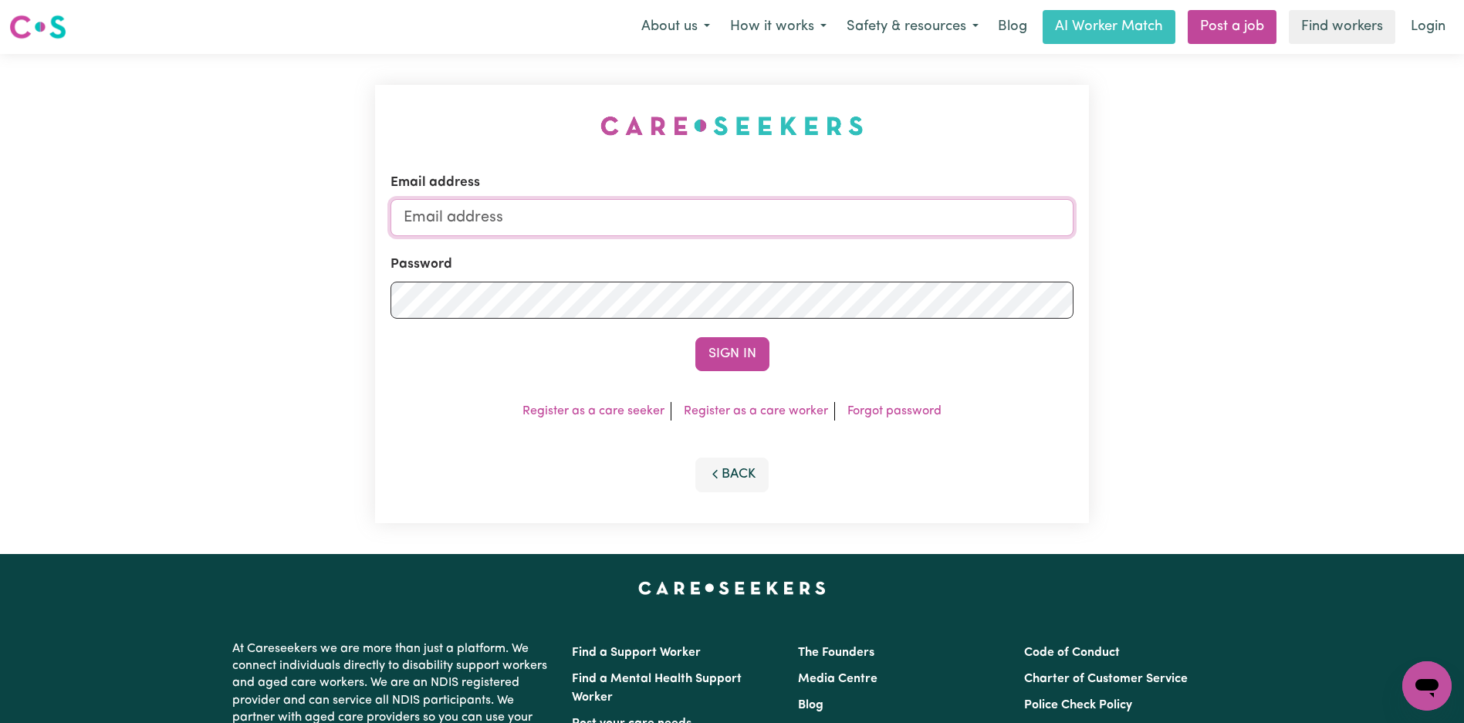
click at [736, 221] on input "Email address" at bounding box center [731, 217] width 683 height 37
type input "florenzkeirtcuizon+client@gmail.com"
click at [729, 362] on button "Sign In" at bounding box center [732, 354] width 74 height 34
